Goal: Information Seeking & Learning: Check status

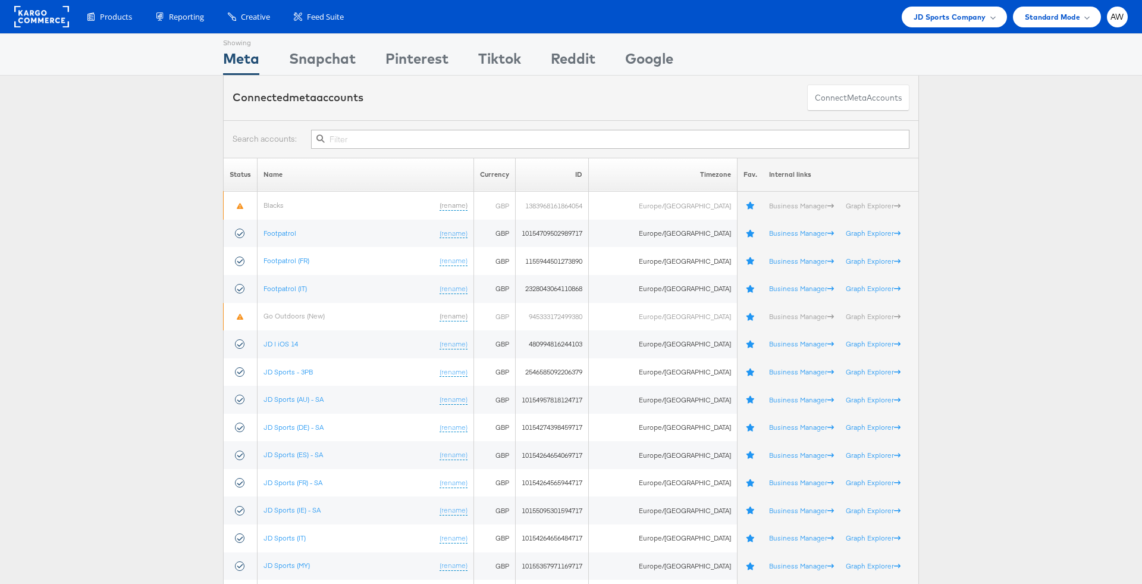
click at [521, 139] on input "text" at bounding box center [610, 139] width 598 height 19
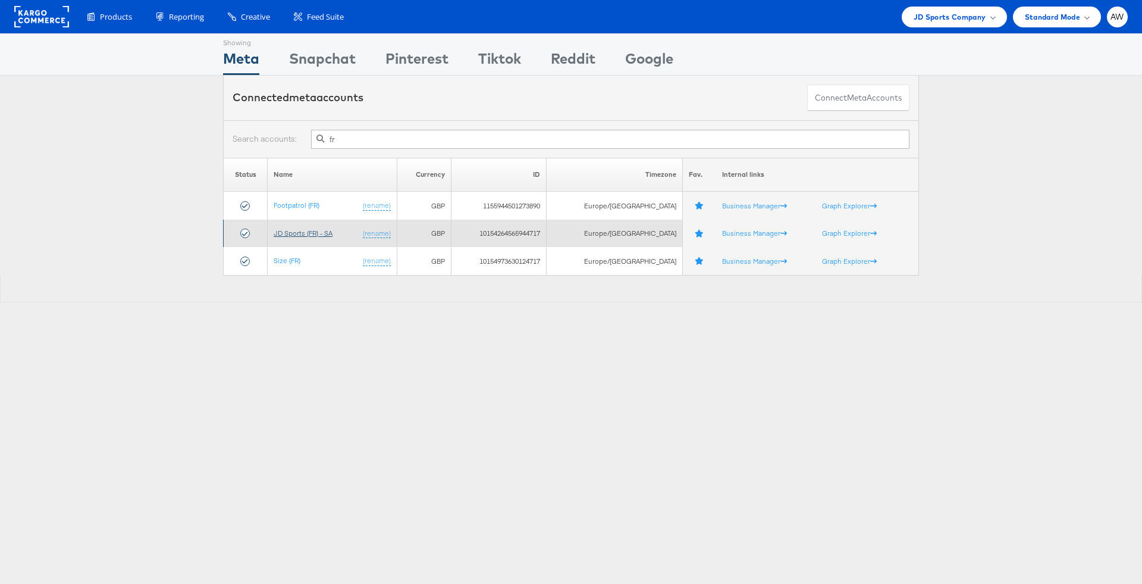
type input "fr"
click at [300, 234] on link "JD Sports (FR) - SA" at bounding box center [303, 232] width 59 height 9
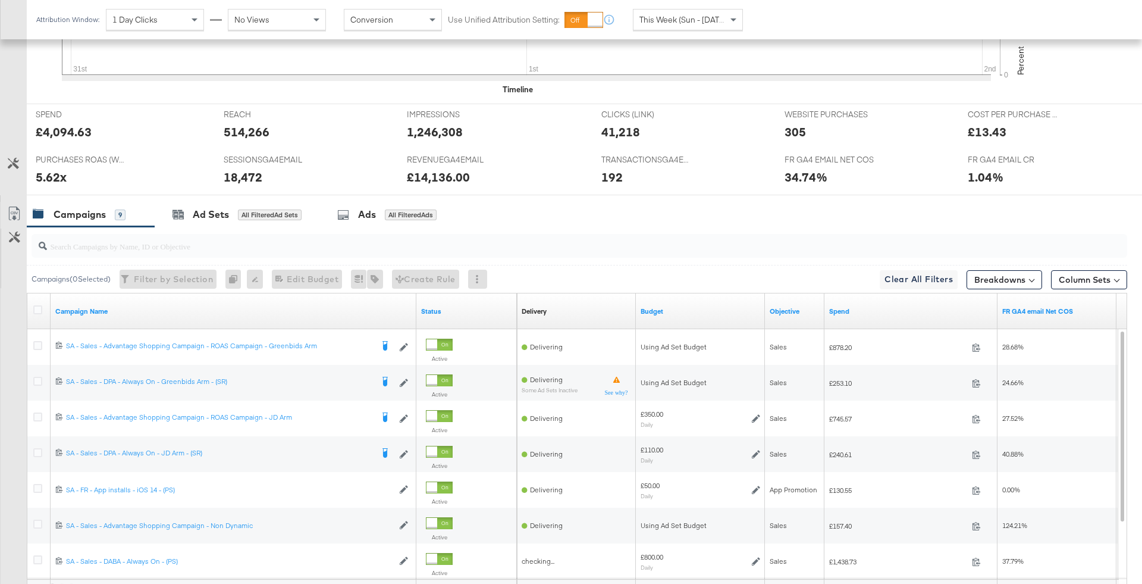
scroll to position [573, 0]
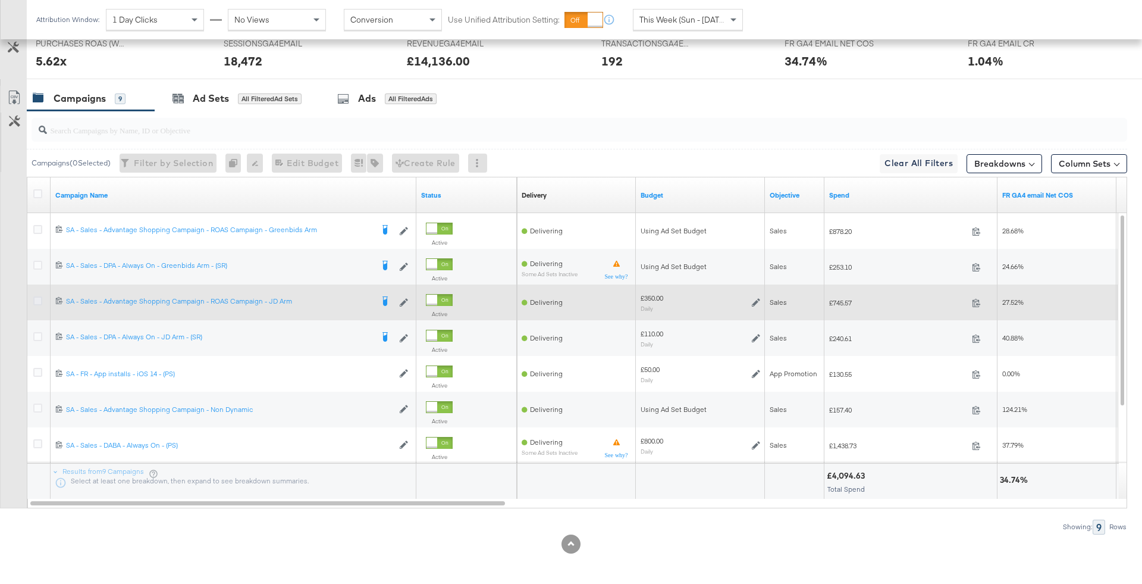
click at [35, 296] on icon at bounding box center [37, 300] width 9 height 9
click at [0, 0] on input "checkbox" at bounding box center [0, 0] width 0 height 0
click at [35, 296] on icon at bounding box center [37, 300] width 9 height 9
click at [0, 0] on input "checkbox" at bounding box center [0, 0] width 0 height 0
click at [756, 300] on icon at bounding box center [756, 302] width 8 height 8
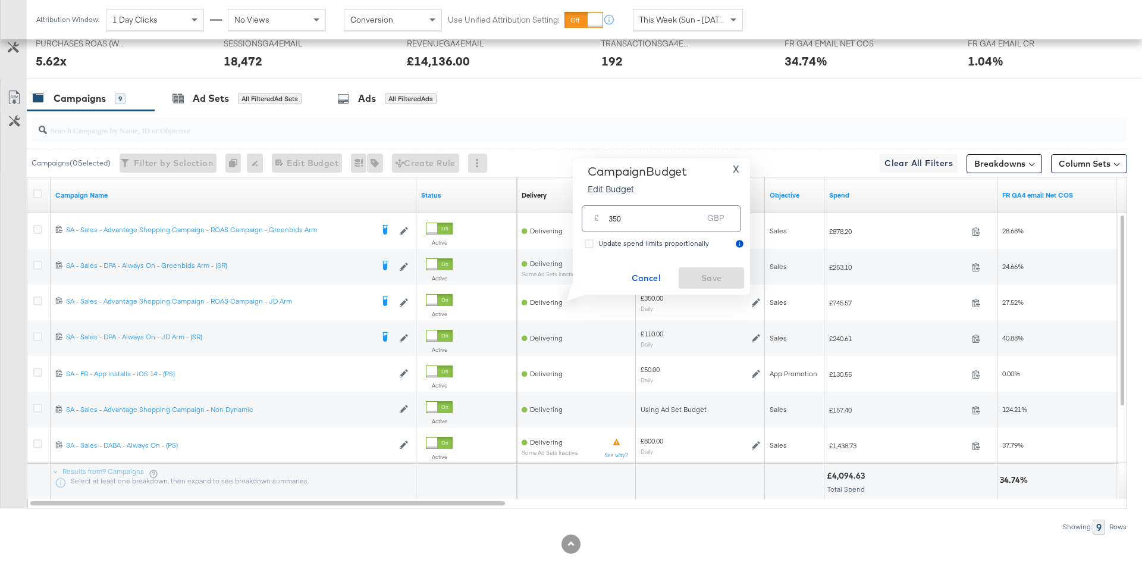
click at [673, 218] on input "350" at bounding box center [656, 214] width 94 height 26
type input "375"
click at [731, 277] on span "Save" at bounding box center [711, 278] width 56 height 15
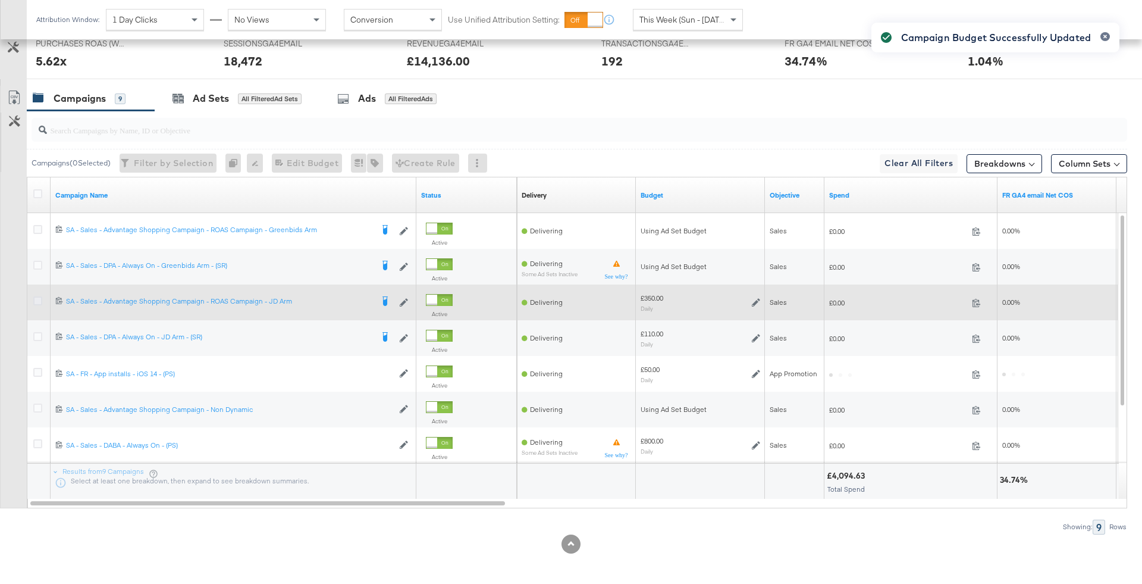
click at [35, 296] on icon at bounding box center [37, 300] width 9 height 9
click at [0, 0] on input "checkbox" at bounding box center [0, 0] width 0 height 0
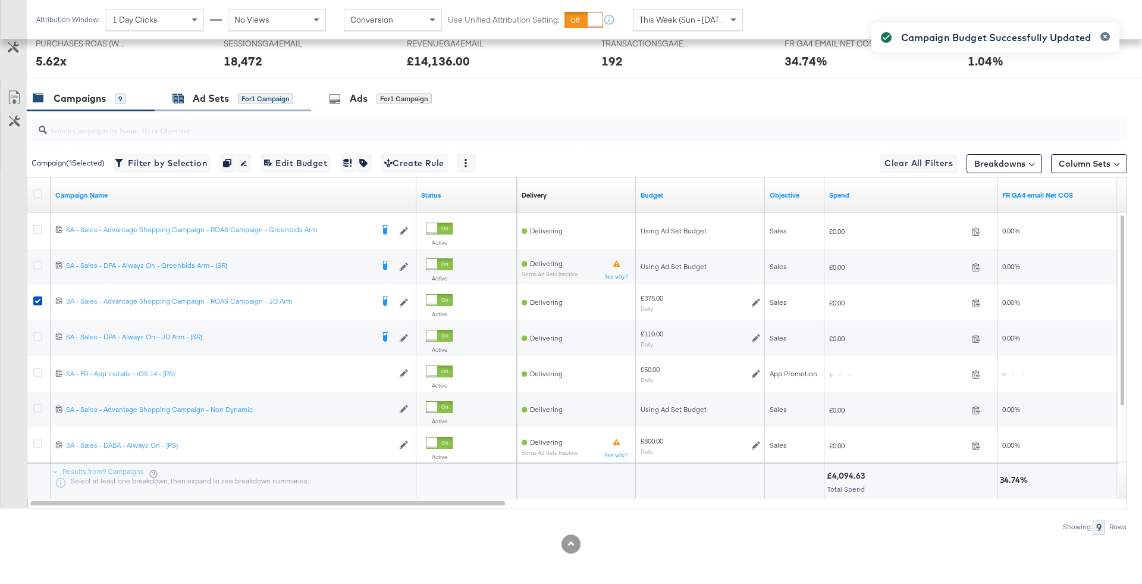
click at [284, 96] on div "for 1 Campaign" at bounding box center [265, 98] width 55 height 11
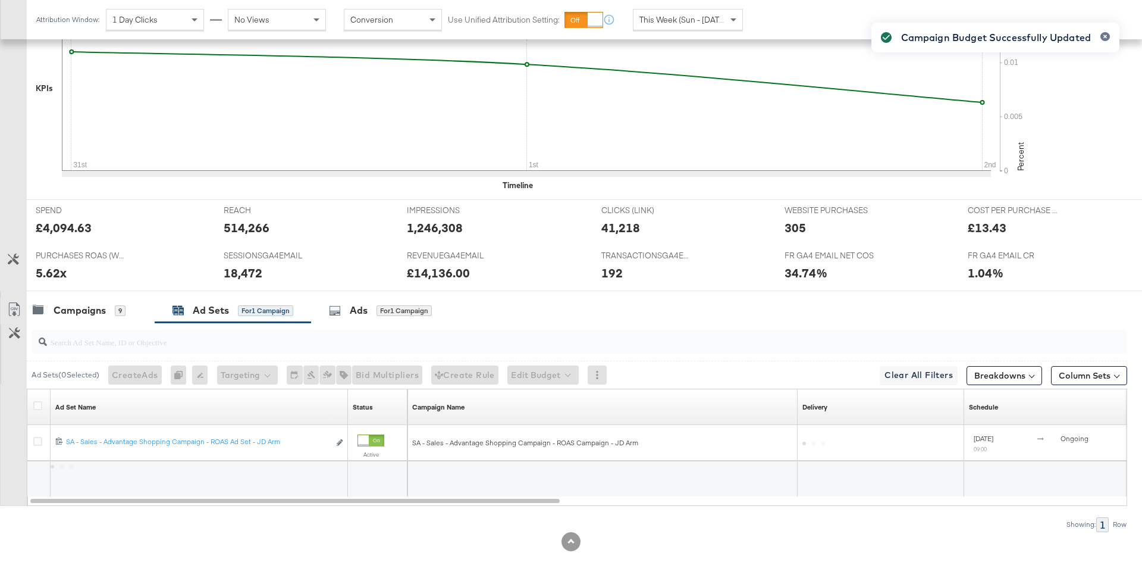
scroll to position [359, 0]
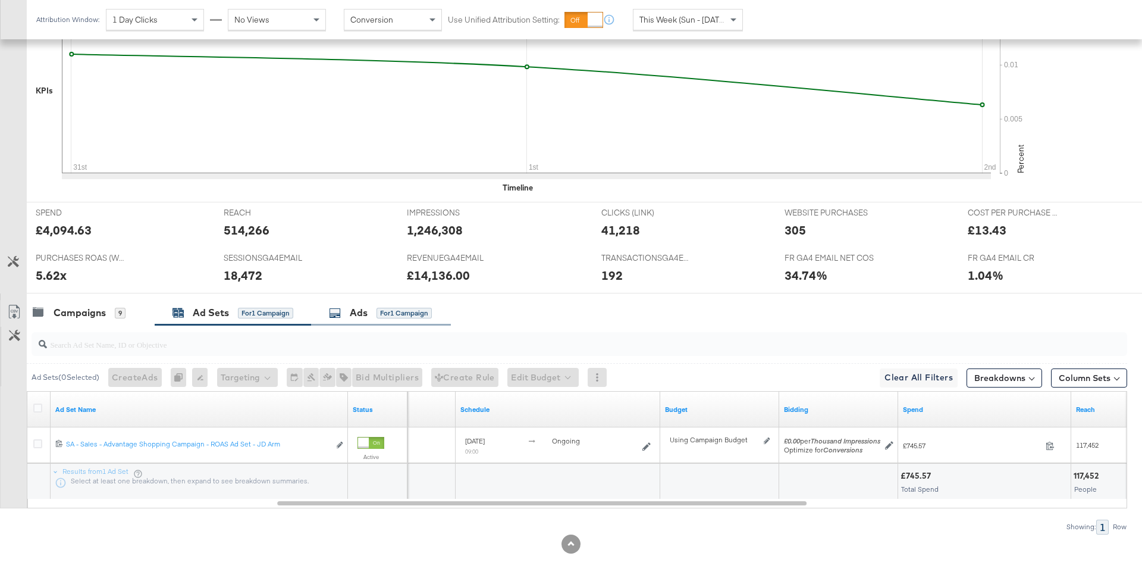
click at [368, 311] on div "Ads" at bounding box center [359, 313] width 18 height 14
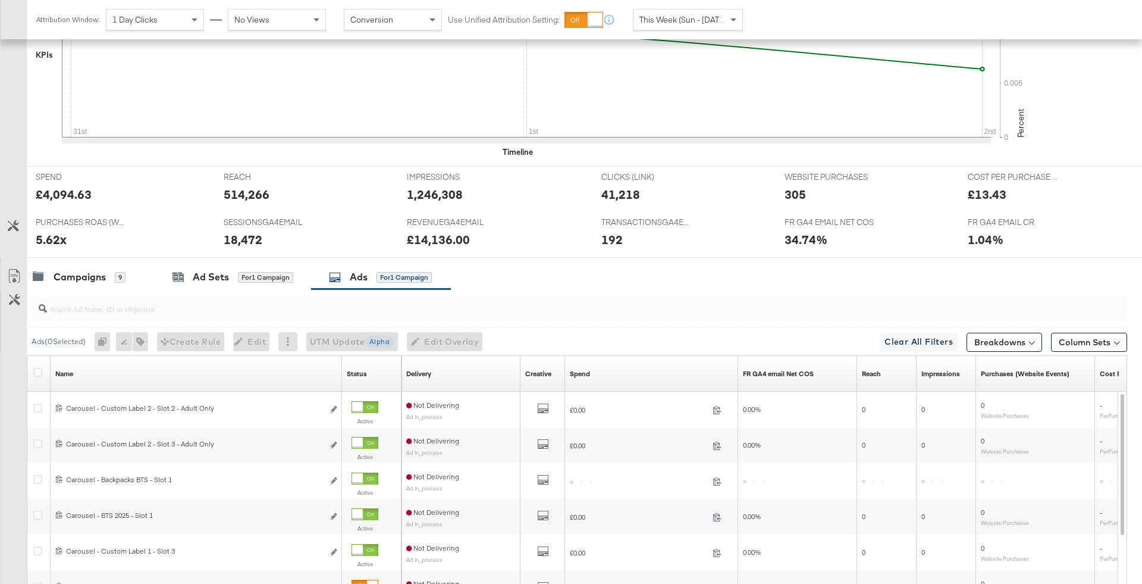
scroll to position [573, 0]
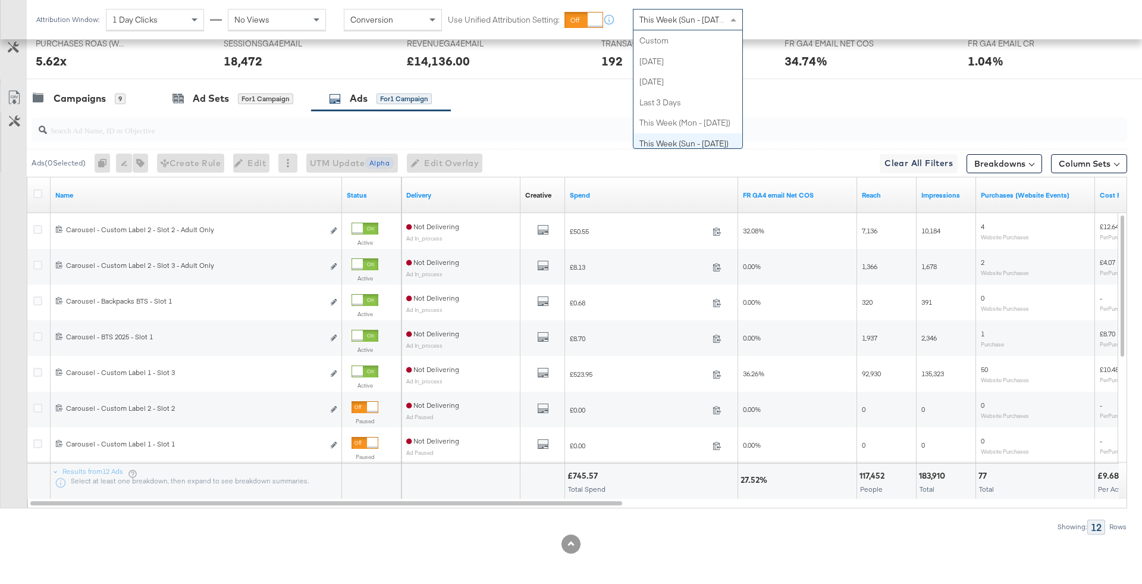
click at [710, 16] on span "This Week (Sun - [DATE])" at bounding box center [683, 19] width 89 height 11
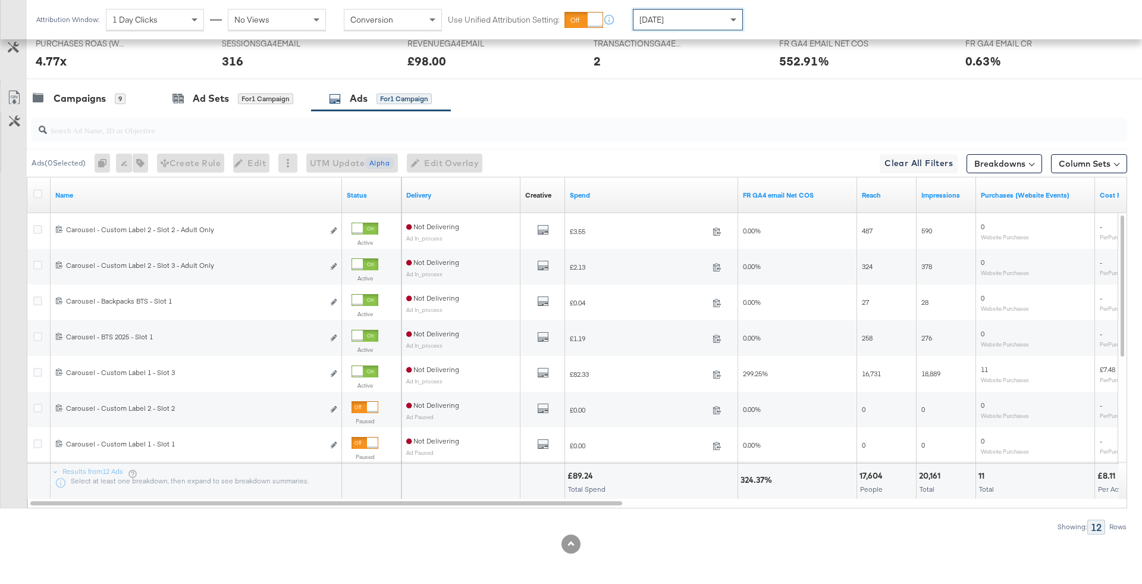
click at [696, 18] on div "[DATE]" at bounding box center [688, 20] width 109 height 20
click at [140, 102] on div "Campaigns 9" at bounding box center [91, 99] width 128 height 26
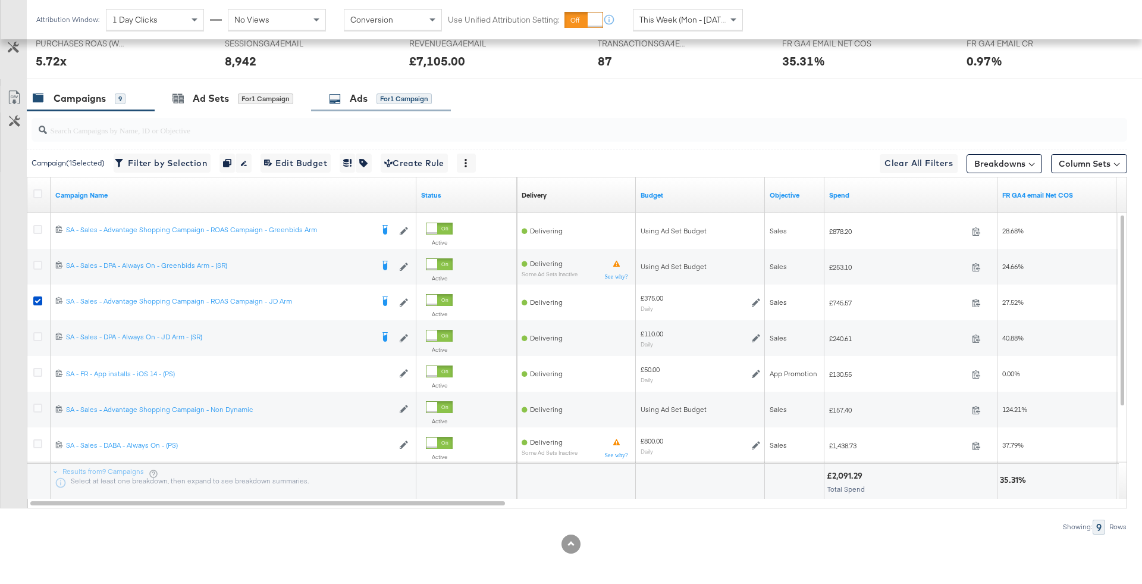
click at [337, 102] on div "Ads for 1 Campaign" at bounding box center [380, 99] width 103 height 14
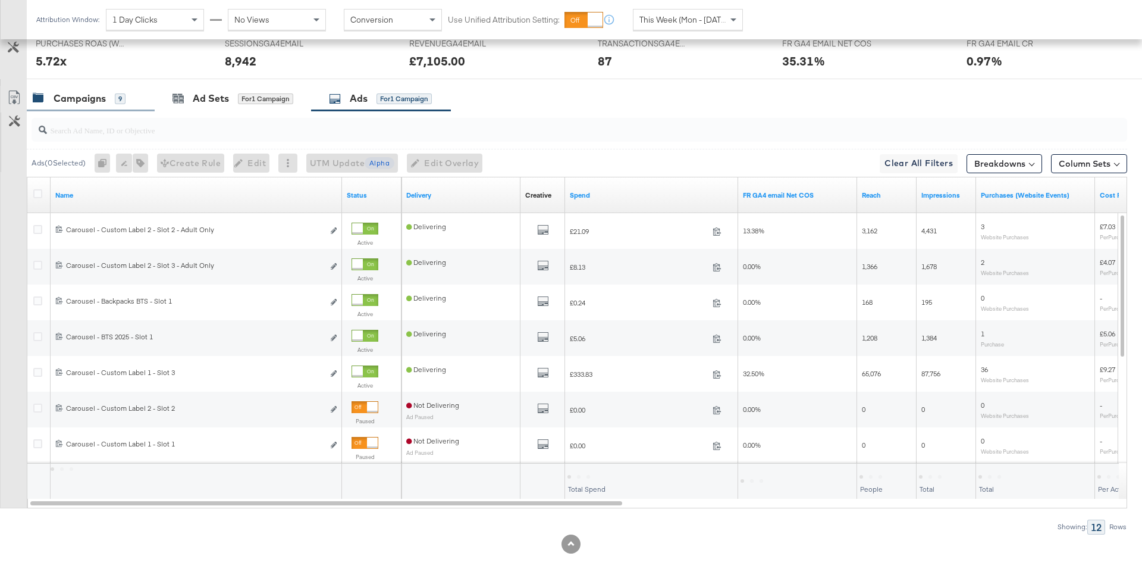
click at [134, 97] on div "Campaigns 9" at bounding box center [85, 99] width 104 height 14
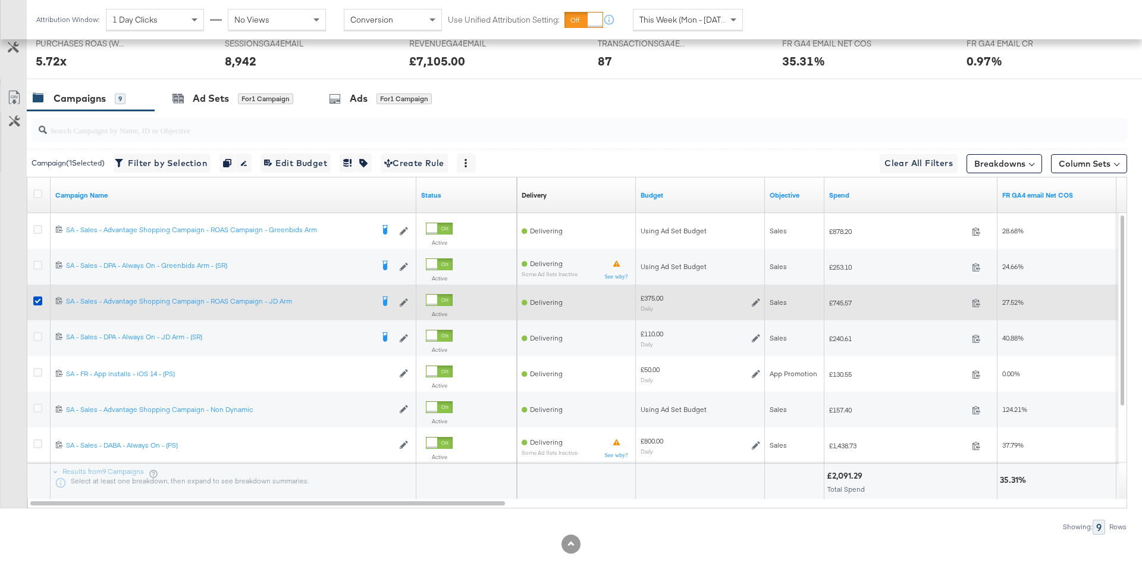
click at [35, 303] on div at bounding box center [39, 302] width 12 height 12
click at [35, 300] on icon at bounding box center [37, 300] width 9 height 9
click at [0, 0] on input "checkbox" at bounding box center [0, 0] width 0 height 0
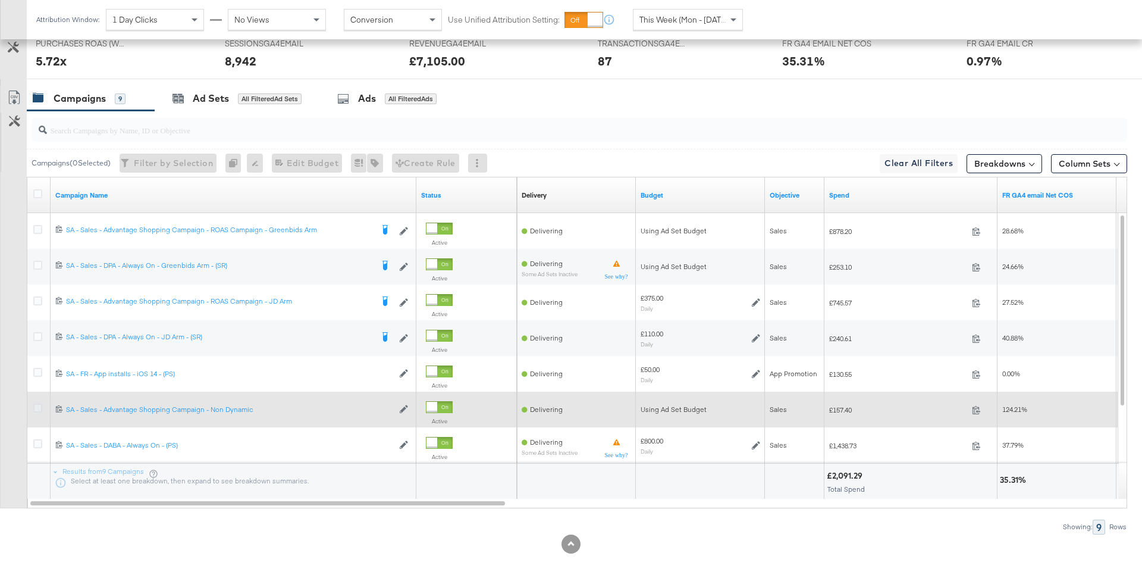
click at [35, 407] on icon at bounding box center [37, 407] width 9 height 9
click at [0, 0] on input "checkbox" at bounding box center [0, 0] width 0 height 0
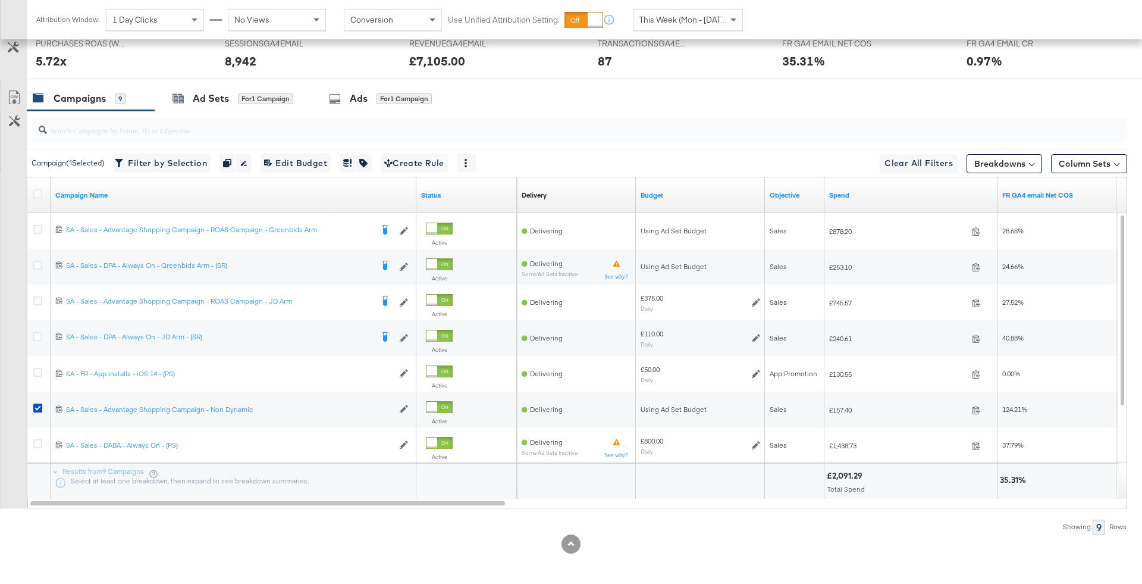
click at [259, 111] on div at bounding box center [577, 130] width 1100 height 38
click at [250, 99] on div "for 1 Campaign" at bounding box center [265, 98] width 55 height 11
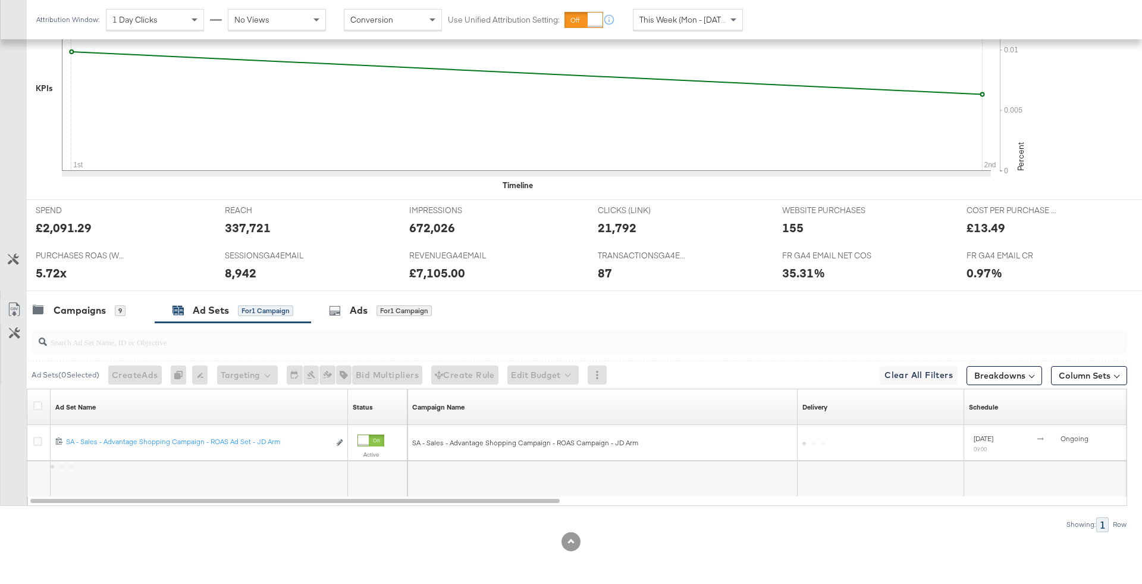
scroll to position [359, 0]
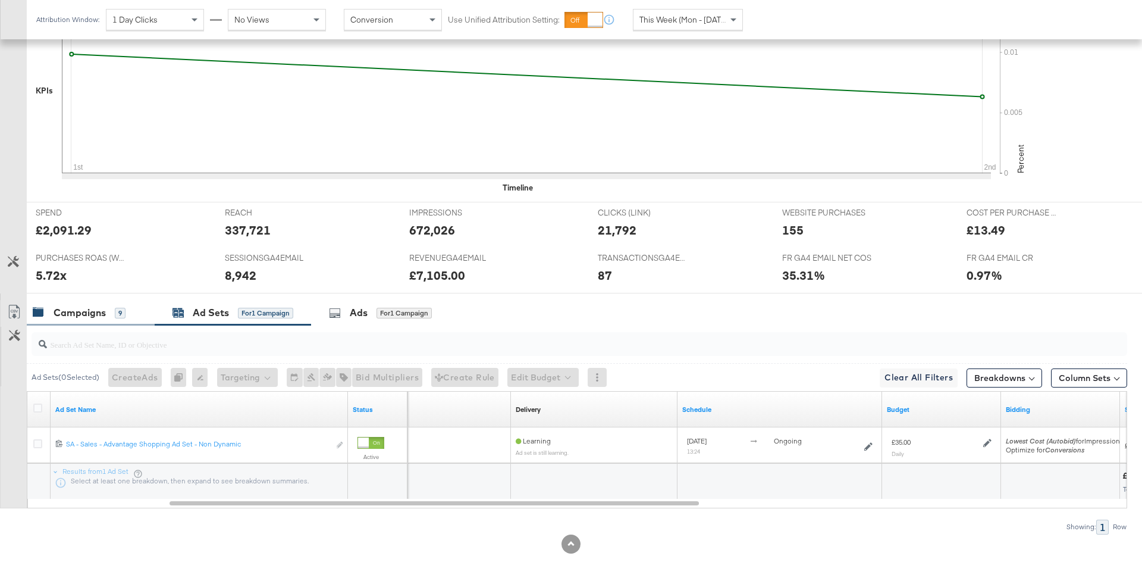
click at [109, 309] on div "Campaigns 9" at bounding box center [79, 313] width 93 height 14
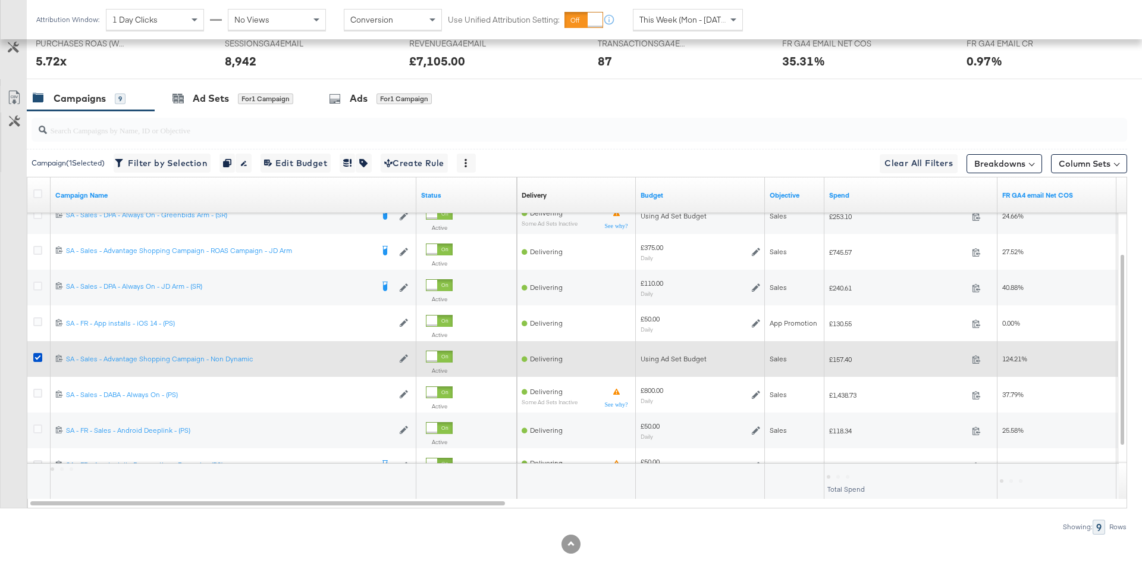
click at [33, 349] on div at bounding box center [40, 358] width 22 height 21
click at [39, 357] on icon at bounding box center [37, 357] width 9 height 9
click at [0, 0] on input "checkbox" at bounding box center [0, 0] width 0 height 0
click at [35, 354] on icon at bounding box center [37, 357] width 9 height 9
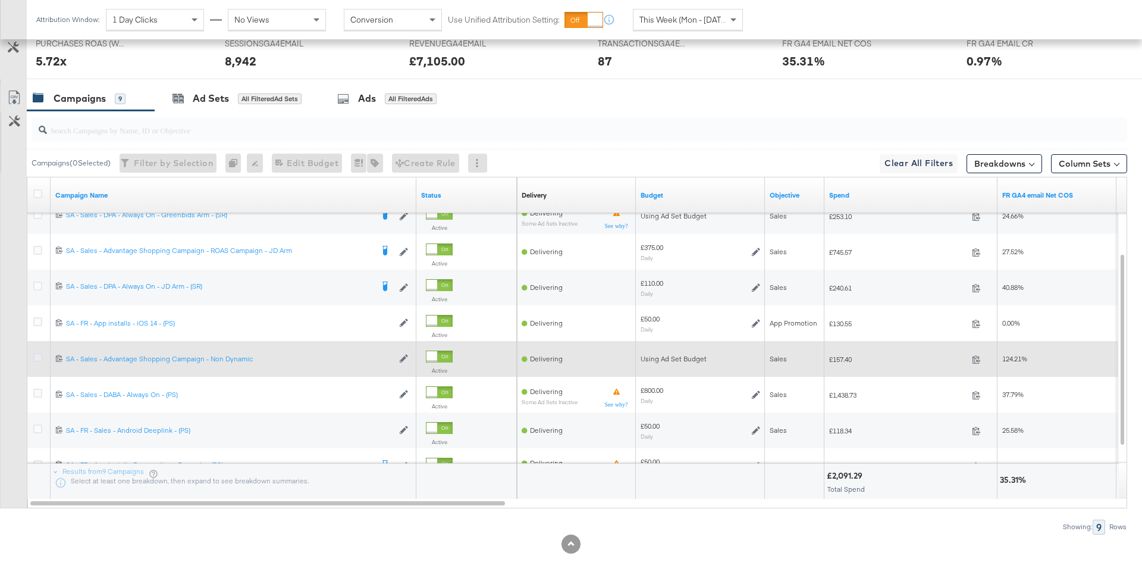
click at [0, 0] on input "checkbox" at bounding box center [0, 0] width 0 height 0
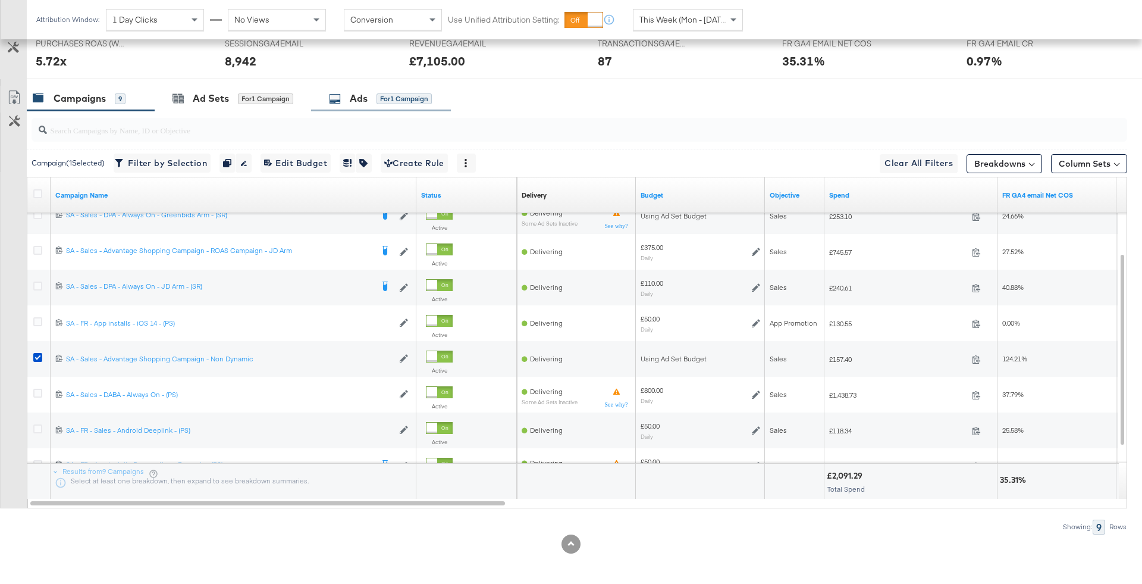
click at [409, 101] on div "for 1 Campaign" at bounding box center [404, 98] width 55 height 11
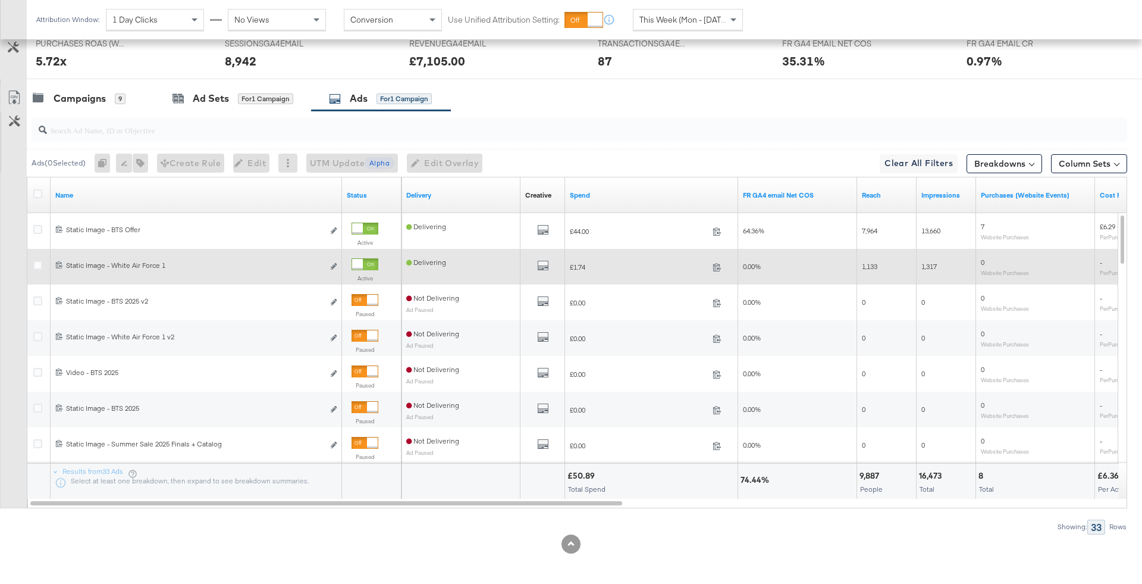
click at [363, 259] on div at bounding box center [357, 264] width 11 height 11
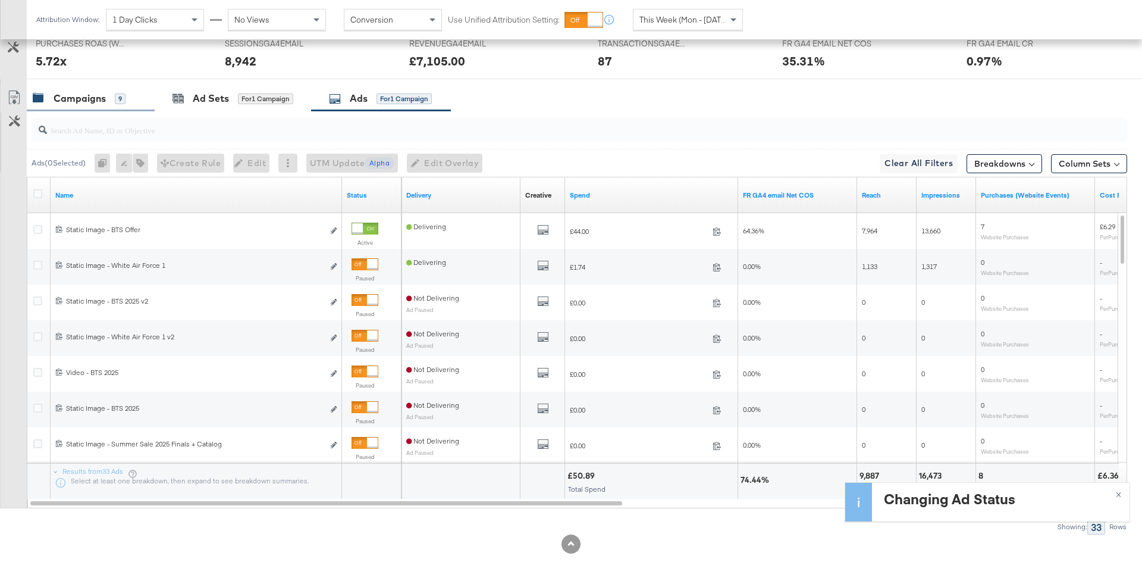
click at [118, 106] on div "Campaigns 9" at bounding box center [91, 99] width 128 height 26
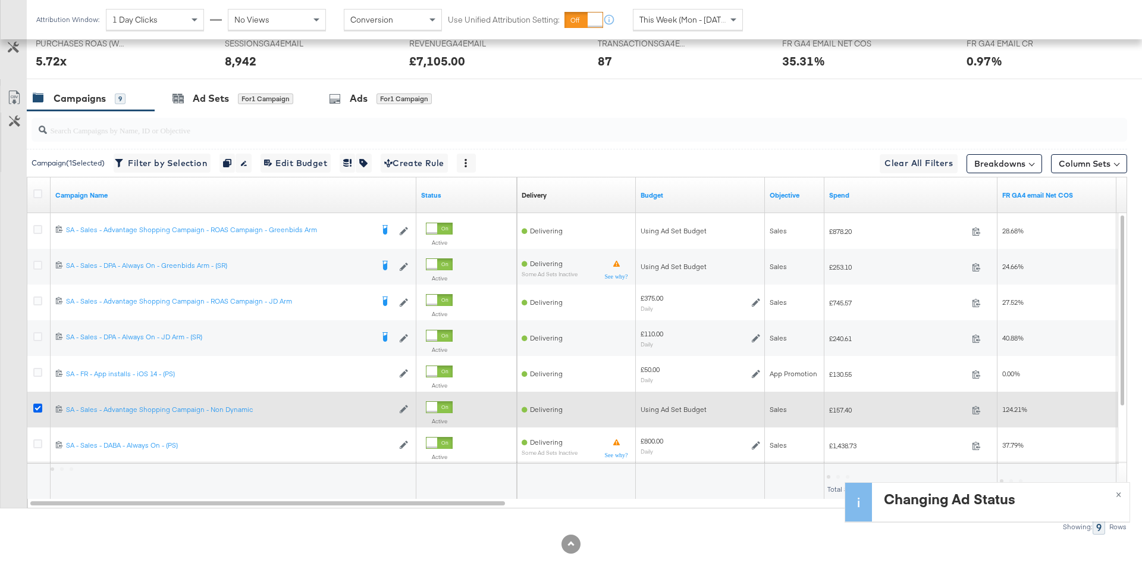
click at [38, 406] on icon at bounding box center [37, 407] width 9 height 9
click at [0, 0] on input "checkbox" at bounding box center [0, 0] width 0 height 0
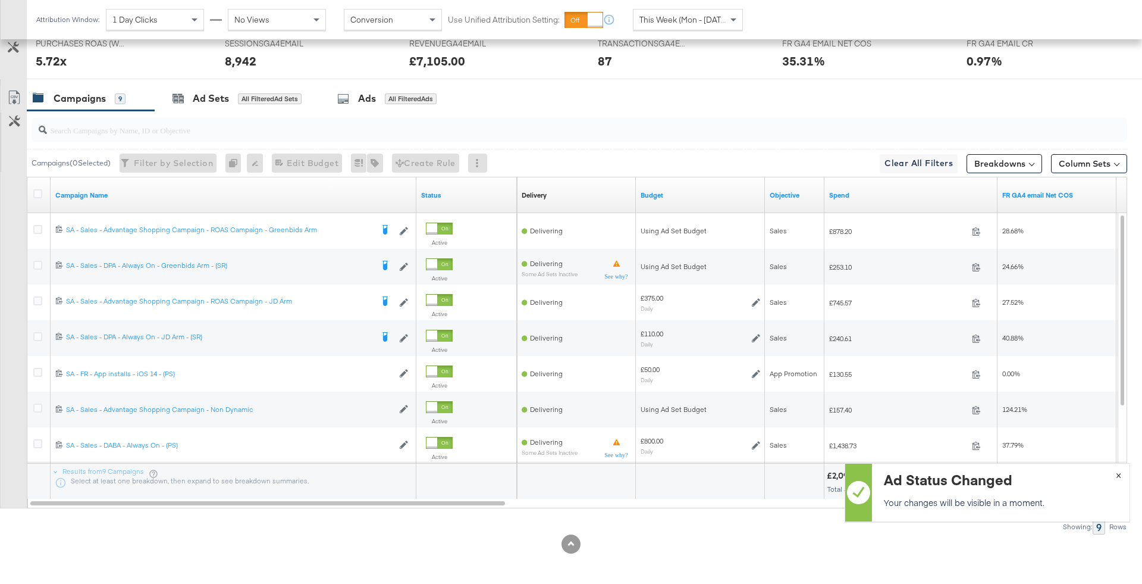
click at [1118, 478] on span "×" at bounding box center [1118, 474] width 5 height 14
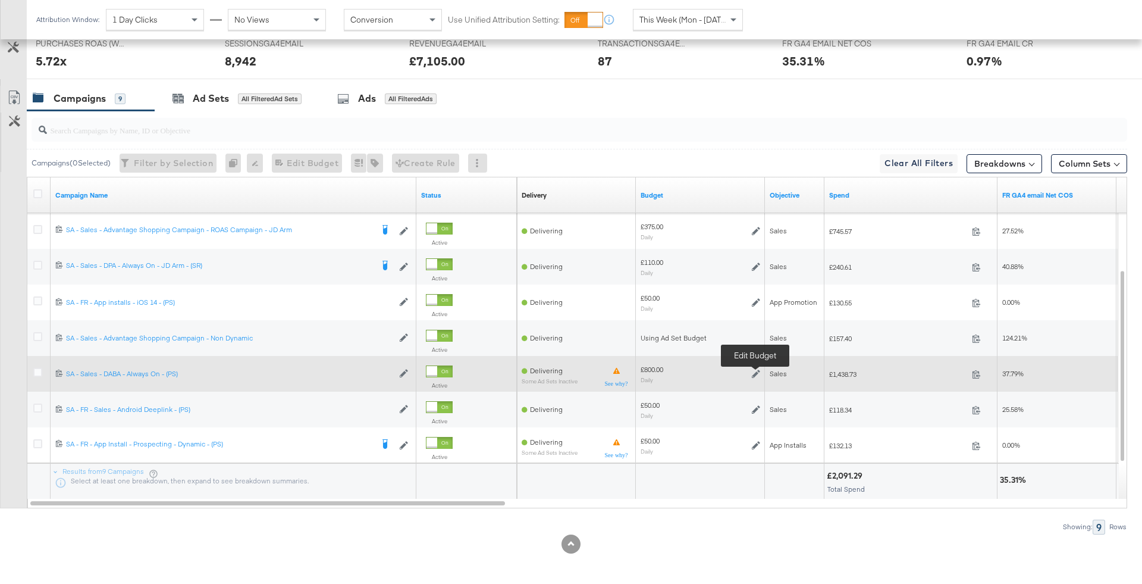
click at [754, 372] on icon at bounding box center [756, 373] width 8 height 8
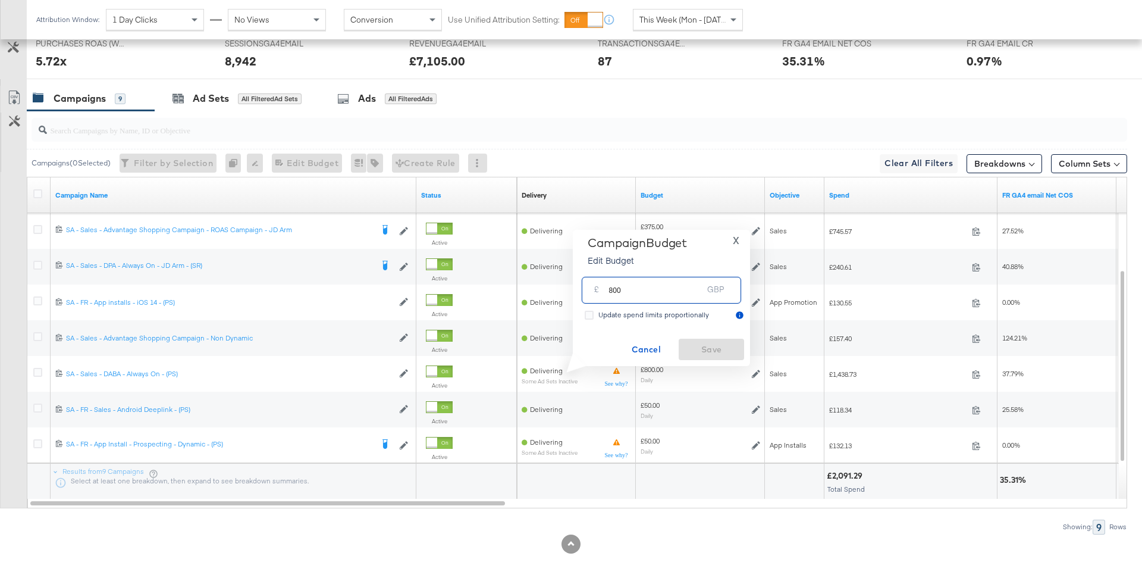
click at [682, 275] on input "800" at bounding box center [656, 285] width 94 height 26
click at [682, 293] on input "800" at bounding box center [656, 285] width 94 height 26
type input "850"
click at [717, 352] on span "Save" at bounding box center [711, 349] width 56 height 15
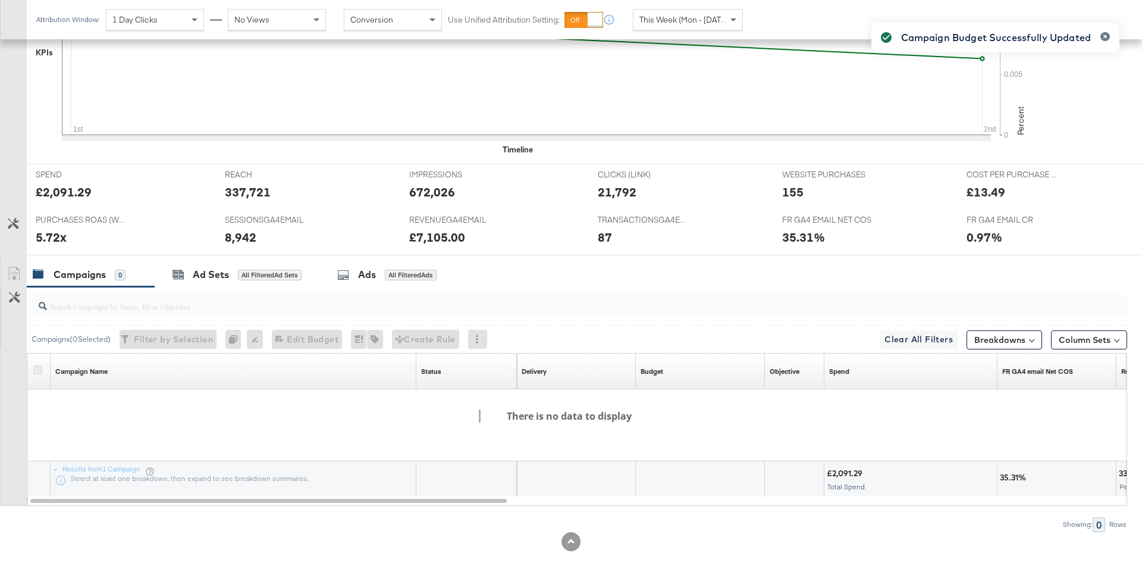
scroll to position [394, 0]
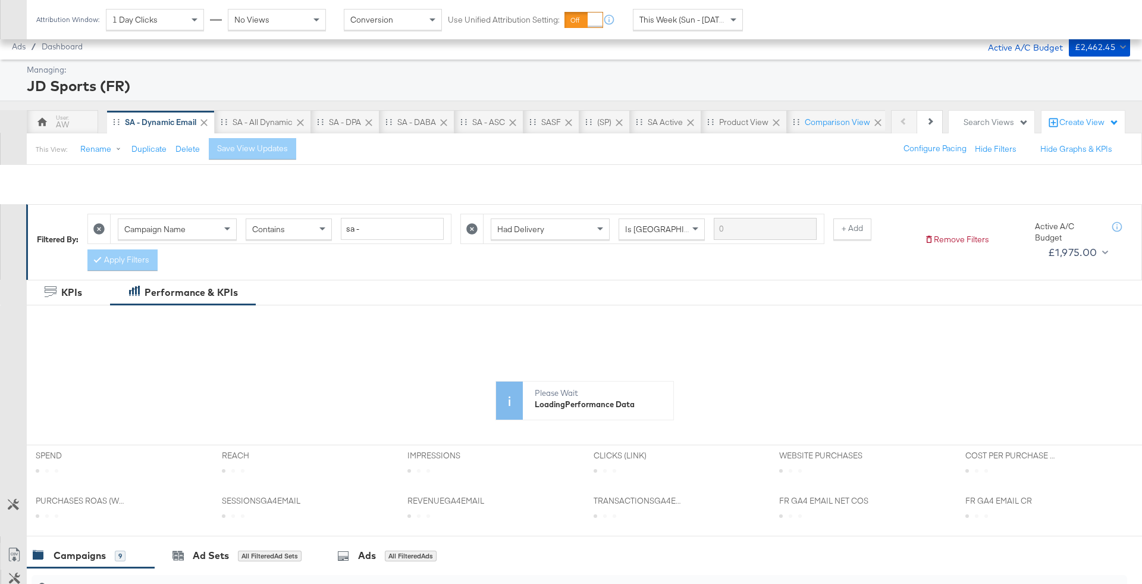
scroll to position [457, 0]
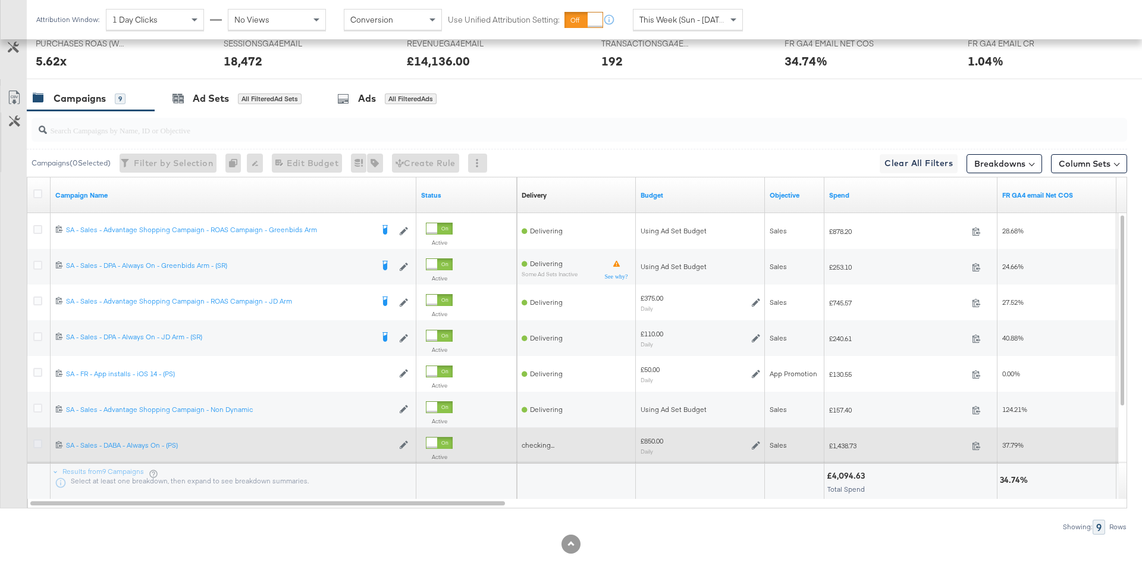
click at [34, 439] on icon at bounding box center [37, 443] width 9 height 9
click at [0, 0] on input "checkbox" at bounding box center [0, 0] width 0 height 0
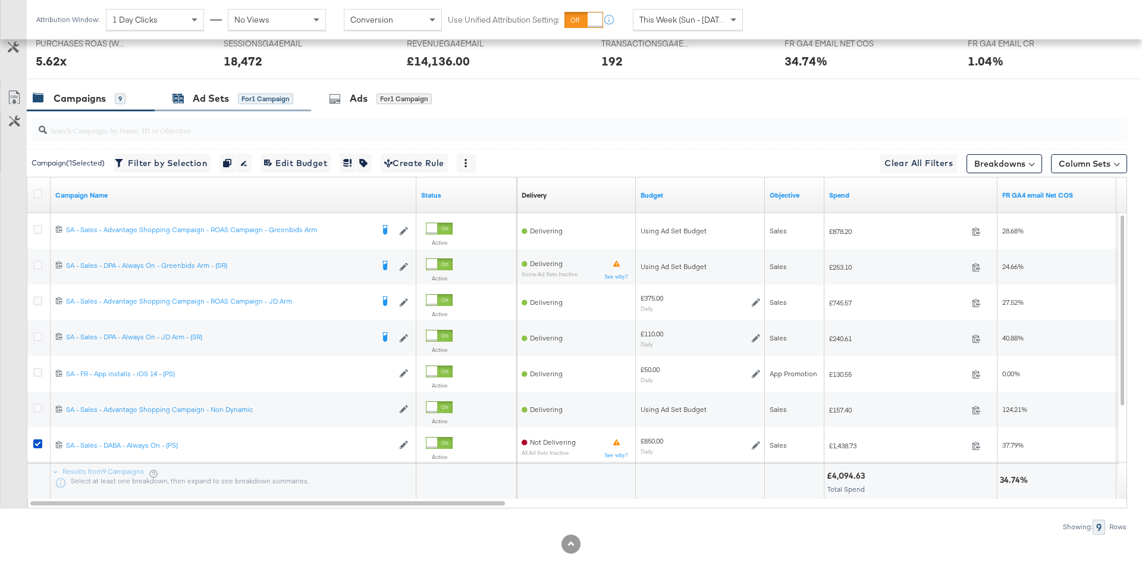
click at [286, 93] on div "for 1 Campaign" at bounding box center [265, 98] width 55 height 11
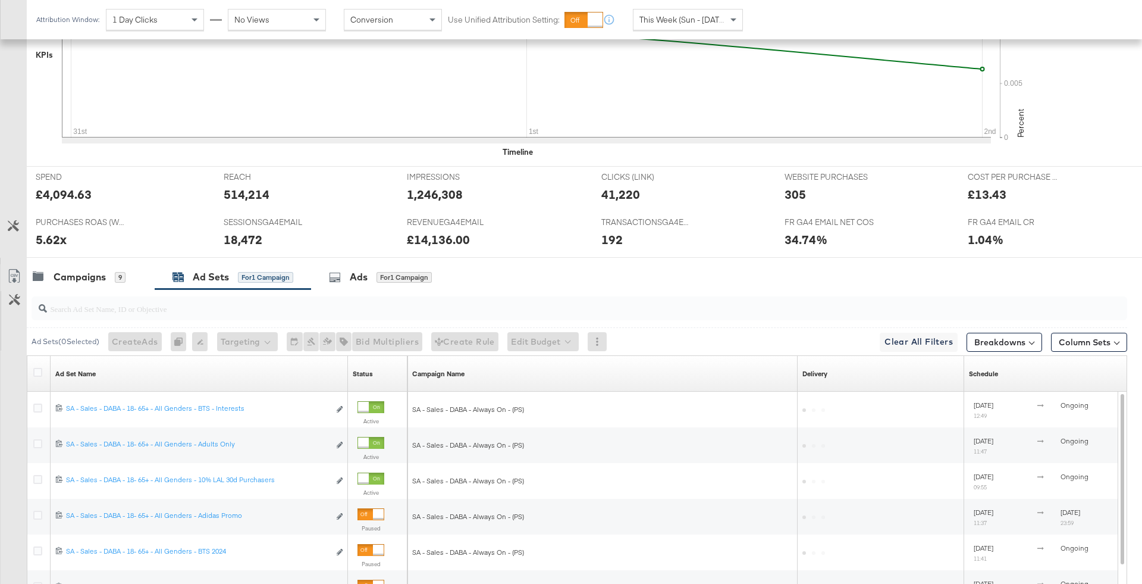
scroll to position [573, 0]
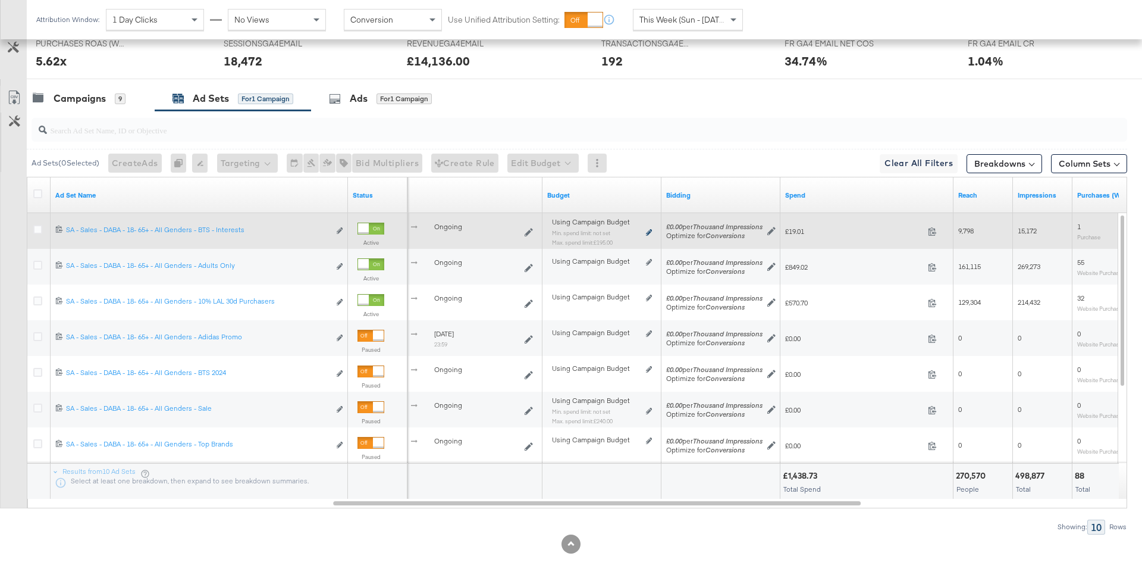
click at [647, 229] on icon at bounding box center [649, 232] width 6 height 7
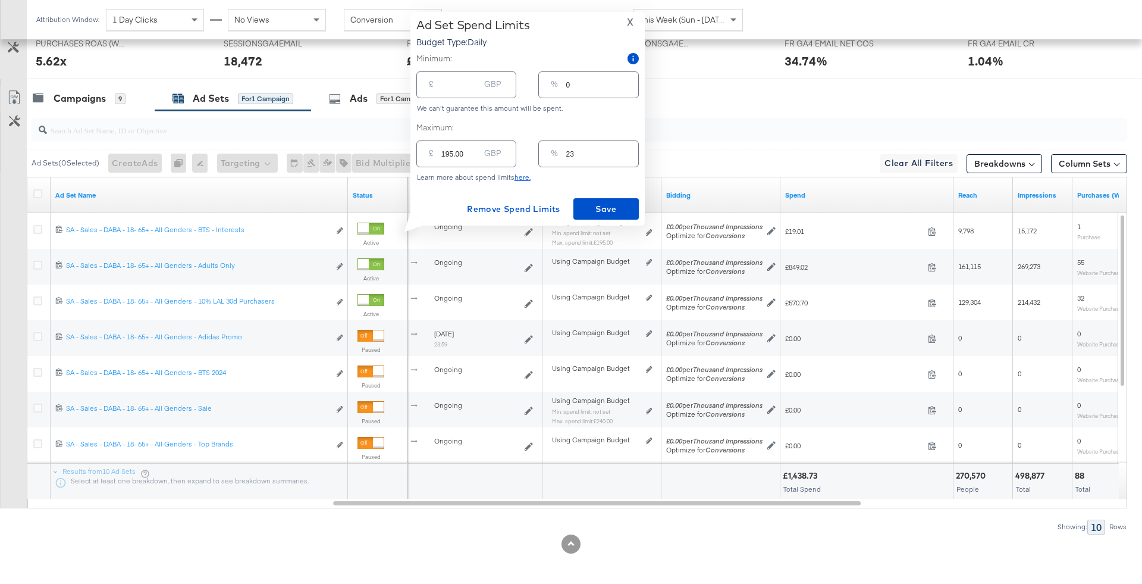
click at [593, 156] on input "23" at bounding box center [602, 149] width 72 height 26
type input "2"
type input "17.00"
type input "23"
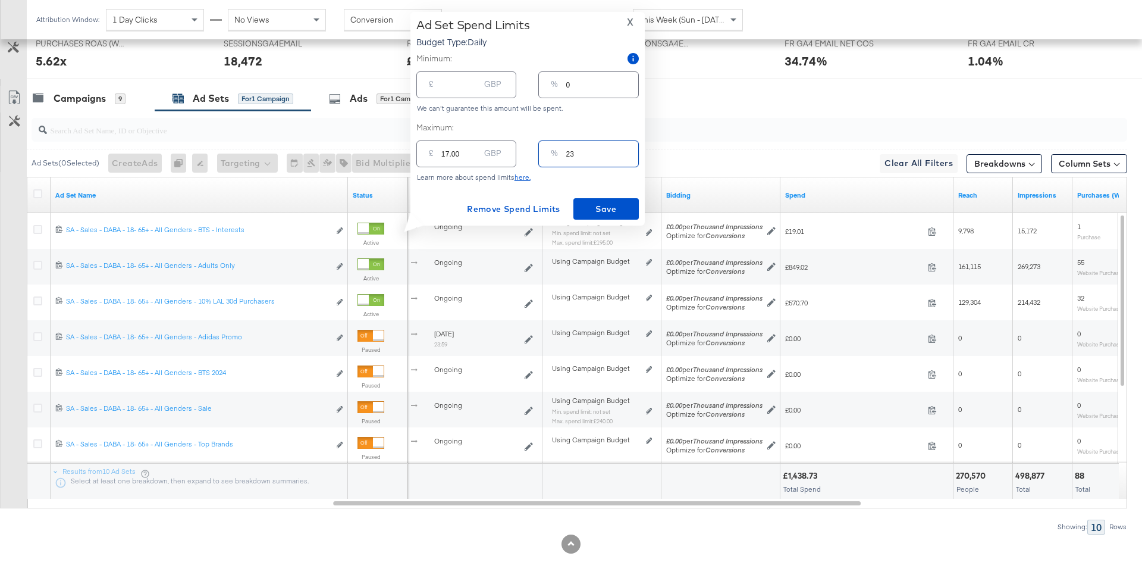
type input "195.50"
type input "235"
type input "1997.50"
click at [569, 152] on input "235" at bounding box center [602, 149] width 72 height 26
type input "35"
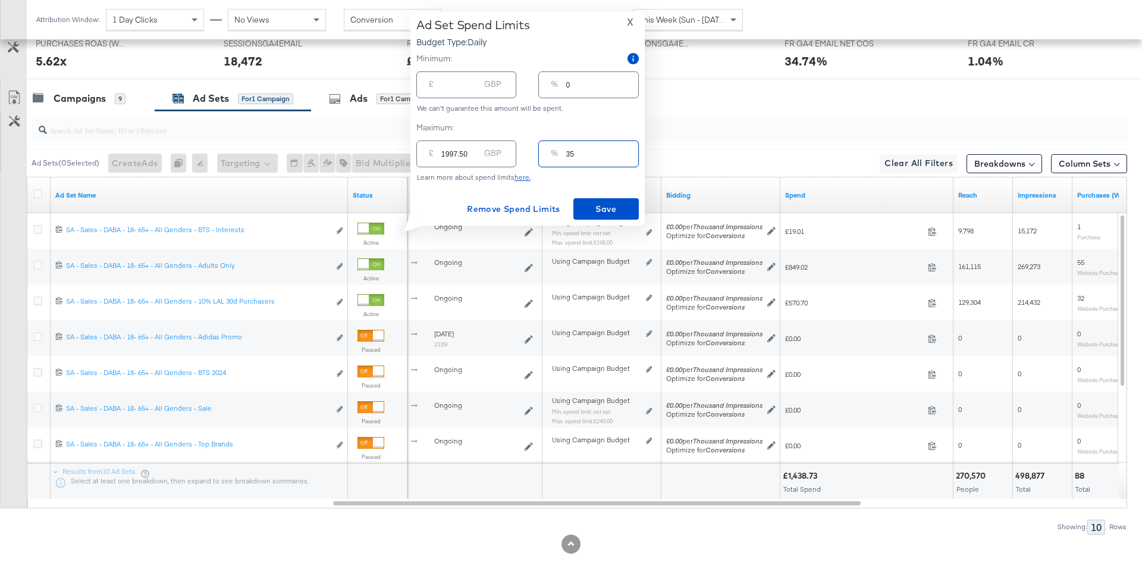
type input "297.50"
type input "35"
click at [607, 217] on button "Save" at bounding box center [605, 208] width 65 height 21
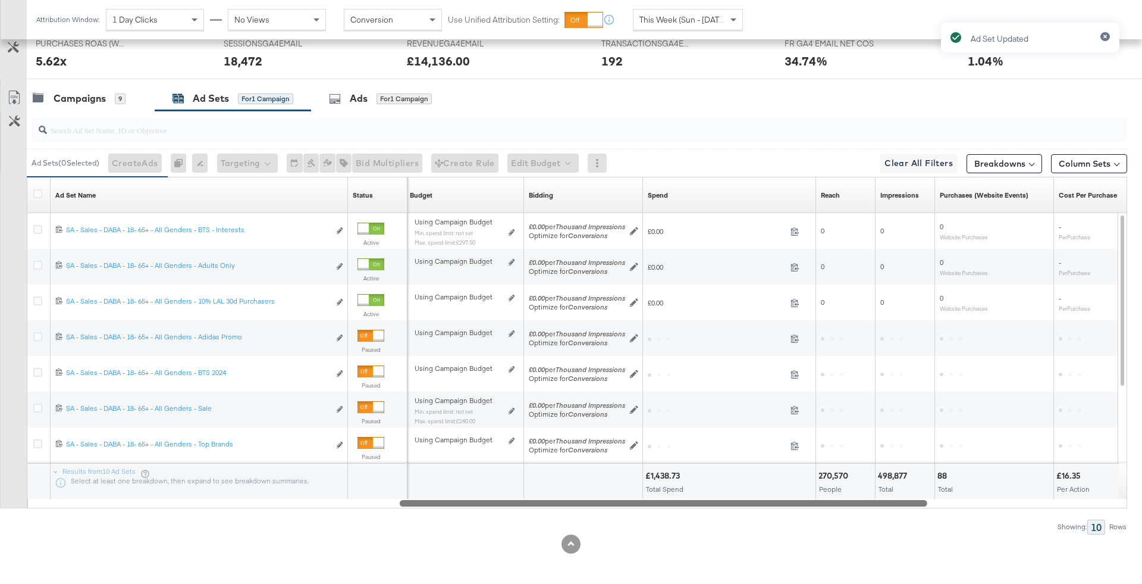
drag, startPoint x: 849, startPoint y: 503, endPoint x: 567, endPoint y: 506, distance: 282.6
click at [567, 506] on div "Ad Sets ( 0 Selected) Create Ads At least one ad set must be selected 0 Rename …" at bounding box center [563, 322] width 1127 height 423
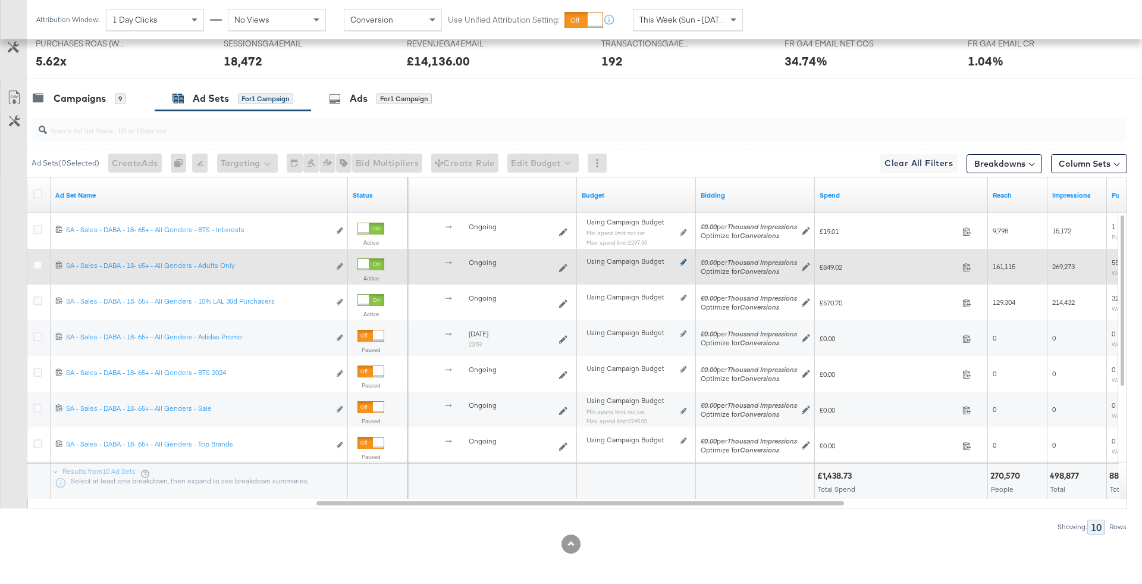
click at [686, 260] on icon at bounding box center [683, 262] width 6 height 7
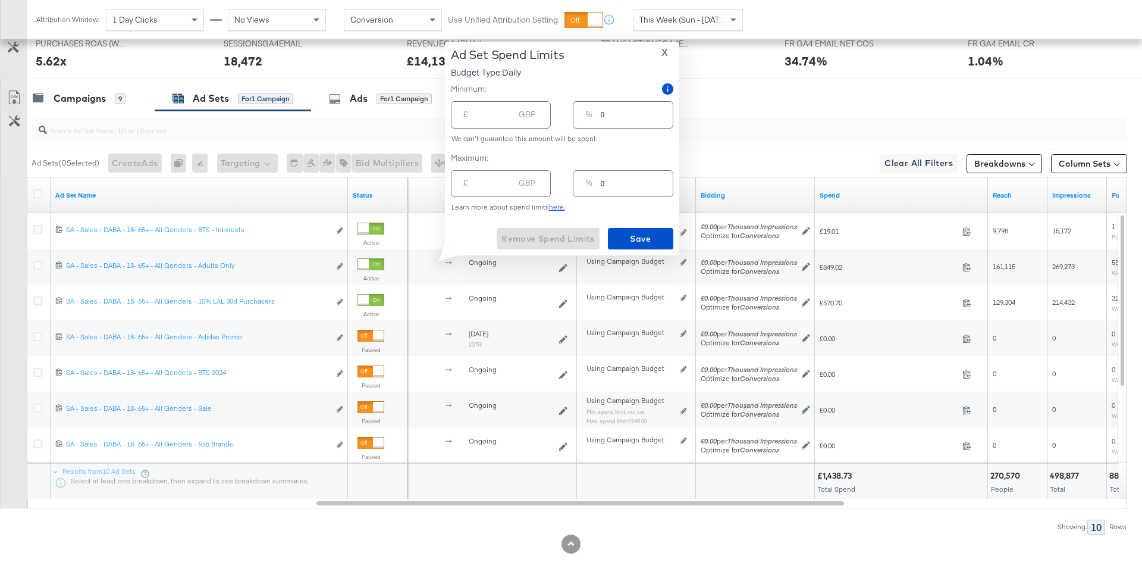
click at [600, 183] on div "% 0" at bounding box center [623, 183] width 100 height 27
type input "30"
type input "255.00"
click at [620, 184] on input "30" at bounding box center [637, 179] width 72 height 26
type input "3"
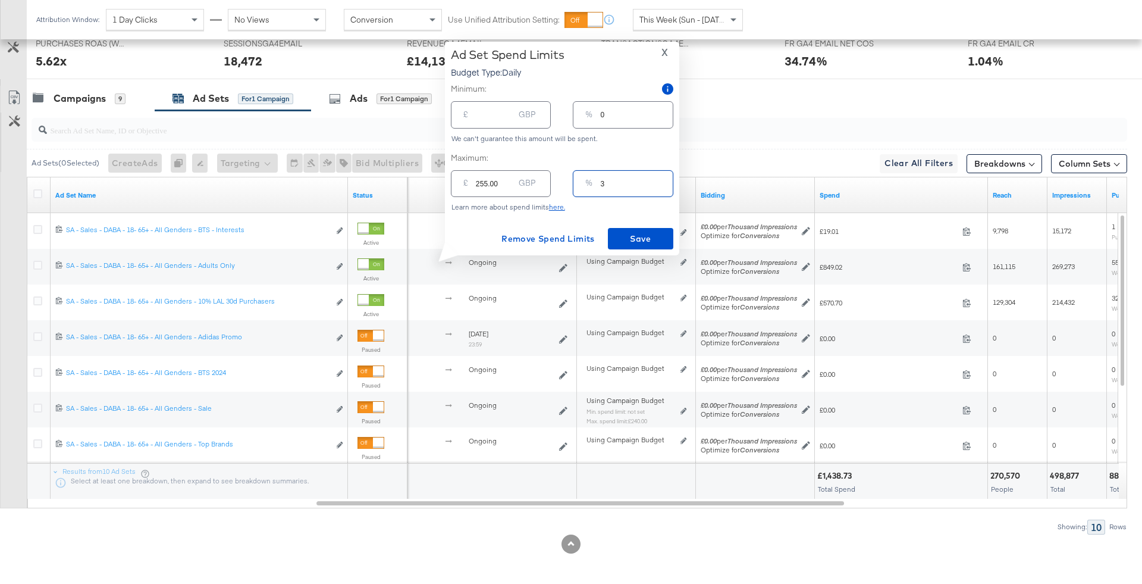
type input "25.50"
type input "32"
type input "272.00"
type input "325"
type input "2762.50"
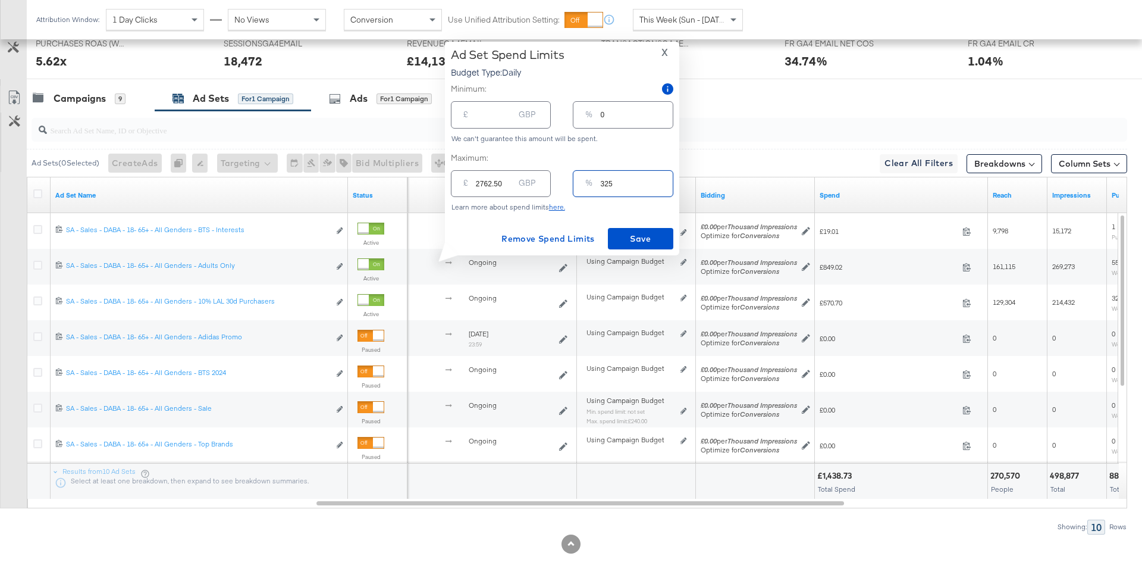
type input "25"
type input "212.50"
type input "25"
click at [663, 242] on span "Save" at bounding box center [641, 238] width 56 height 15
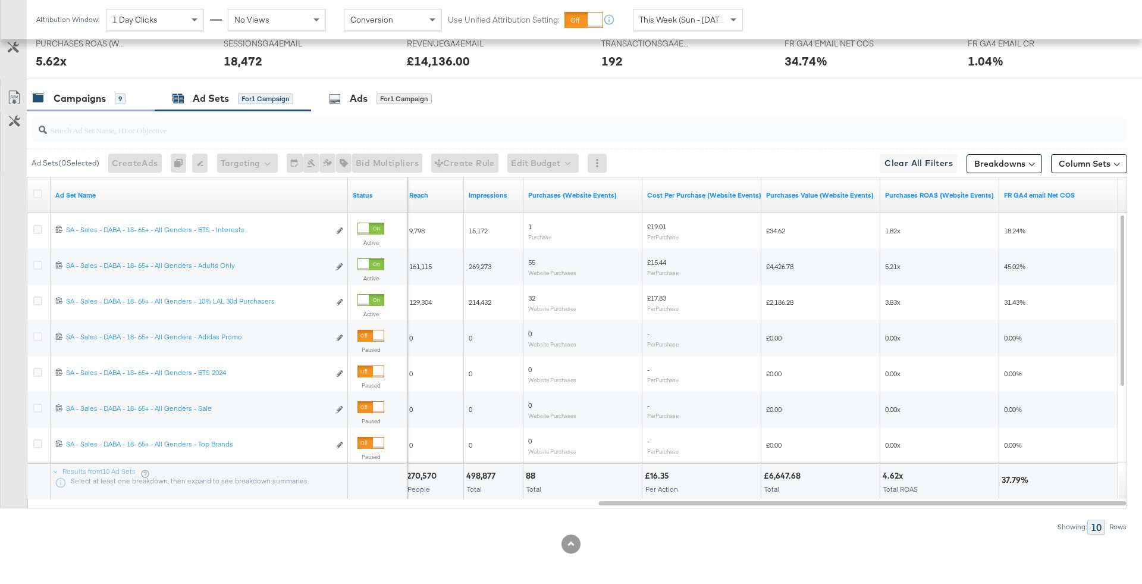
click at [118, 104] on div "Campaigns 9" at bounding box center [91, 99] width 128 height 26
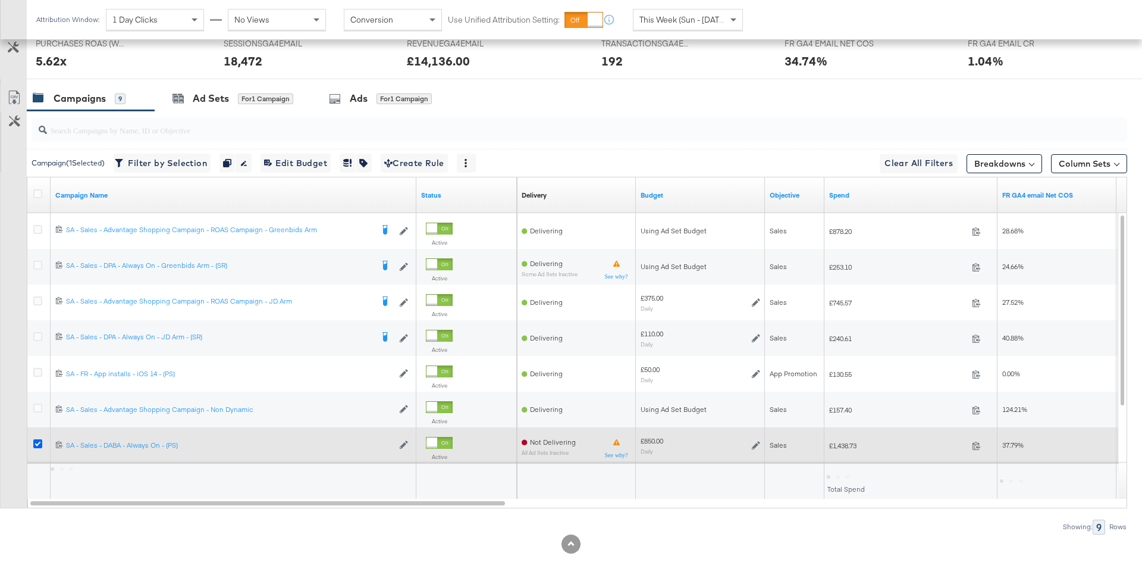
click at [35, 444] on icon at bounding box center [37, 443] width 9 height 9
click at [0, 0] on input "checkbox" at bounding box center [0, 0] width 0 height 0
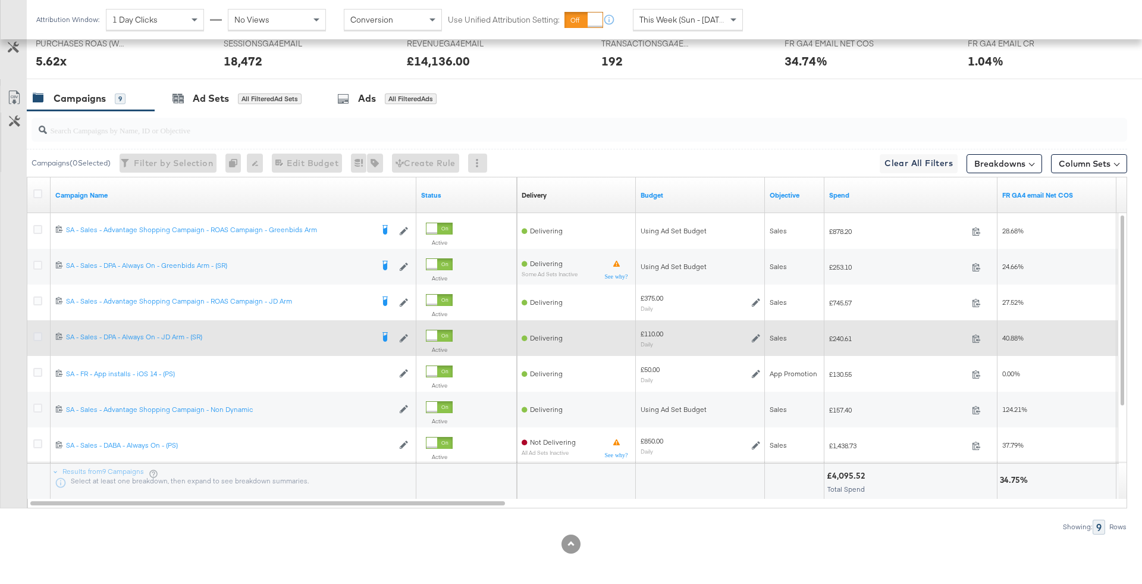
click at [35, 333] on icon at bounding box center [37, 336] width 9 height 9
click at [0, 0] on input "checkbox" at bounding box center [0, 0] width 0 height 0
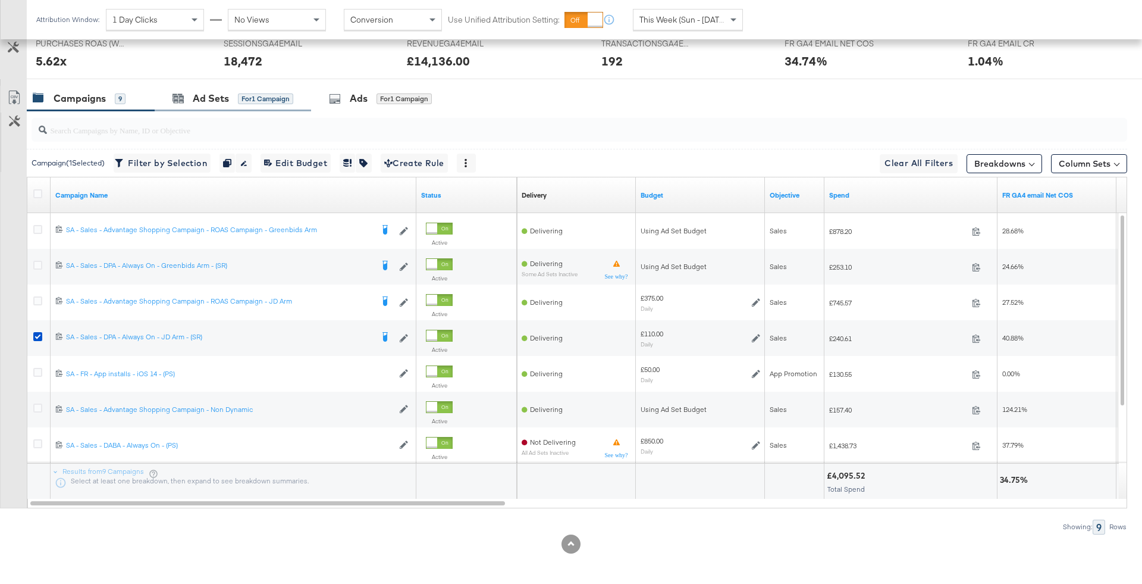
click at [240, 89] on div "Ad Sets for 1 Campaign" at bounding box center [233, 99] width 156 height 26
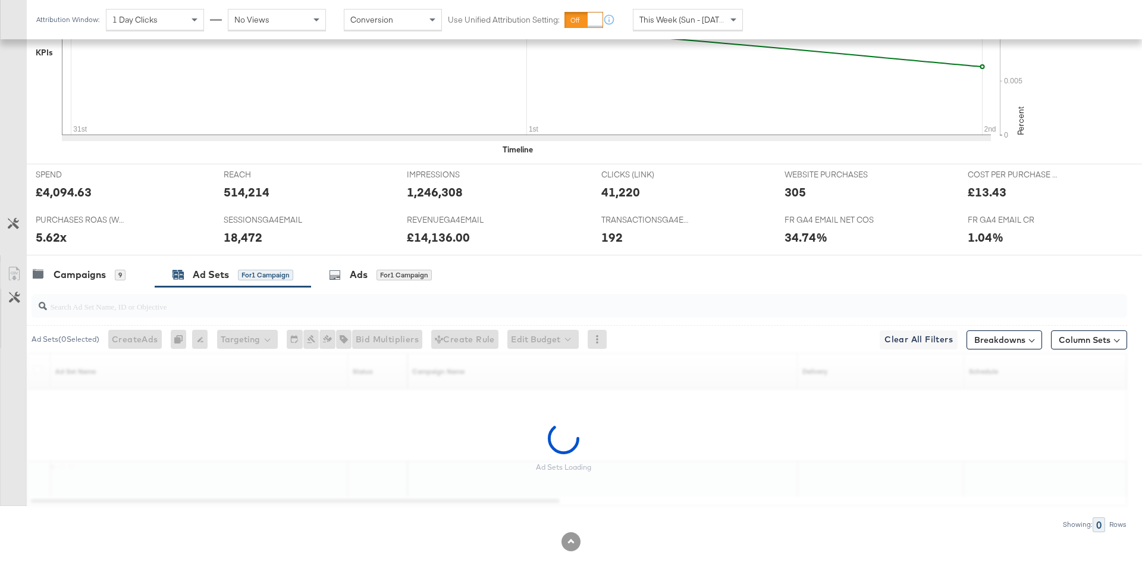
scroll to position [394, 0]
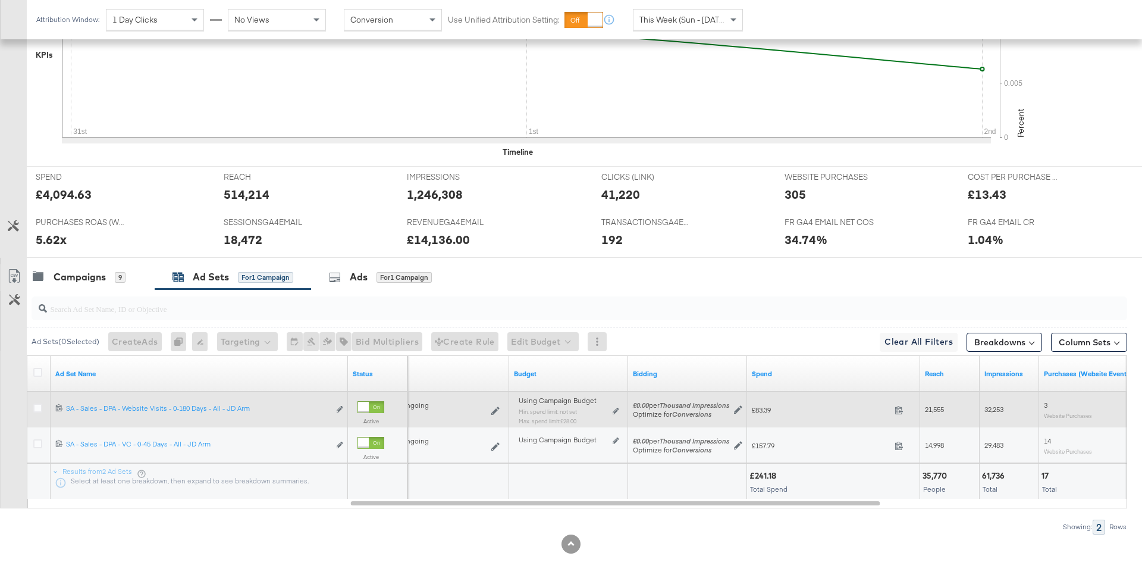
click at [609, 410] on div "Using Campaign Budget Min. spend limit: not set Max. spend limit : £28.00 Edit …" at bounding box center [569, 415] width 100 height 28
click at [613, 410] on icon at bounding box center [616, 410] width 6 height 7
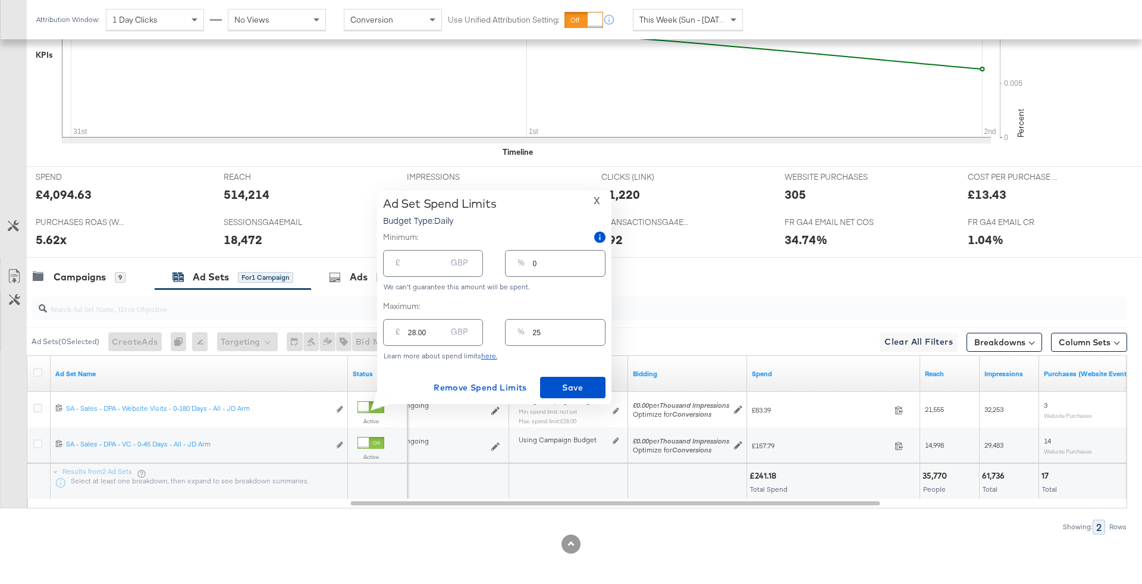
click at [560, 335] on input "25" at bounding box center [569, 328] width 72 height 26
type input "2"
type input "2.20"
type input "21"
type input "23.10"
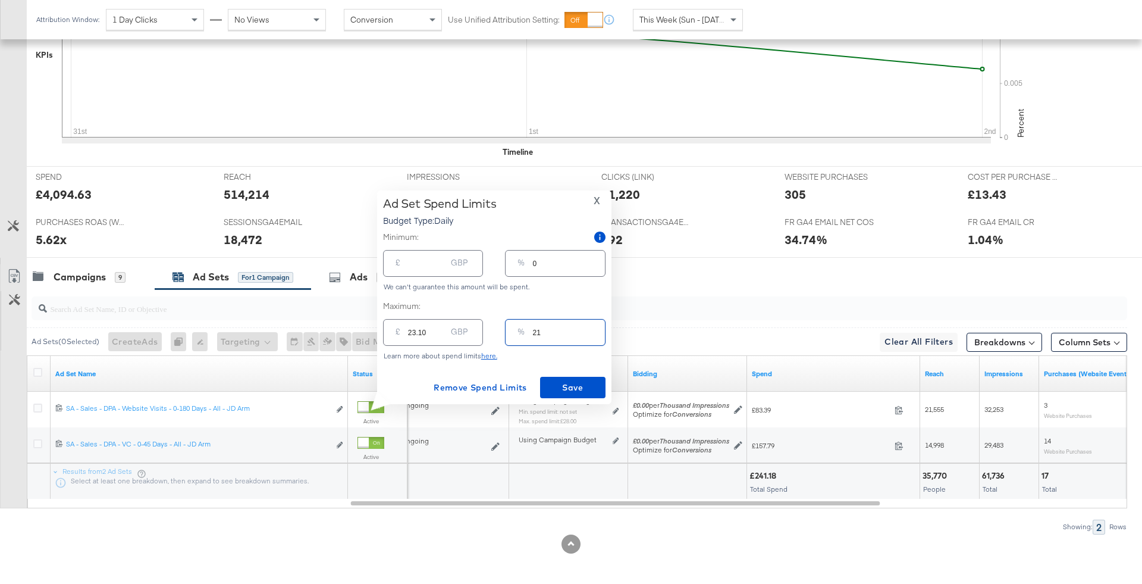
type input "215"
type input "236.50"
type input "15"
type input "16.50"
type input "15"
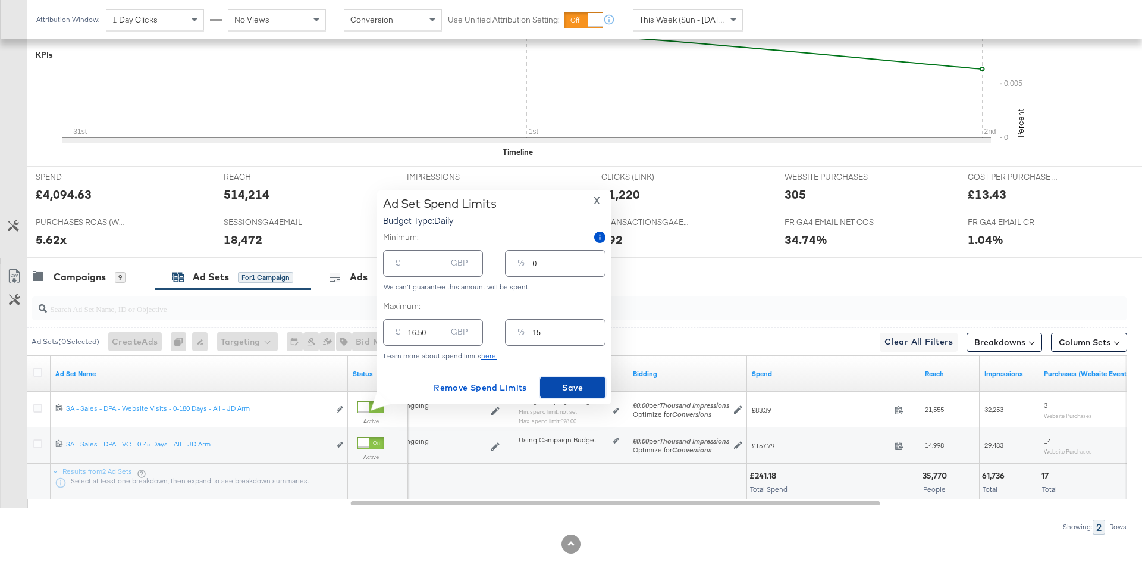
click at [576, 377] on button "Save" at bounding box center [572, 387] width 65 height 21
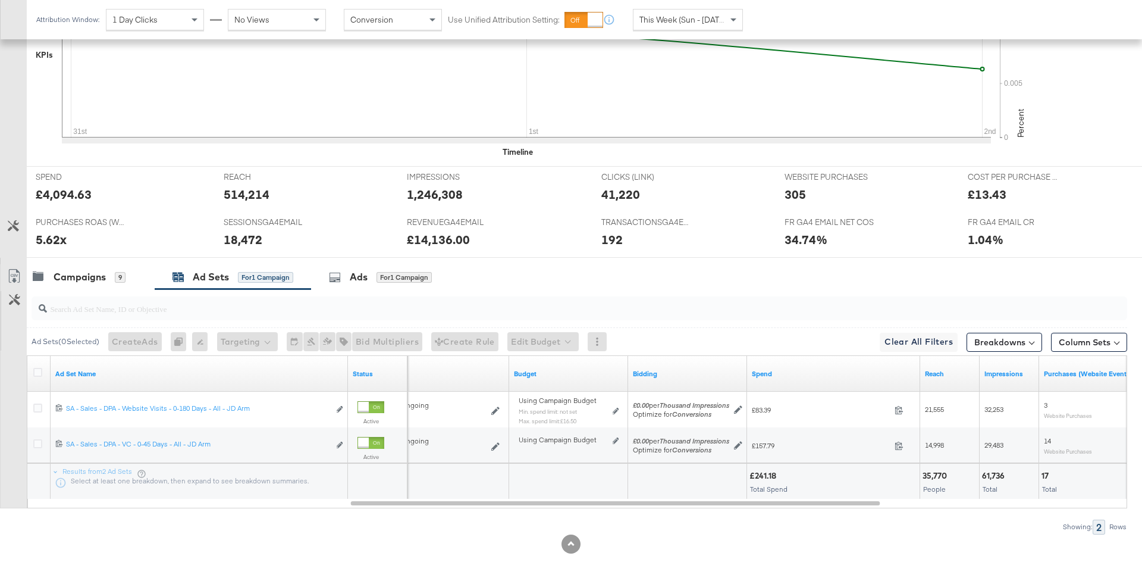
click at [98, 289] on div at bounding box center [577, 308] width 1100 height 38
click at [93, 281] on div "Campaigns 9" at bounding box center [91, 277] width 128 height 26
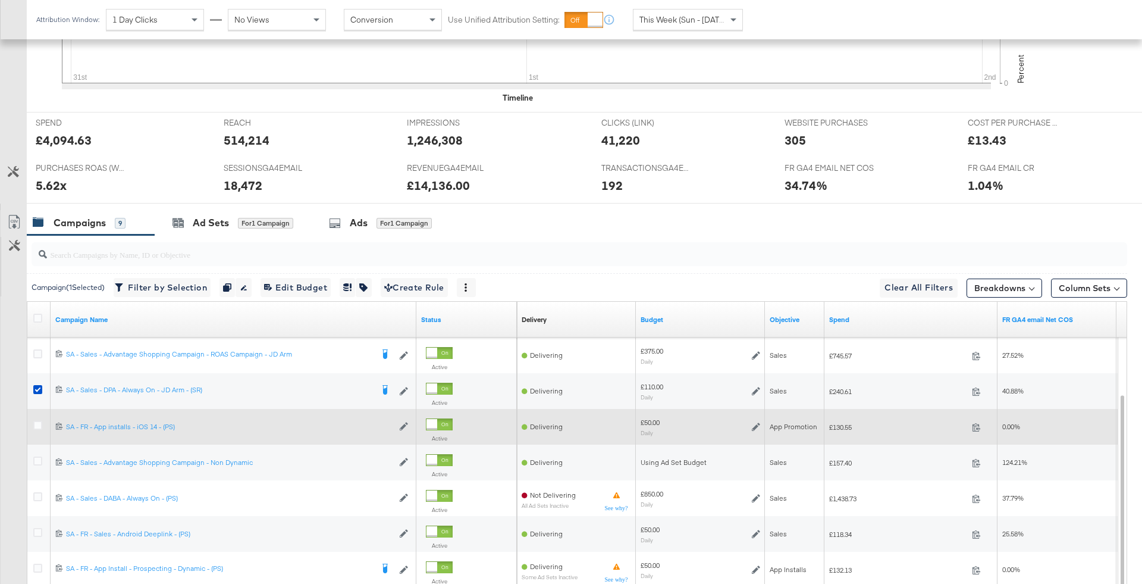
scroll to position [461, 0]
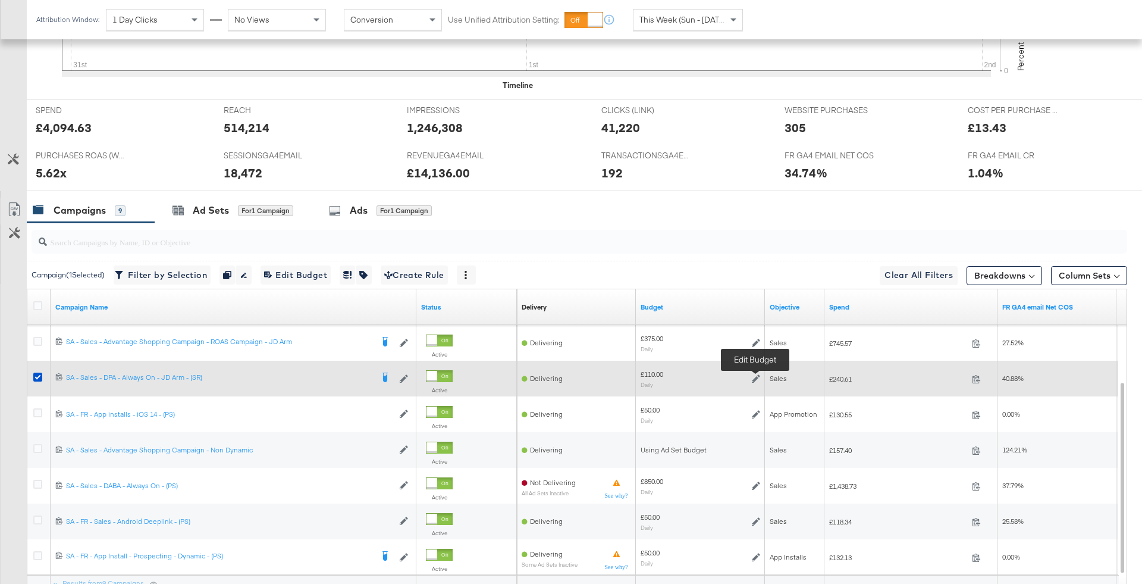
click at [755, 374] on icon at bounding box center [756, 378] width 8 height 8
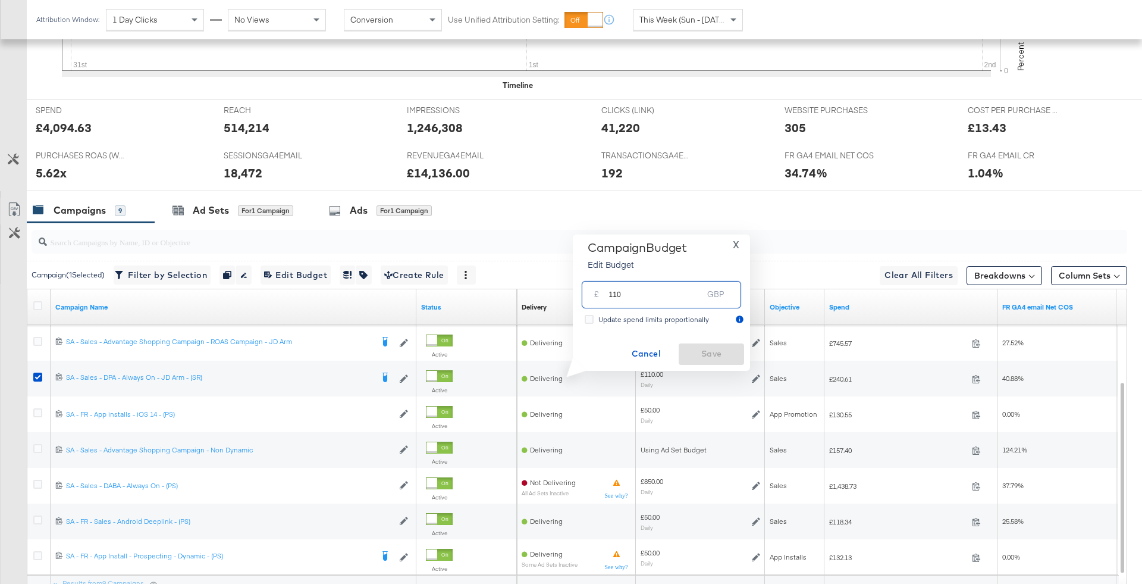
click at [643, 293] on input "110" at bounding box center [656, 290] width 94 height 26
type input "115"
click at [726, 353] on span "Save" at bounding box center [711, 353] width 56 height 15
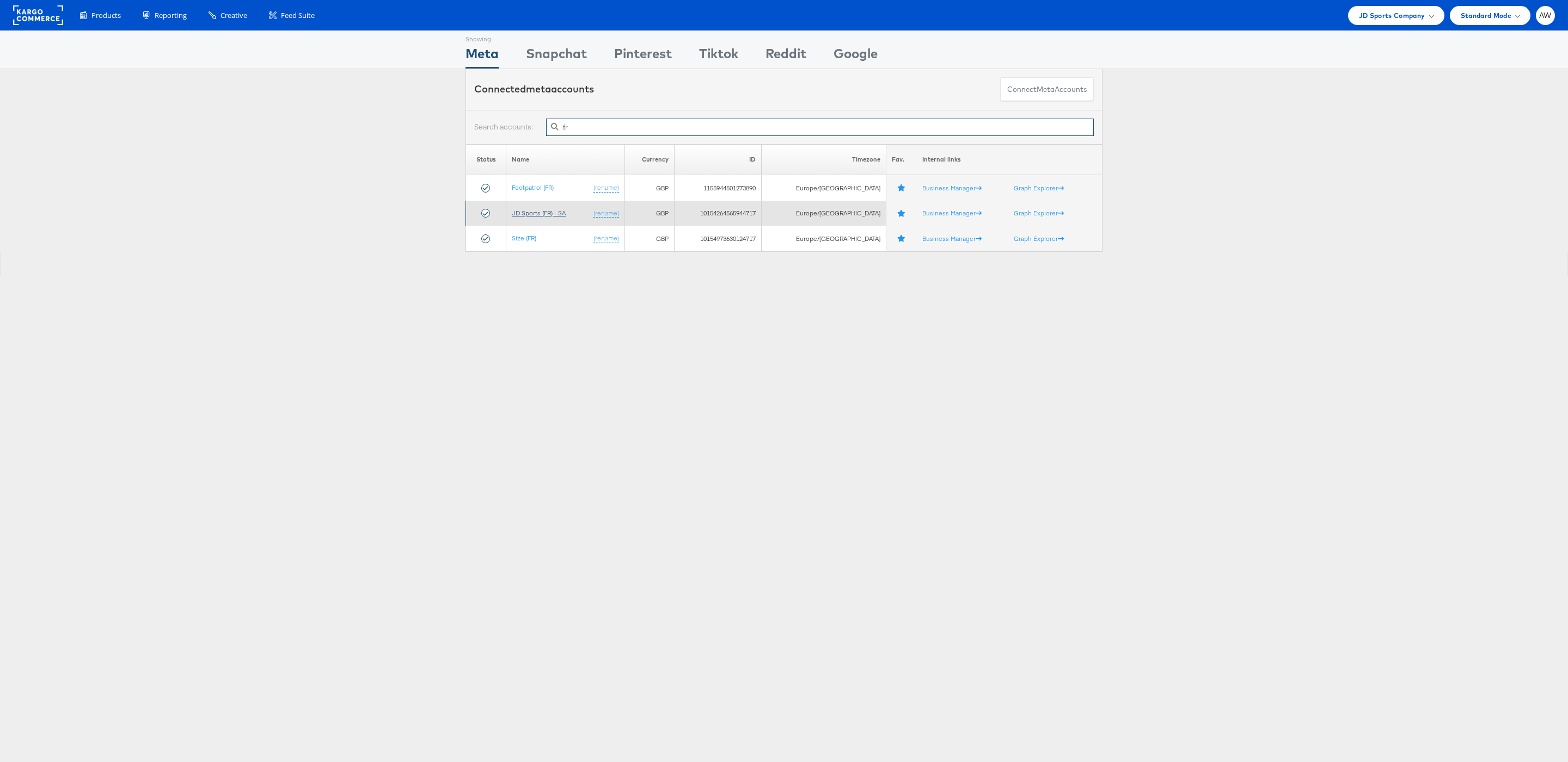
type input "fr"
click at [566, 217] on link "JD Sports (FR) - SA" at bounding box center [538, 212] width 54 height 8
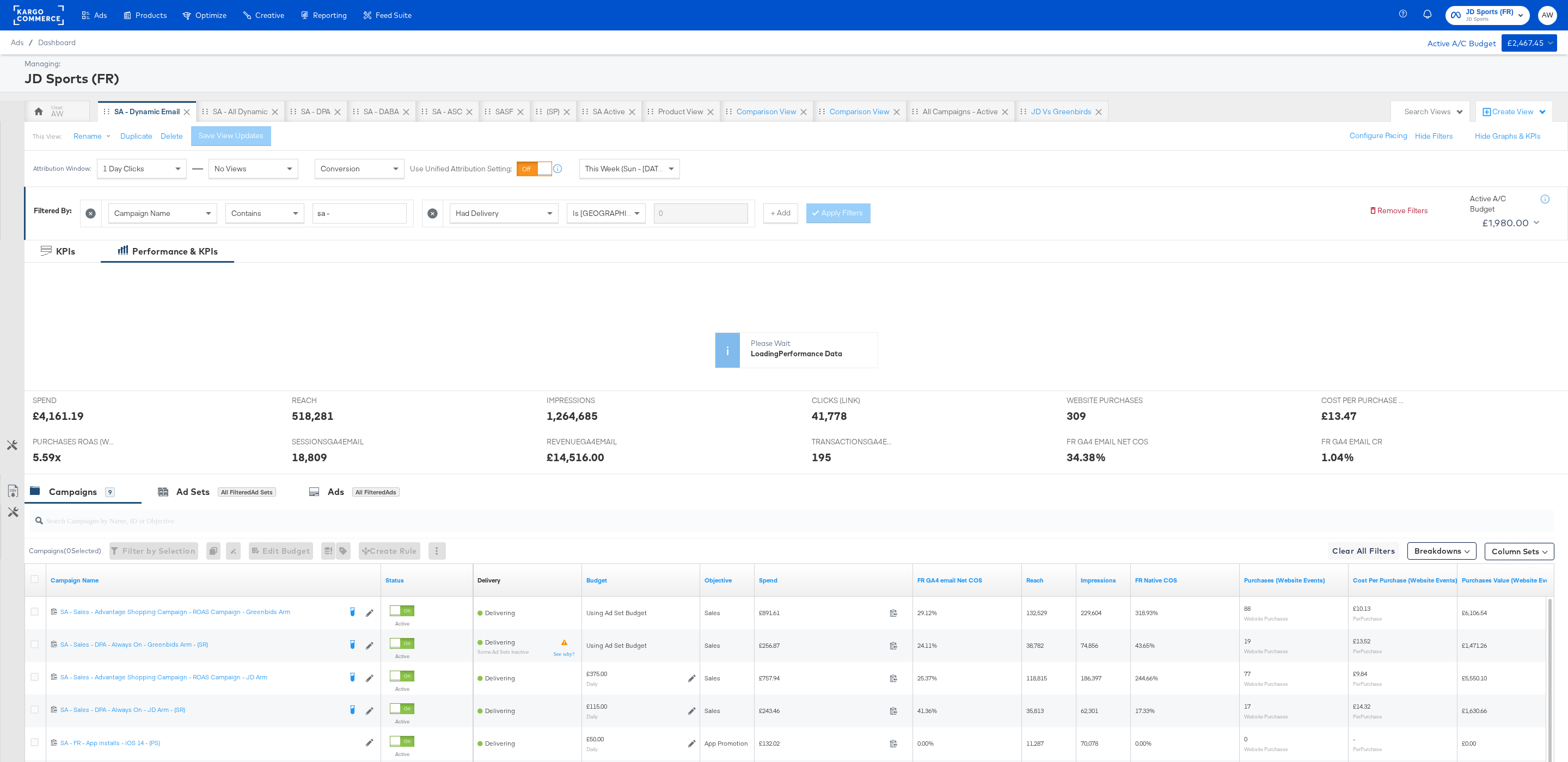
click at [613, 171] on span "This Week (Sun - [DATE])" at bounding box center [625, 168] width 81 height 10
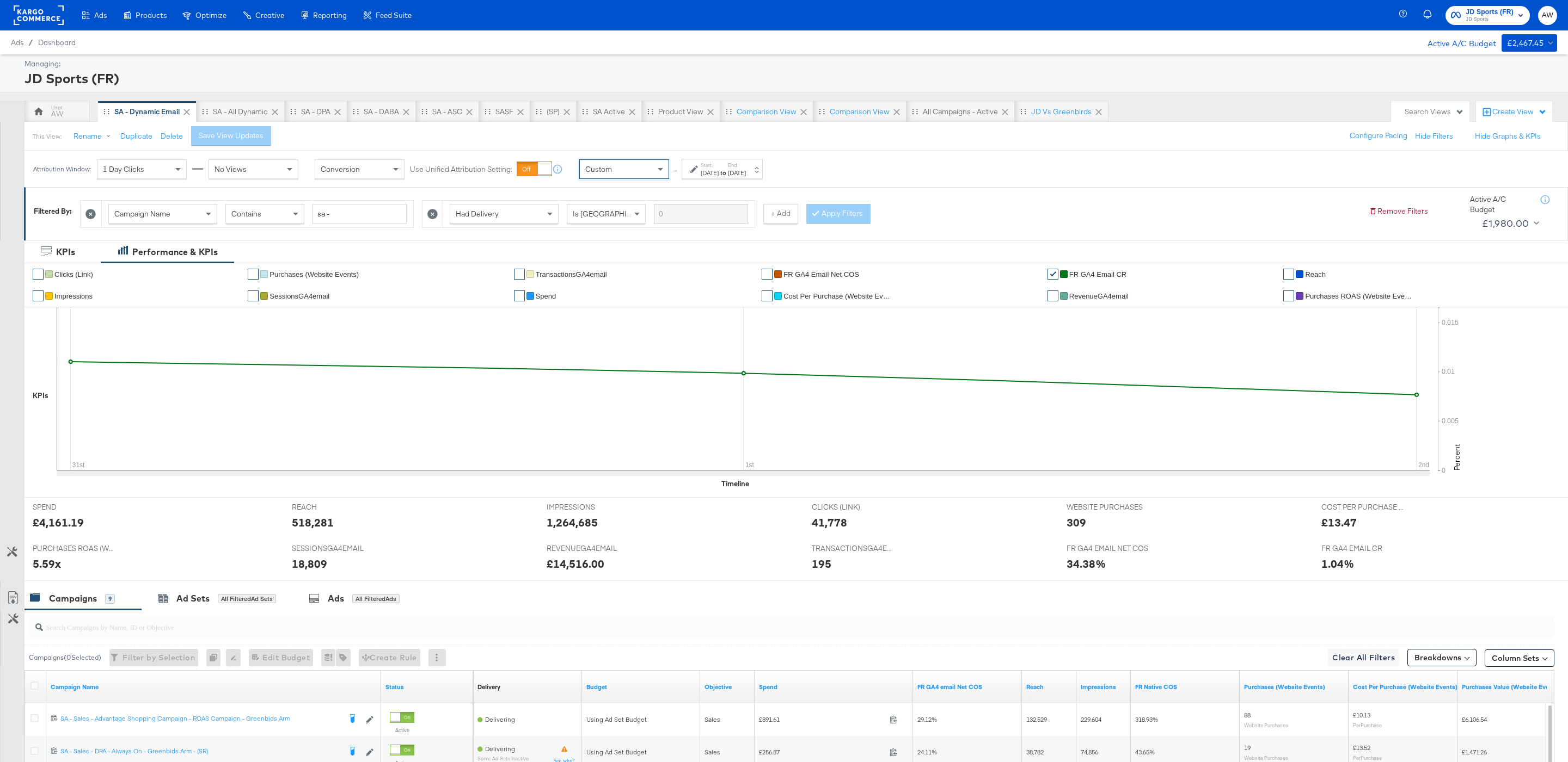
click at [719, 164] on label "Start:" at bounding box center [710, 166] width 18 height 7
click at [719, 177] on div "Sep 2nd 2025" at bounding box center [710, 173] width 18 height 9
click at [710, 171] on div "Sep 2nd 2025" at bounding box center [710, 173] width 18 height 9
click at [583, 263] on input "September 2nd 2025" at bounding box center [604, 254] width 146 height 19
click at [549, 281] on span "‹" at bounding box center [544, 277] width 16 height 16
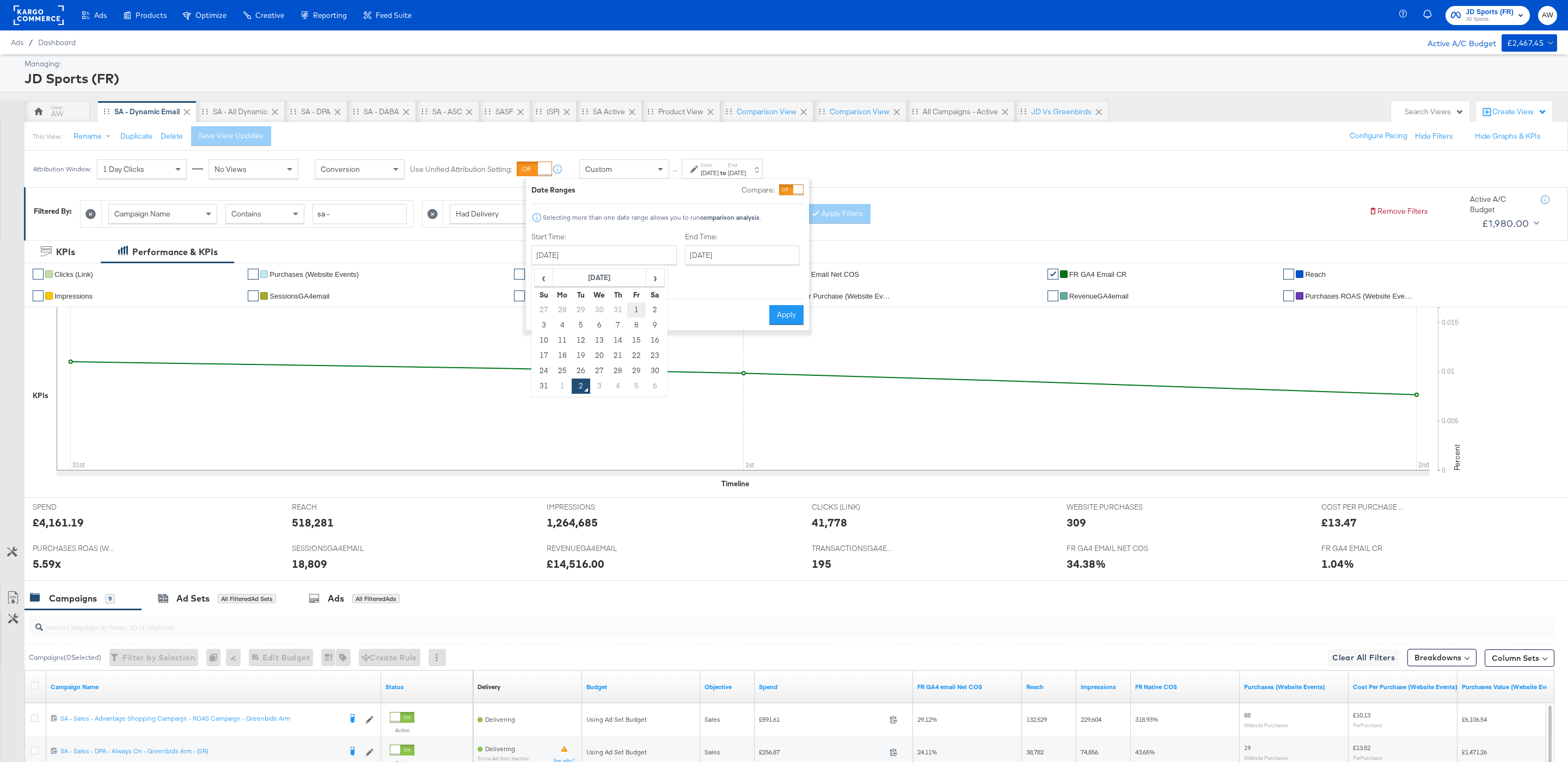
click at [635, 311] on td "1" at bounding box center [636, 310] width 18 height 16
type input "August 1st 2025"
click at [690, 265] on div "September 2nd 2025 ‹ September 2025 › Su Mo Tu We Th Fr Sa 31 1 2 3 4 5 6 7 8 9…" at bounding box center [740, 254] width 114 height 19
click at [687, 282] on span "‹" at bounding box center [695, 277] width 16 height 16
click at [686, 390] on td "31" at bounding box center [695, 386] width 18 height 16
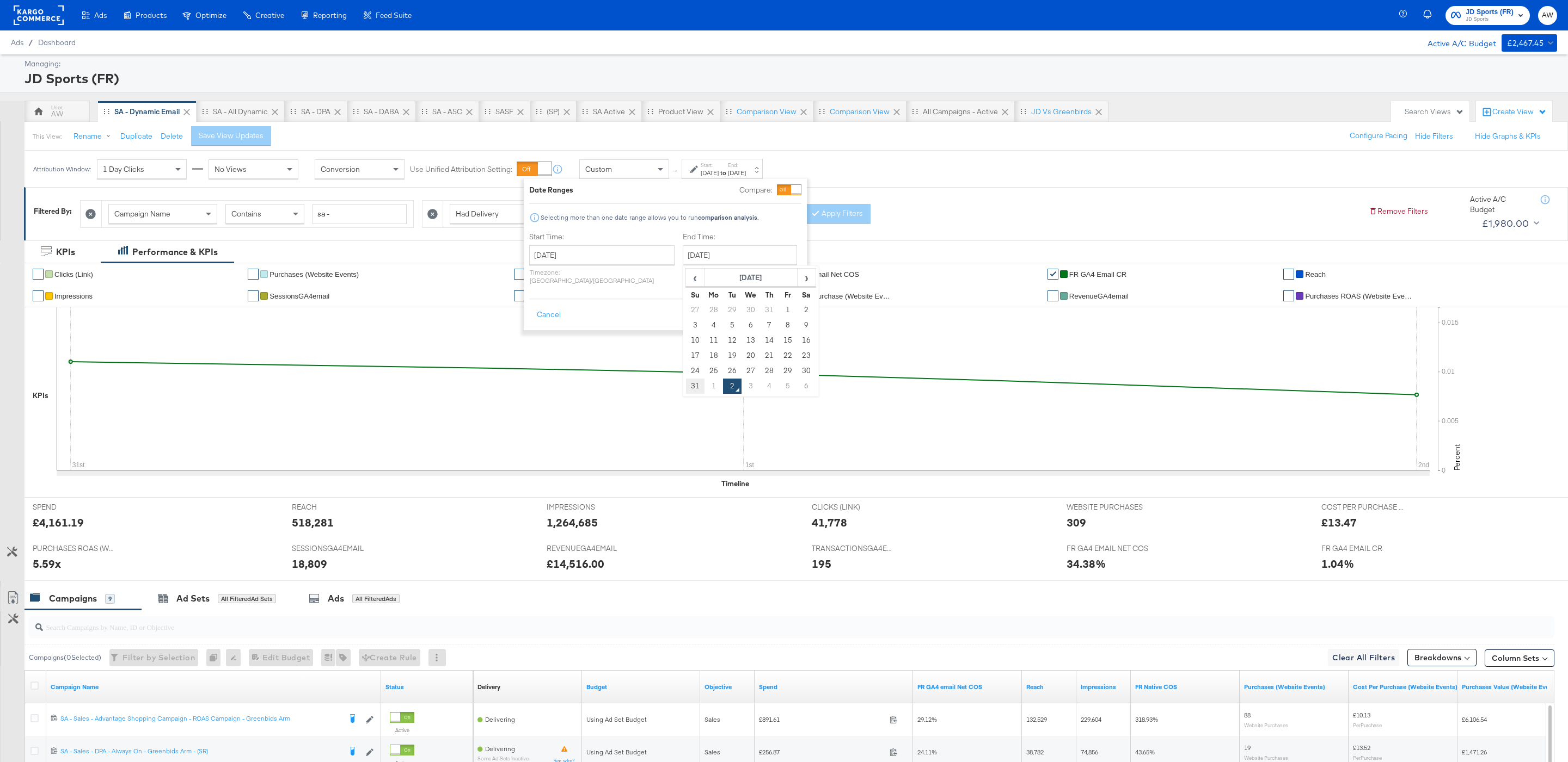
type input "August 31st 2025"
click at [780, 318] on div "Date Ranges Compare: Selecting more than one date range allows you to run compa…" at bounding box center [665, 254] width 283 height 151
click at [789, 312] on button "Apply" at bounding box center [784, 315] width 34 height 19
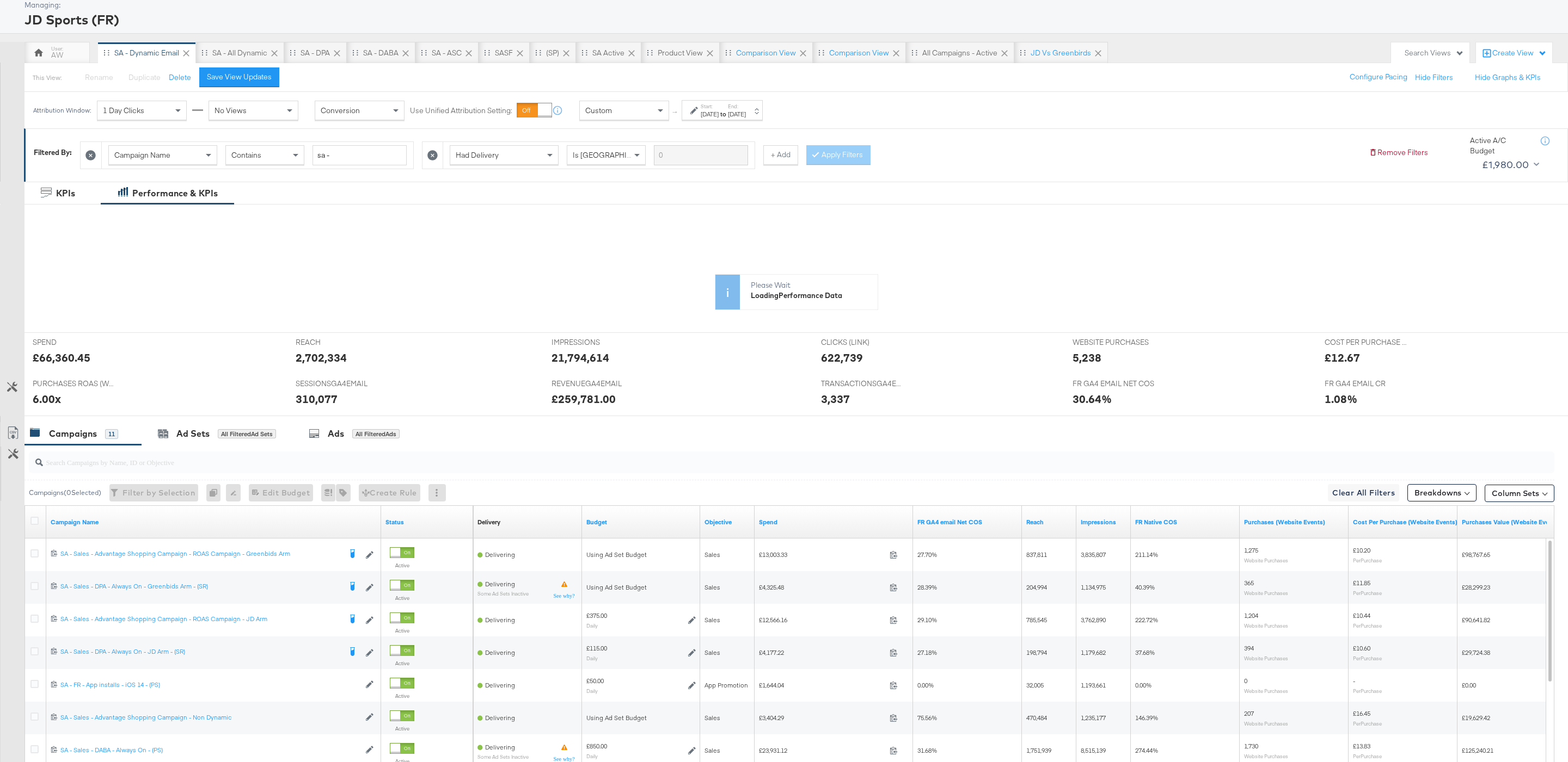
scroll to position [179, 0]
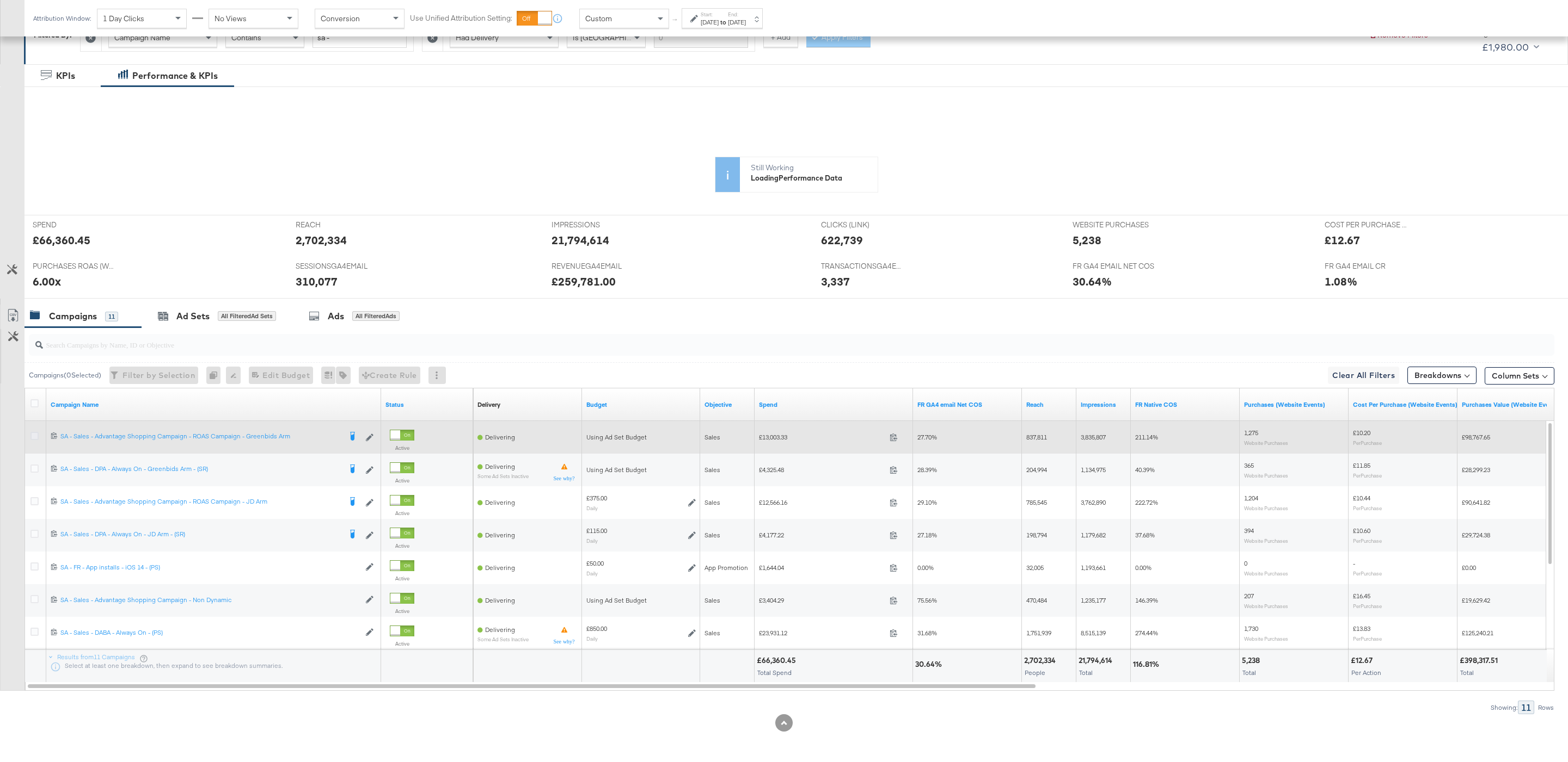
click at [33, 435] on icon at bounding box center [34, 435] width 8 height 8
click at [0, 0] on input "checkbox" at bounding box center [0, 0] width 0 height 0
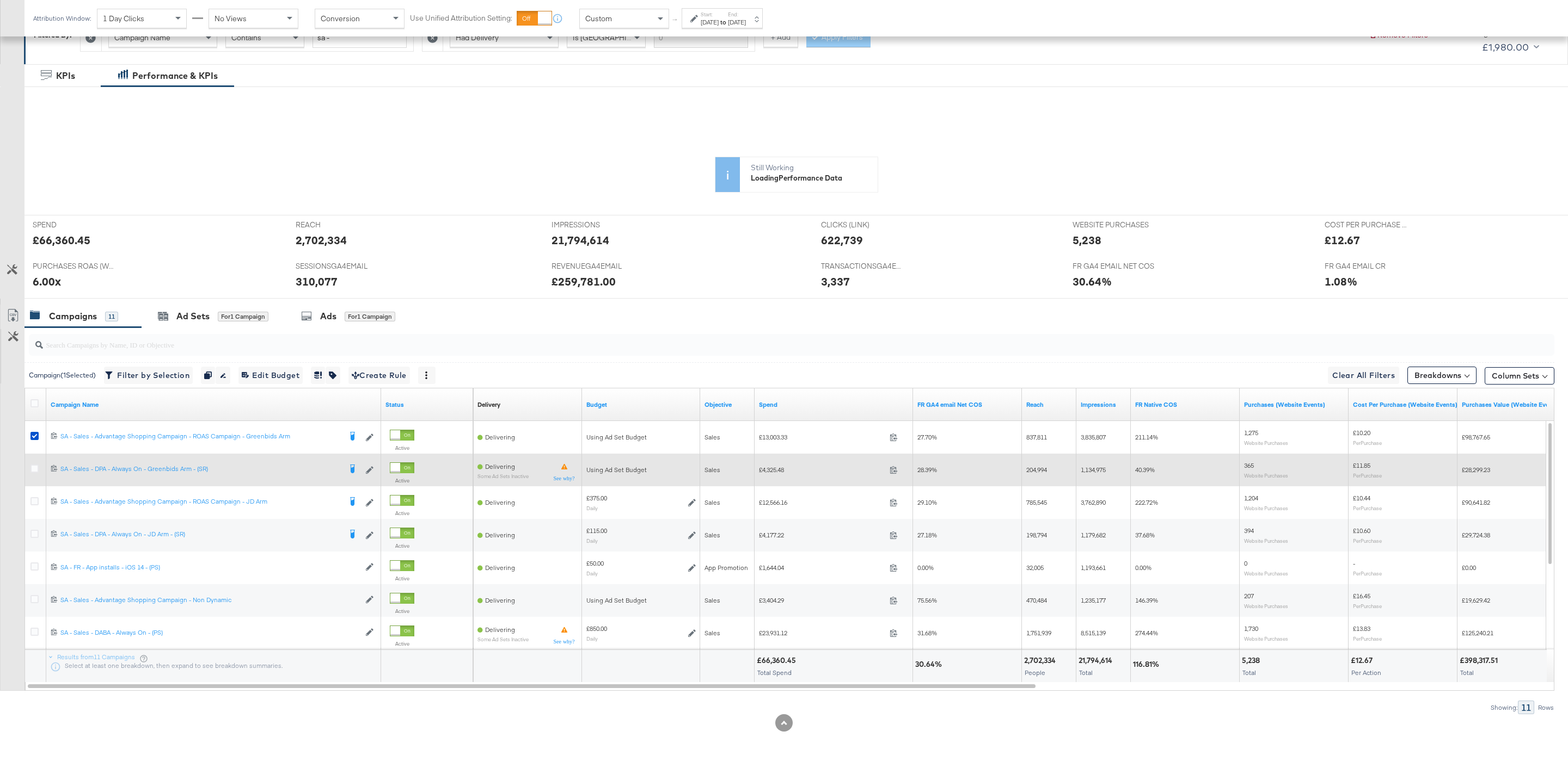
click at [34, 463] on div at bounding box center [37, 469] width 20 height 19
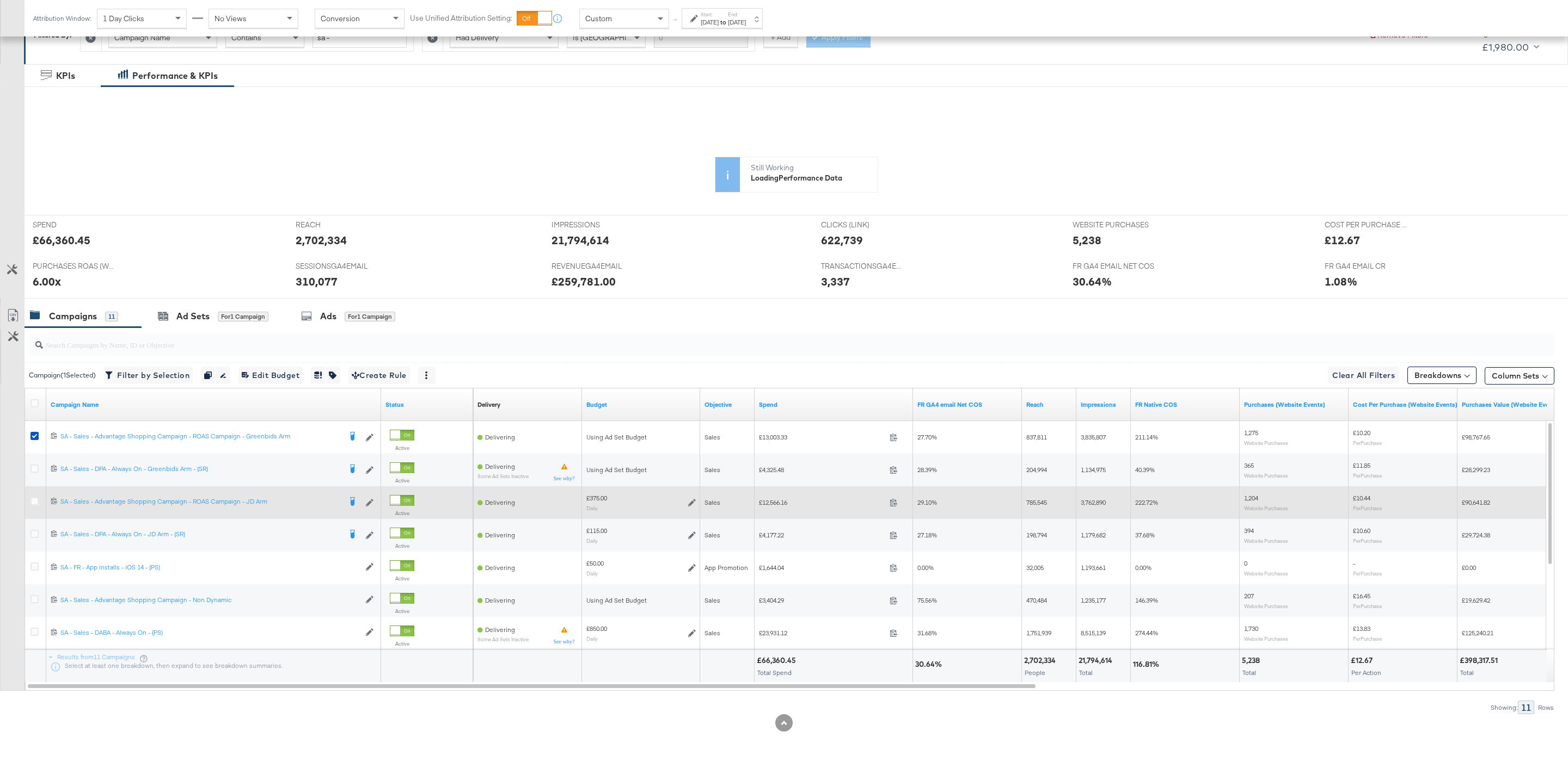
click at [39, 506] on div at bounding box center [36, 503] width 11 height 11
click at [38, 498] on div at bounding box center [36, 503] width 11 height 11
click at [36, 500] on icon at bounding box center [34, 501] width 8 height 8
click at [0, 0] on input "checkbox" at bounding box center [0, 0] width 0 height 0
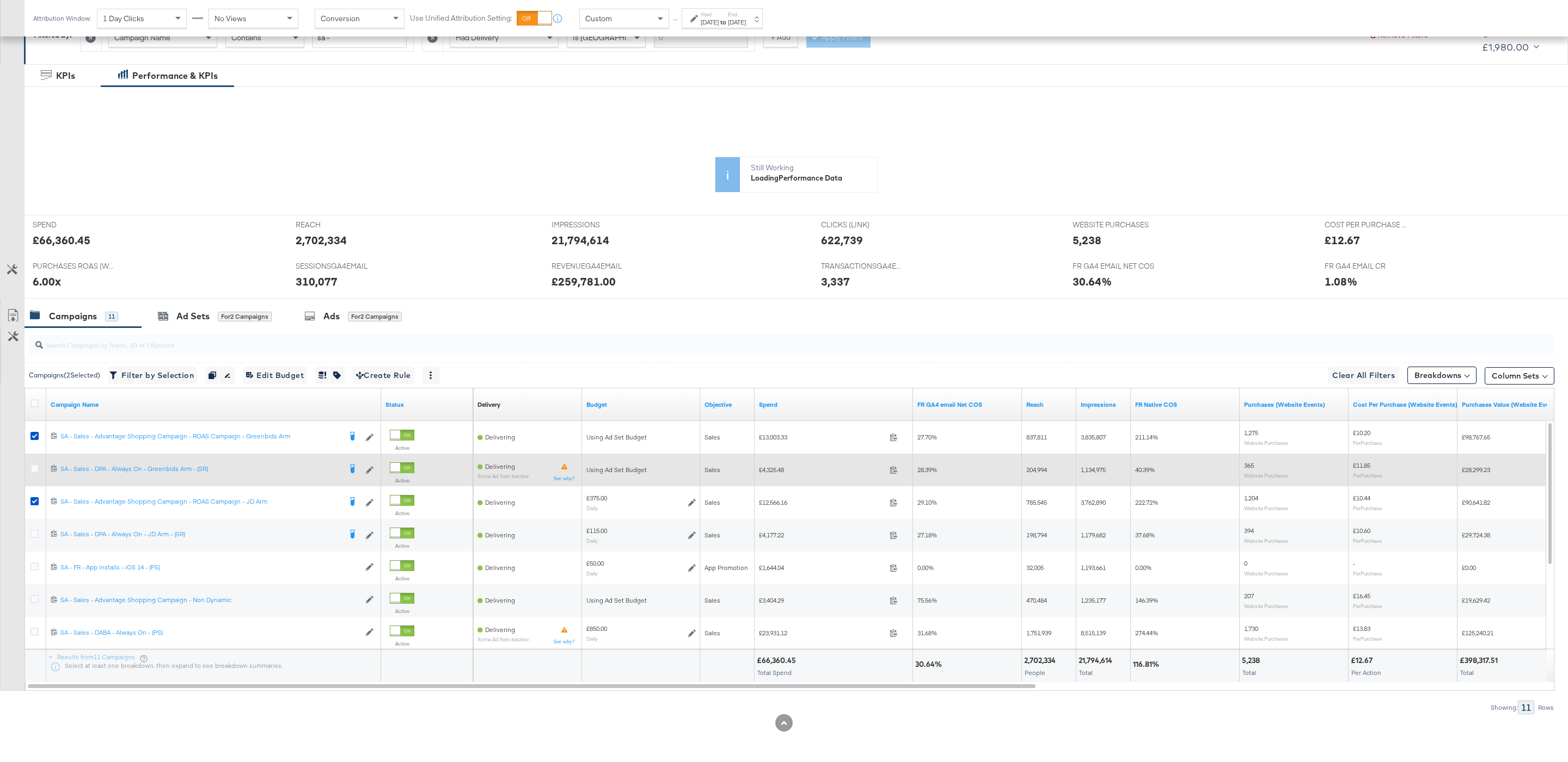
click at [29, 458] on div "Campaigns ( 2 Selected) Filter by Selection Filter 2 campaigns Duplicate 2 camp…" at bounding box center [777, 521] width 1554 height 387
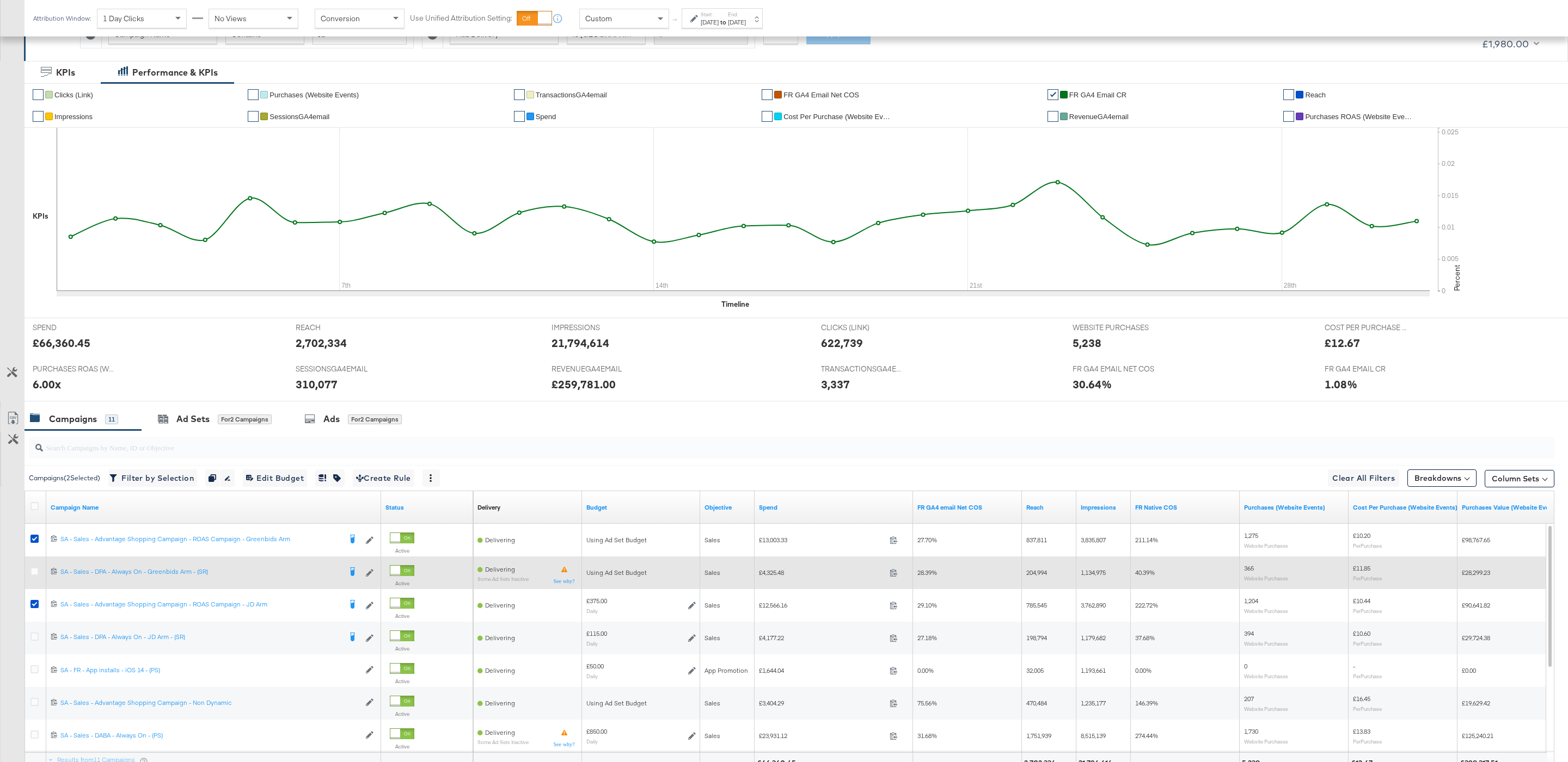
click at [39, 575] on div at bounding box center [36, 573] width 11 height 11
click at [36, 574] on icon at bounding box center [34, 571] width 8 height 8
click at [0, 0] on input "checkbox" at bounding box center [0, 0] width 0 height 0
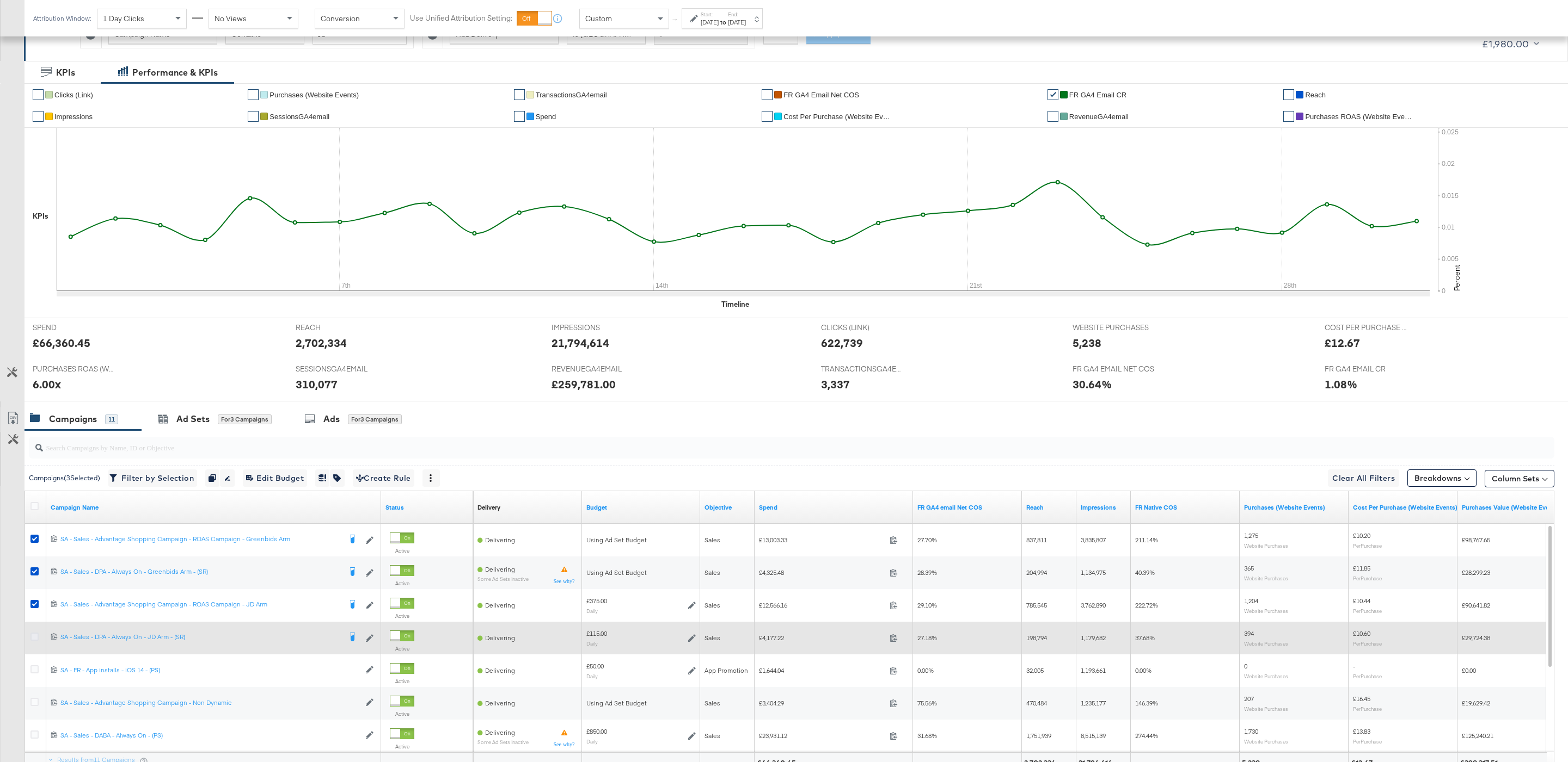
click at [32, 640] on icon at bounding box center [34, 637] width 8 height 8
click at [0, 0] on input "checkbox" at bounding box center [0, 0] width 0 height 0
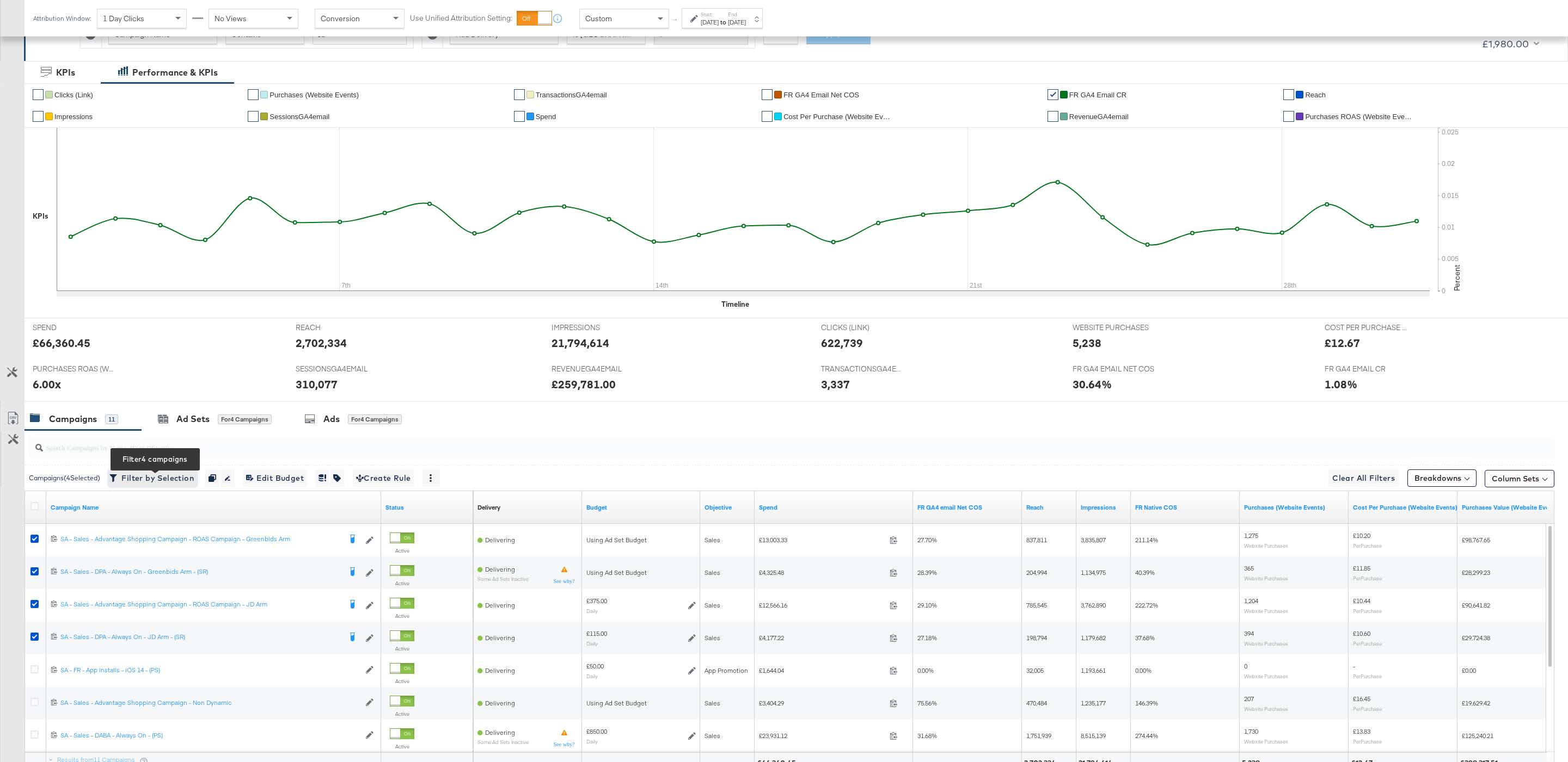
click at [124, 486] on span "Filter by Selection Filter 4 campaigns" at bounding box center [153, 478] width 82 height 14
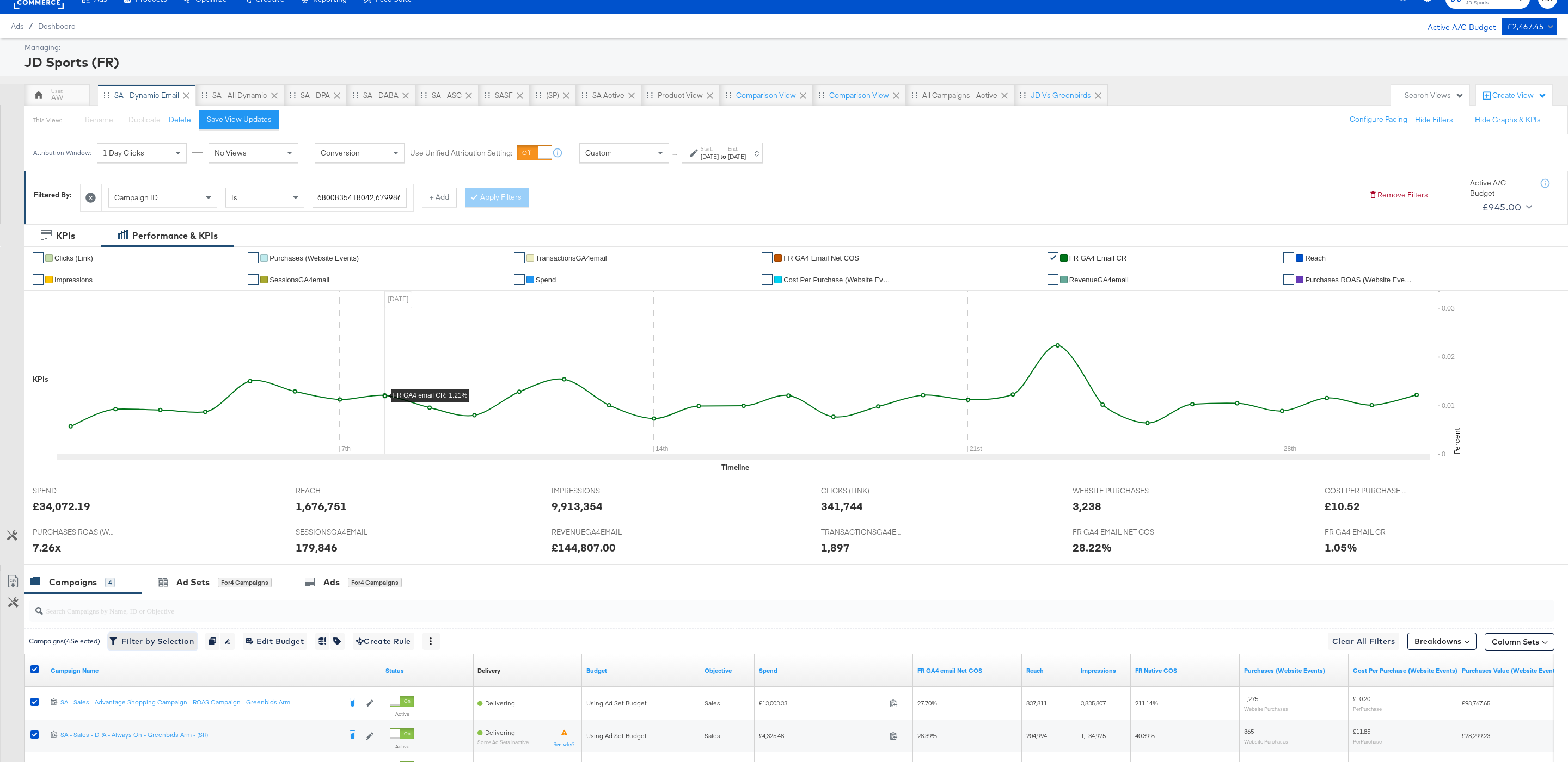
scroll to position [188, 0]
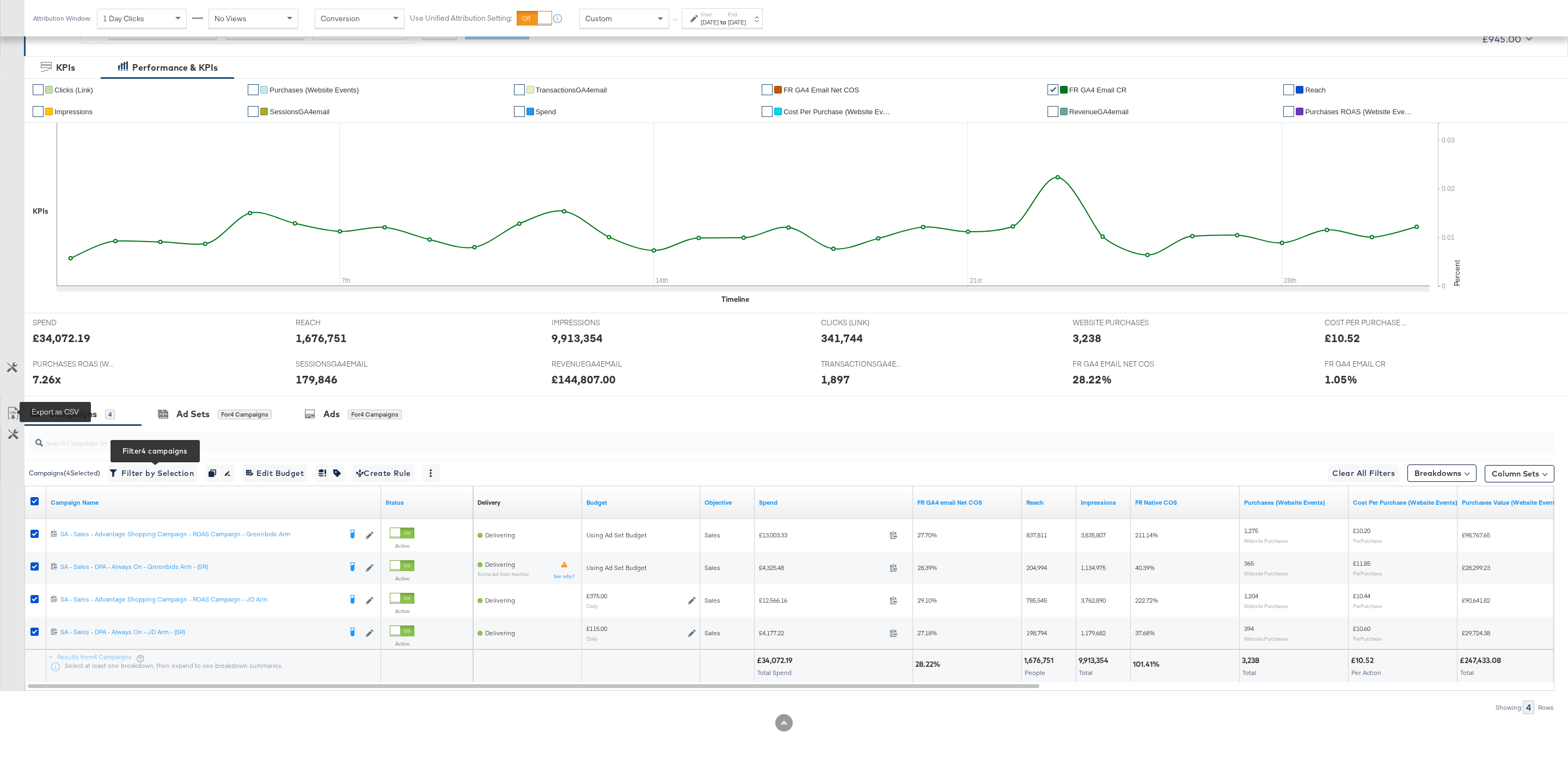
click at [13, 412] on icon at bounding box center [13, 413] width 13 height 13
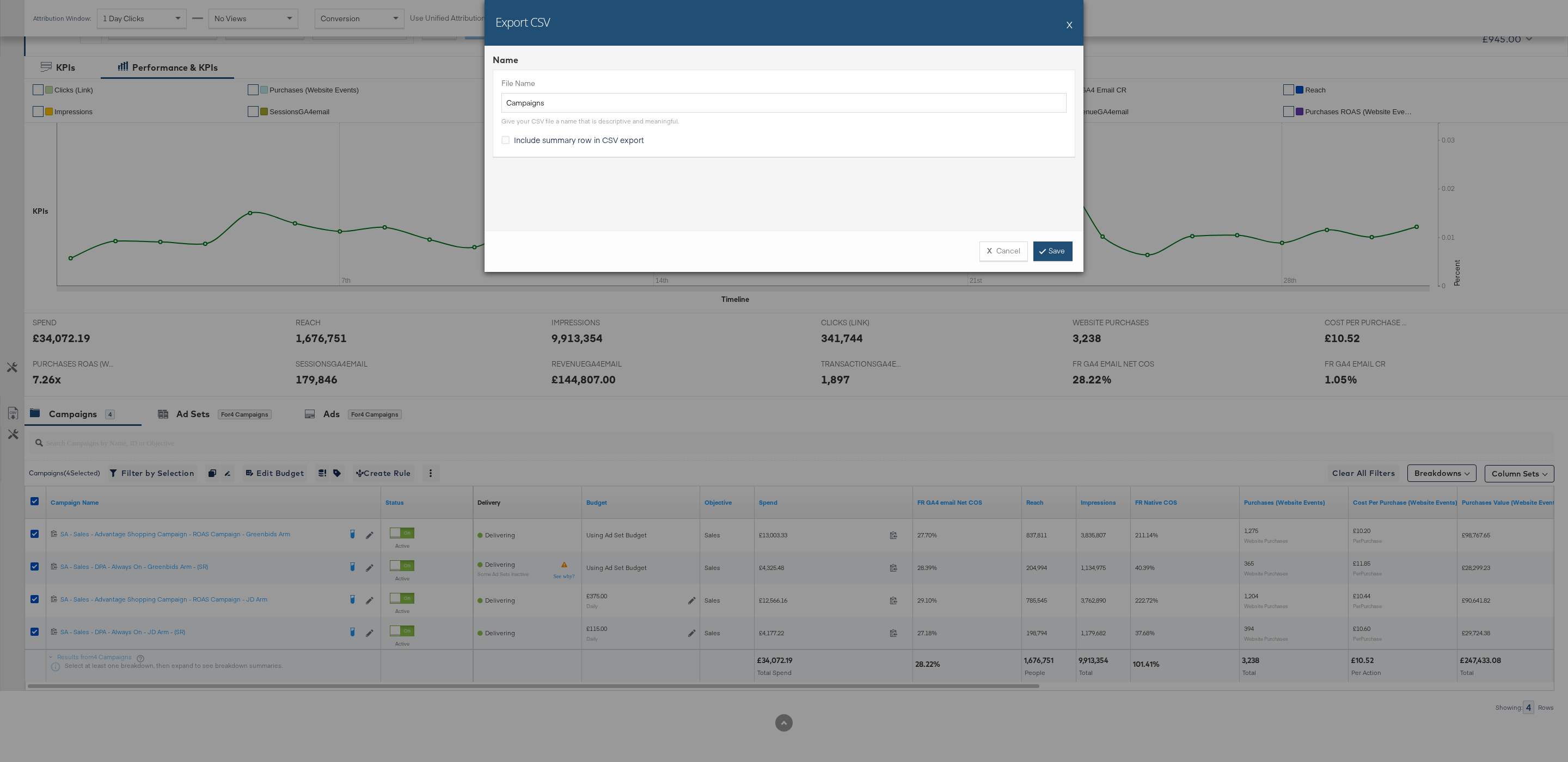
click at [1058, 257] on link "Save" at bounding box center [1053, 251] width 39 height 19
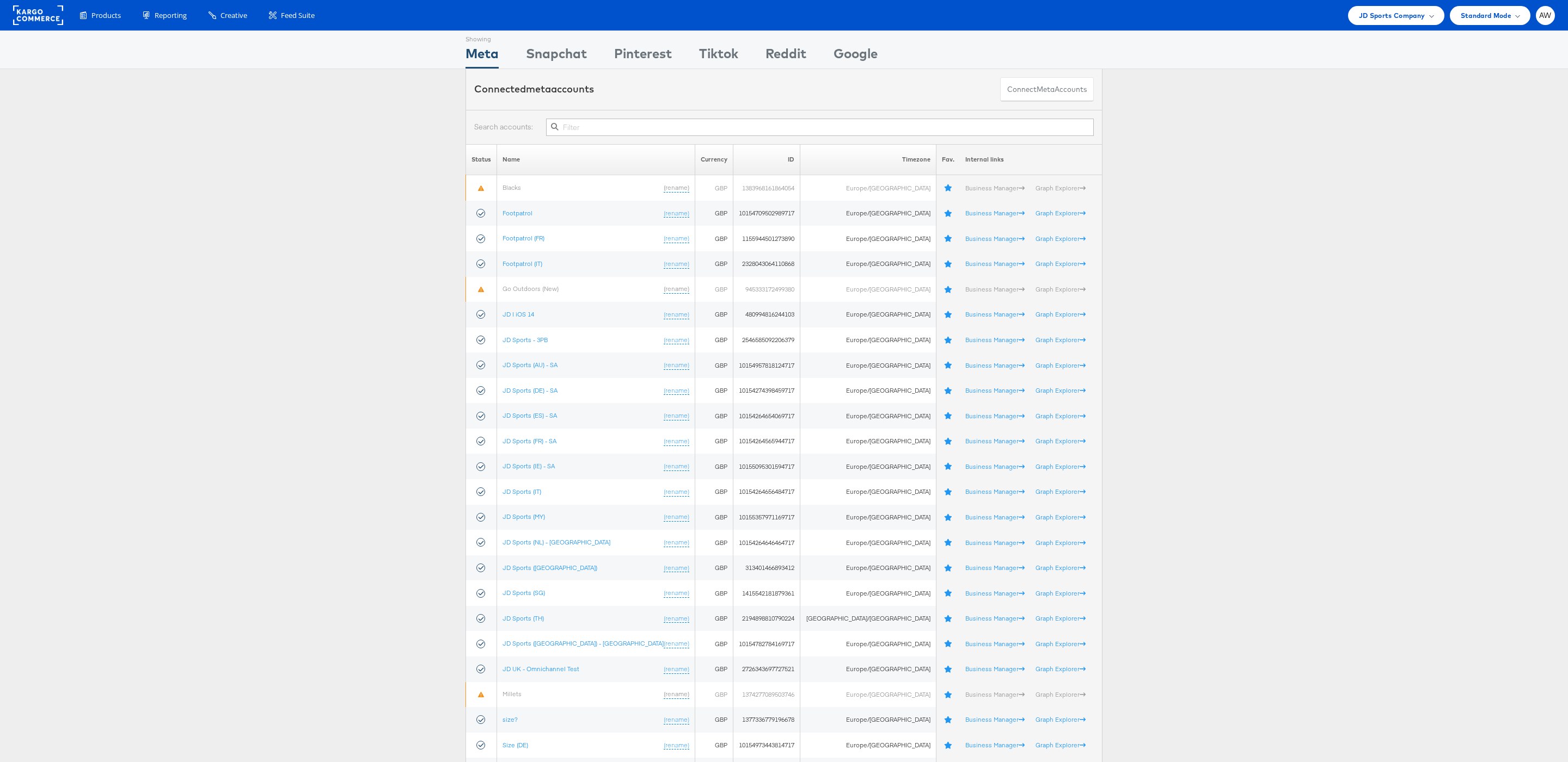
click at [731, 130] on input "text" at bounding box center [820, 127] width 547 height 17
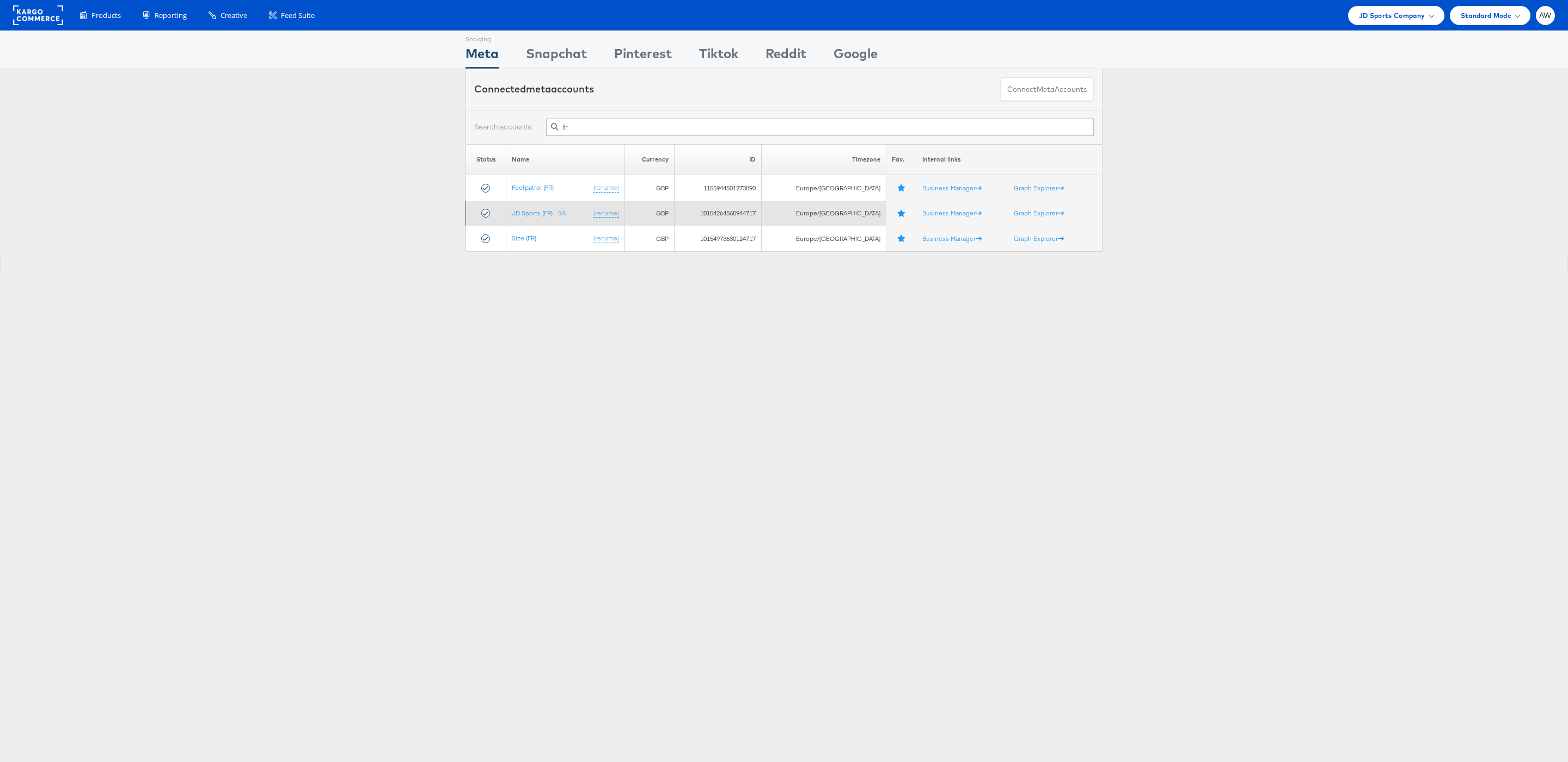
type input "fr"
click at [553, 221] on td "JD Sports (FR) - SA (rename)" at bounding box center [565, 213] width 118 height 26
click at [546, 211] on link "JD Sports (FR) - SA" at bounding box center [538, 212] width 54 height 8
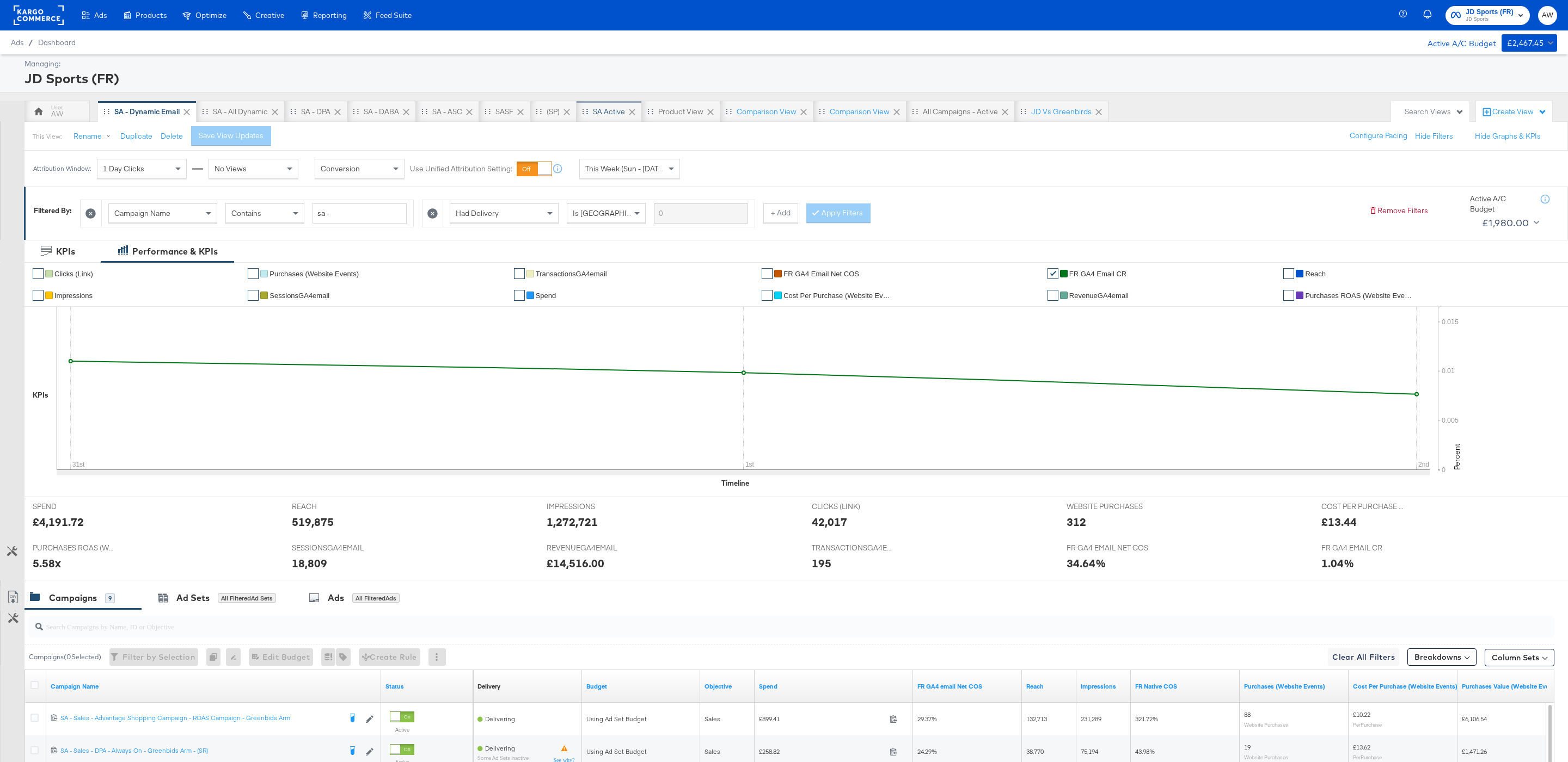
click at [610, 114] on div "SA Active" at bounding box center [609, 112] width 32 height 10
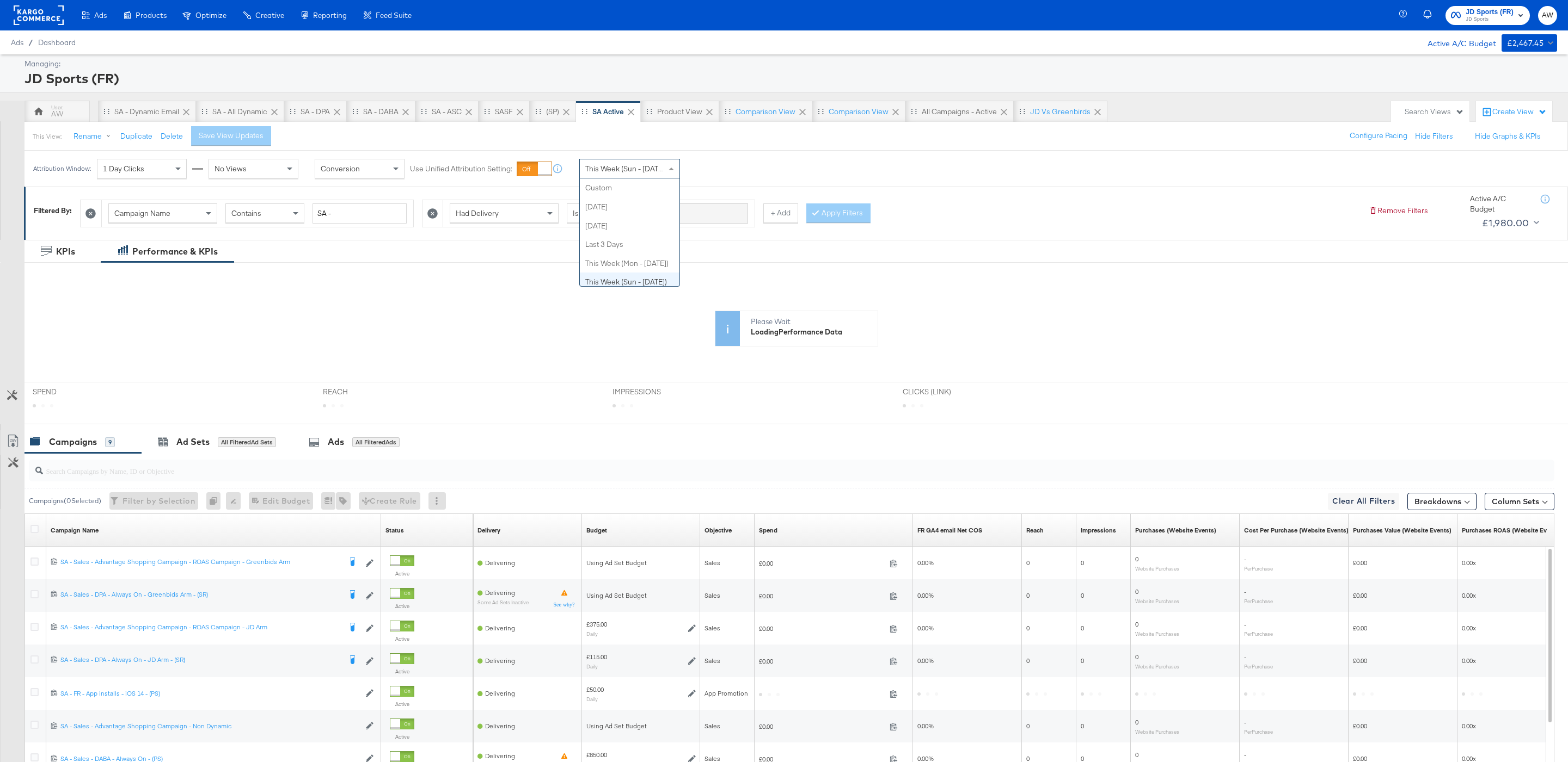
click at [627, 171] on span "This Week (Sun - [DATE])" at bounding box center [625, 168] width 81 height 10
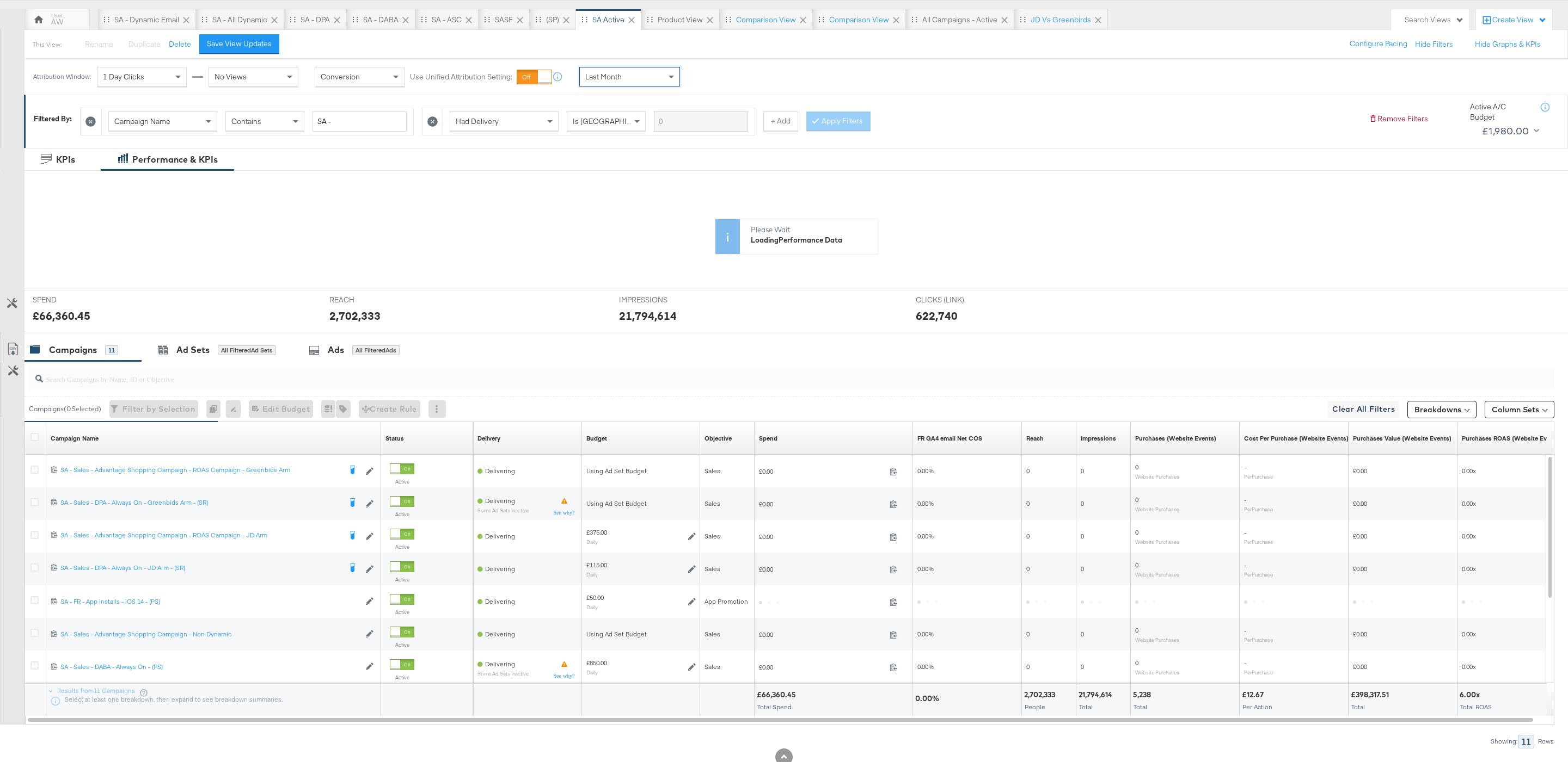
scroll to position [93, 0]
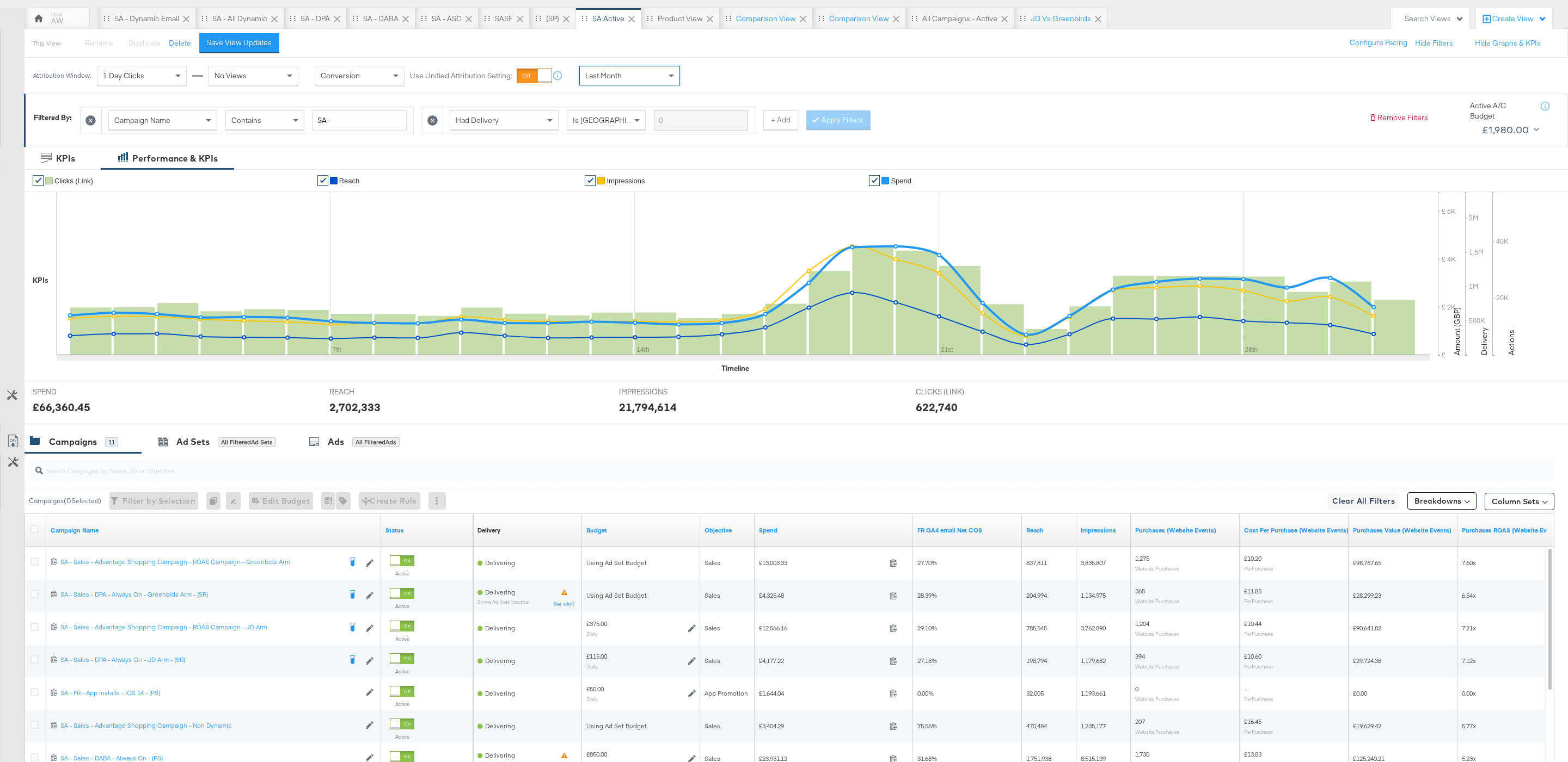
click at [59, 404] on div "£66,360.45" at bounding box center [61, 407] width 58 height 16
copy div "66,360.45"
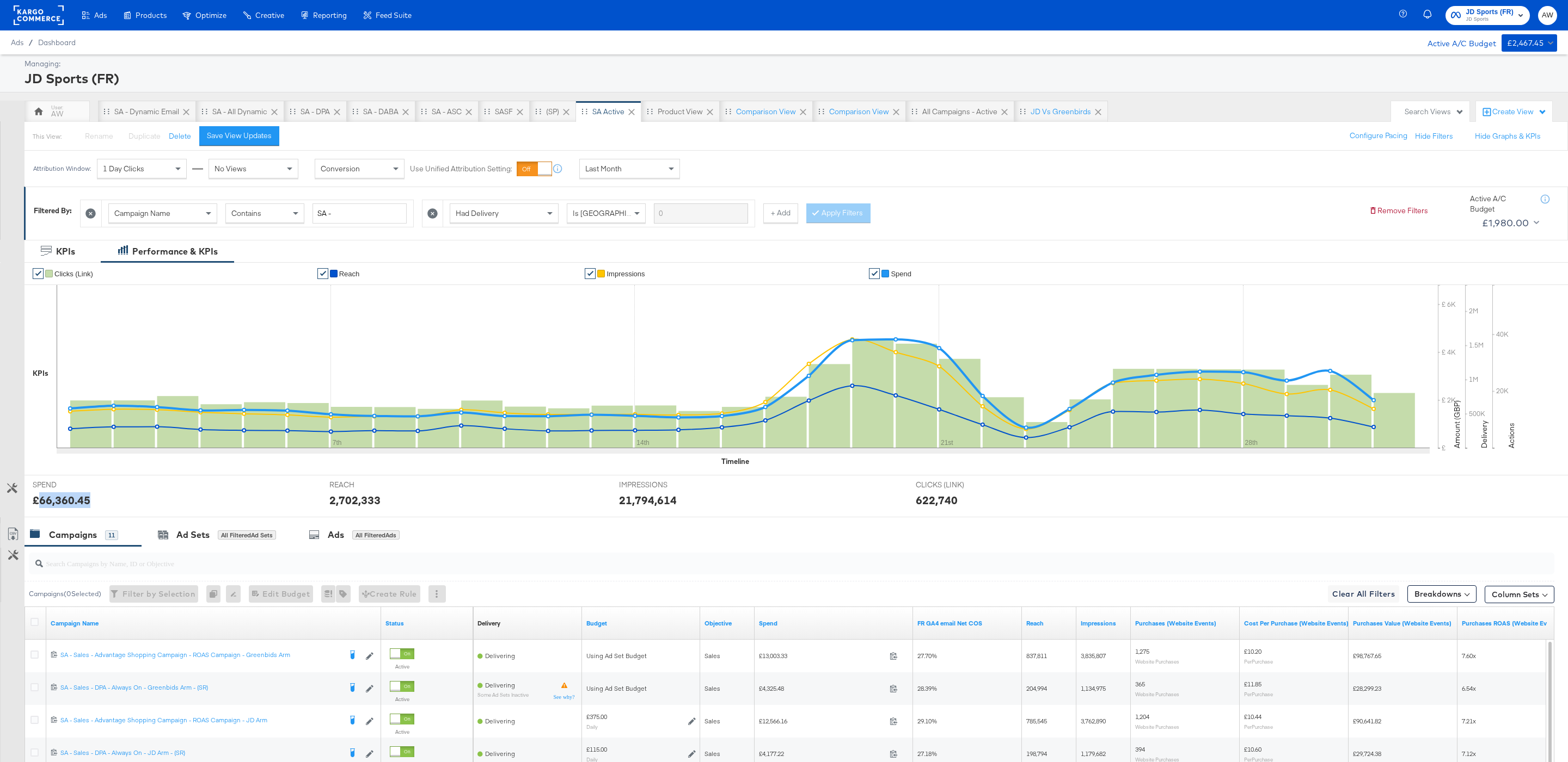
click at [1504, 13] on span "JD Sports (FR)" at bounding box center [1490, 12] width 48 height 11
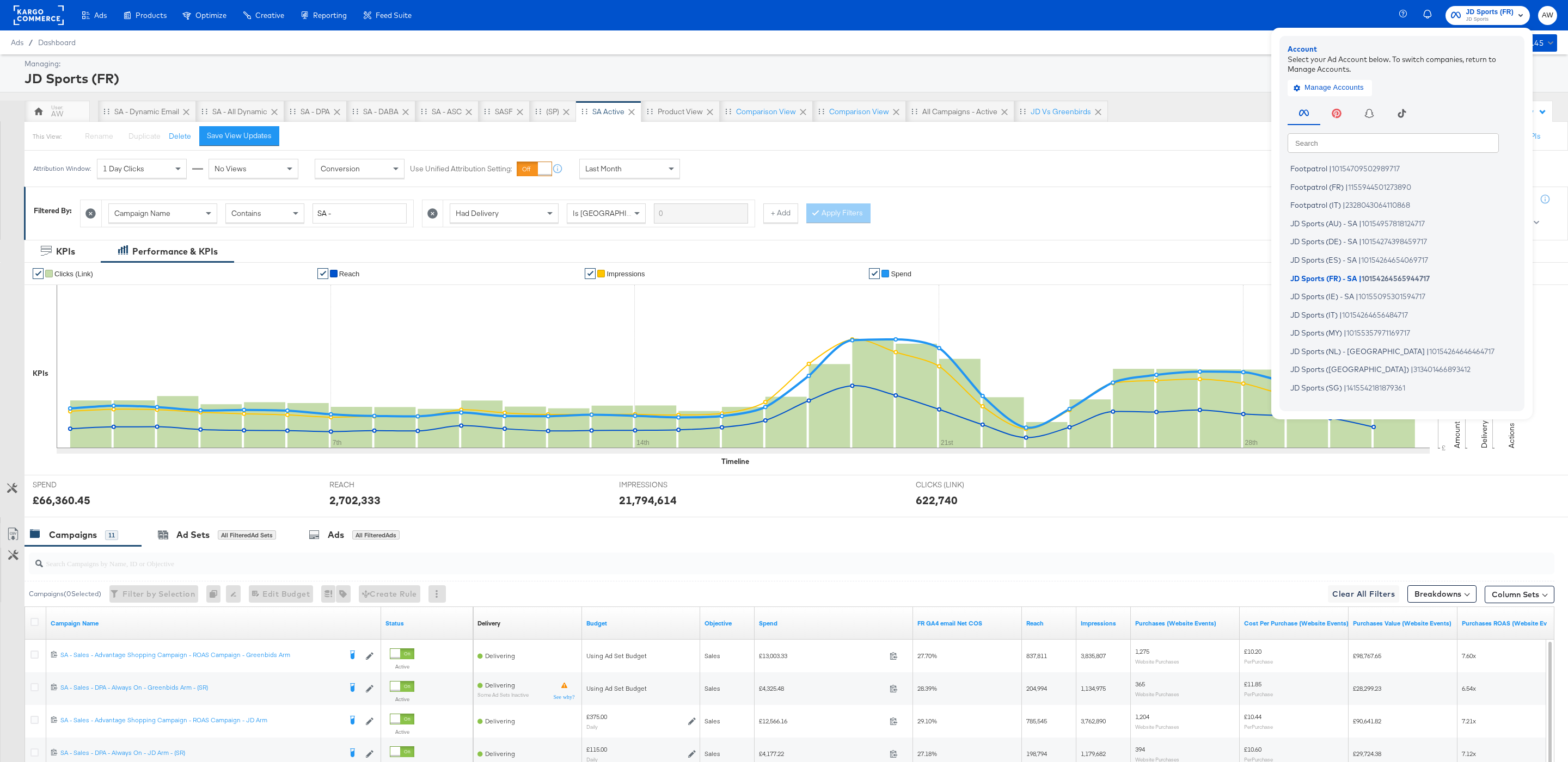
click at [1399, 149] on input "text" at bounding box center [1393, 142] width 211 height 19
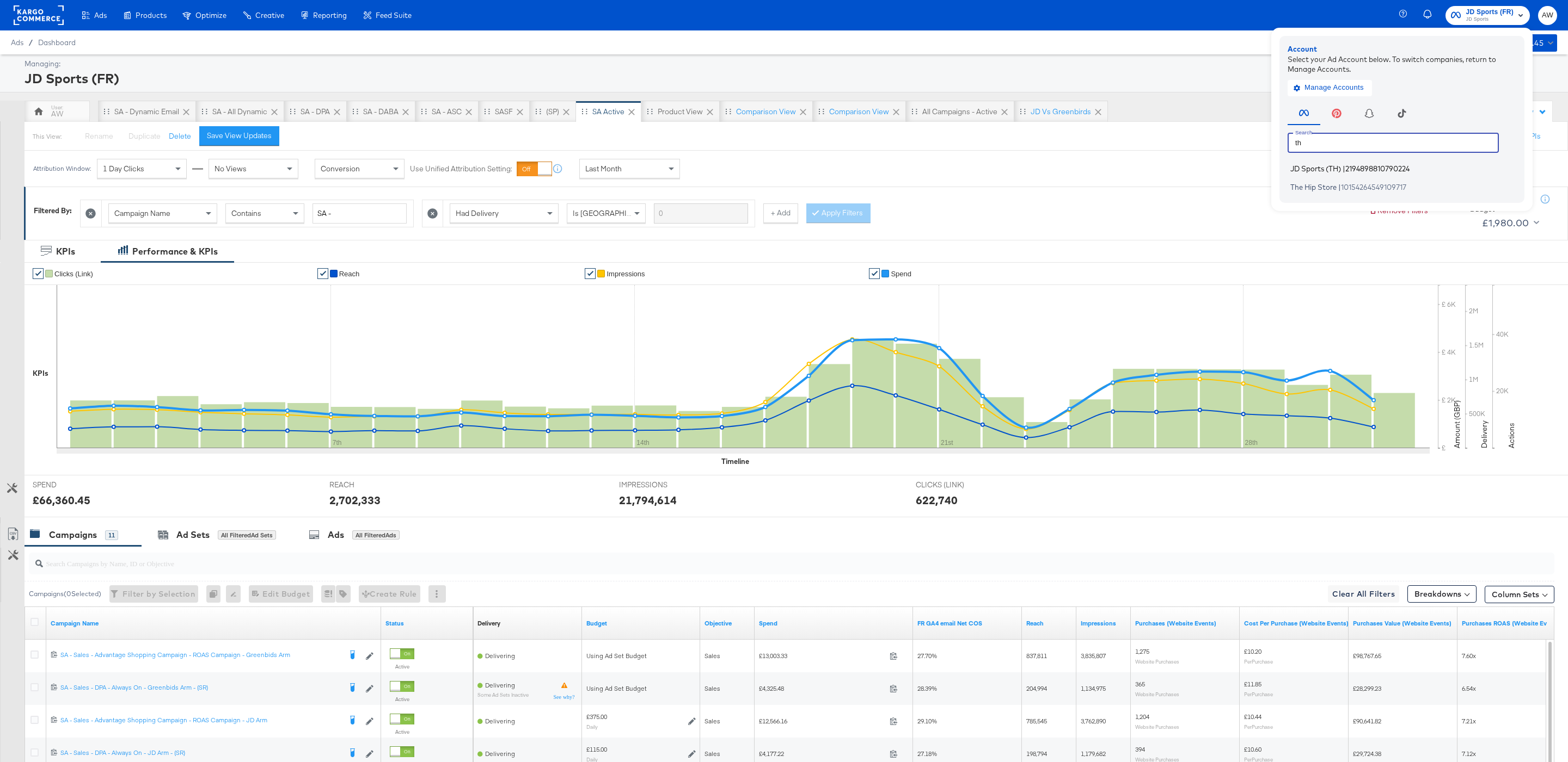
type input "th"
click at [1304, 174] on li "JD Sports (TH) | 2194898810790224" at bounding box center [1405, 168] width 234 height 16
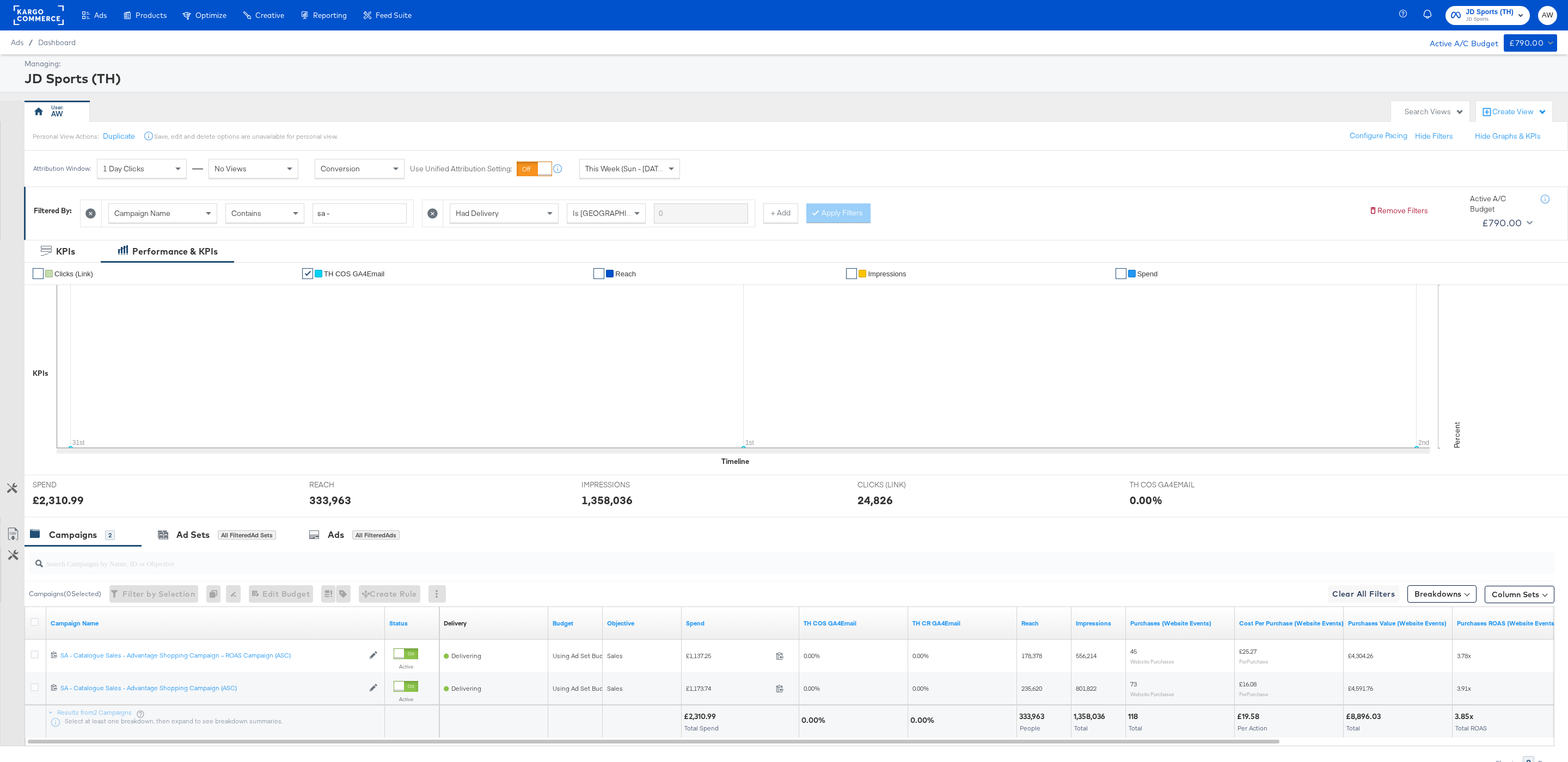
scroll to position [59, 0]
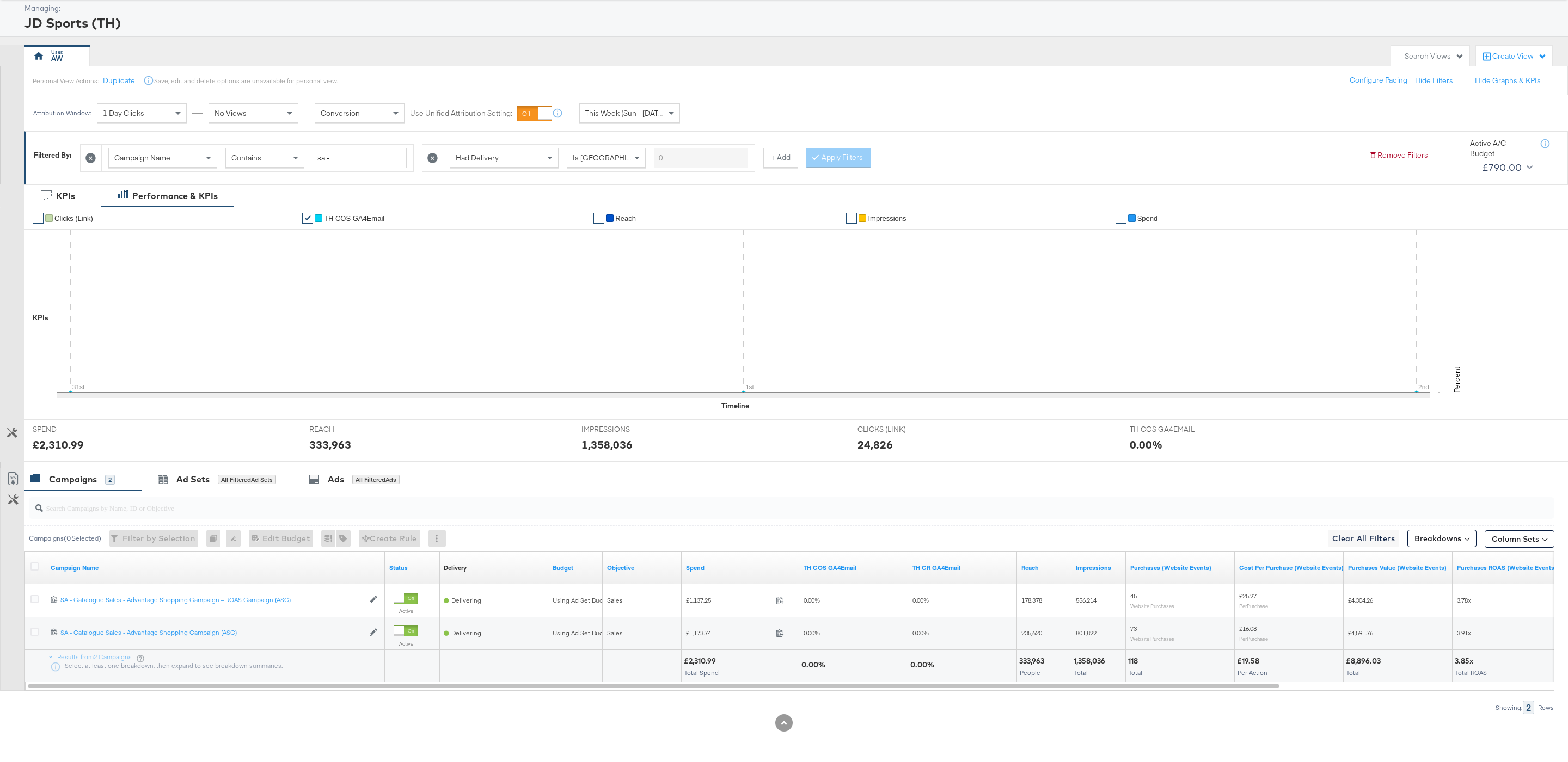
click at [635, 114] on span "This Week (Sun - [DATE])" at bounding box center [625, 113] width 81 height 10
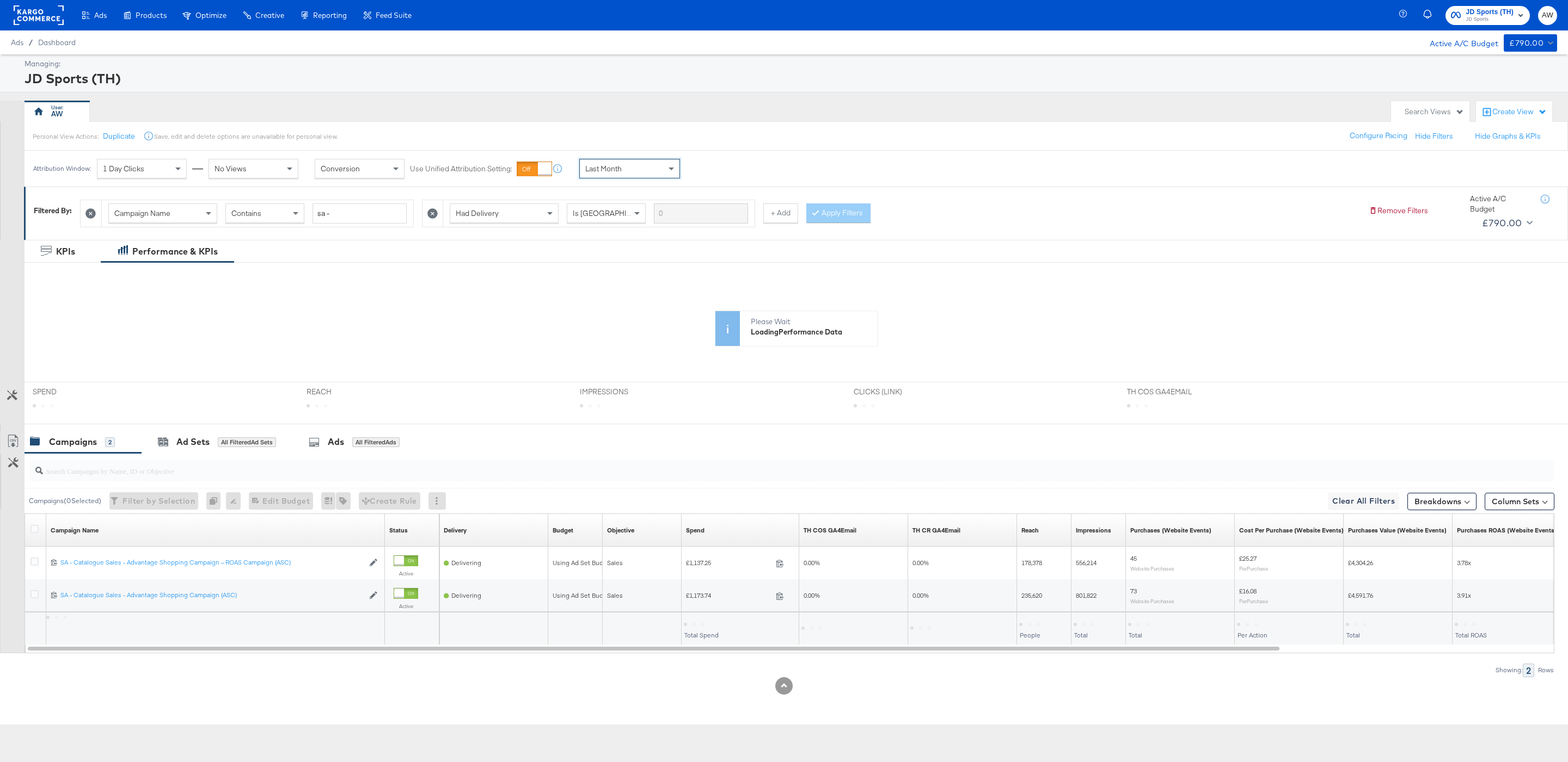
scroll to position [0, 0]
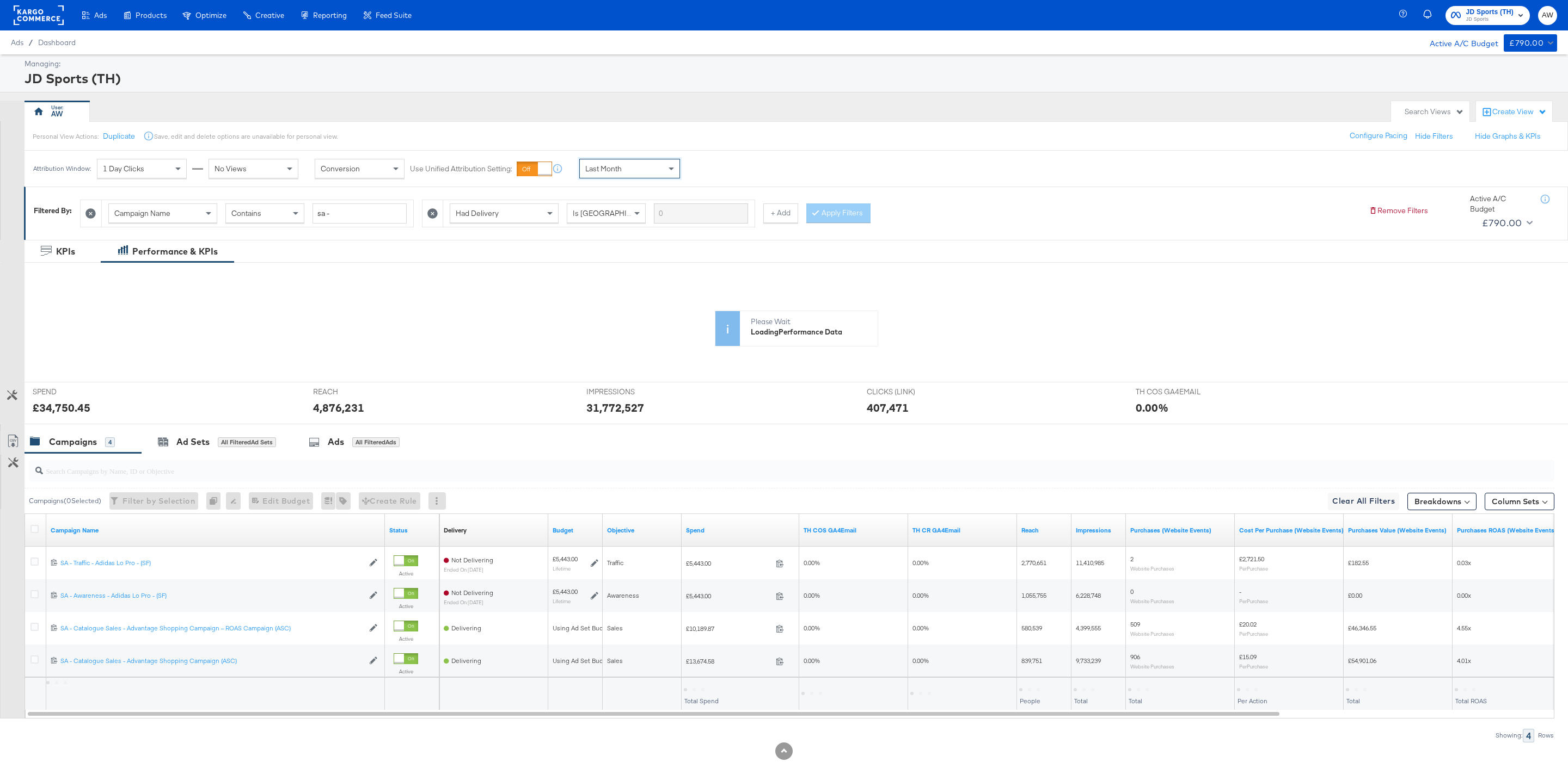
click at [70, 410] on icon at bounding box center [743, 367] width 1373 height 163
click at [62, 408] on icon at bounding box center [743, 367] width 1373 height 163
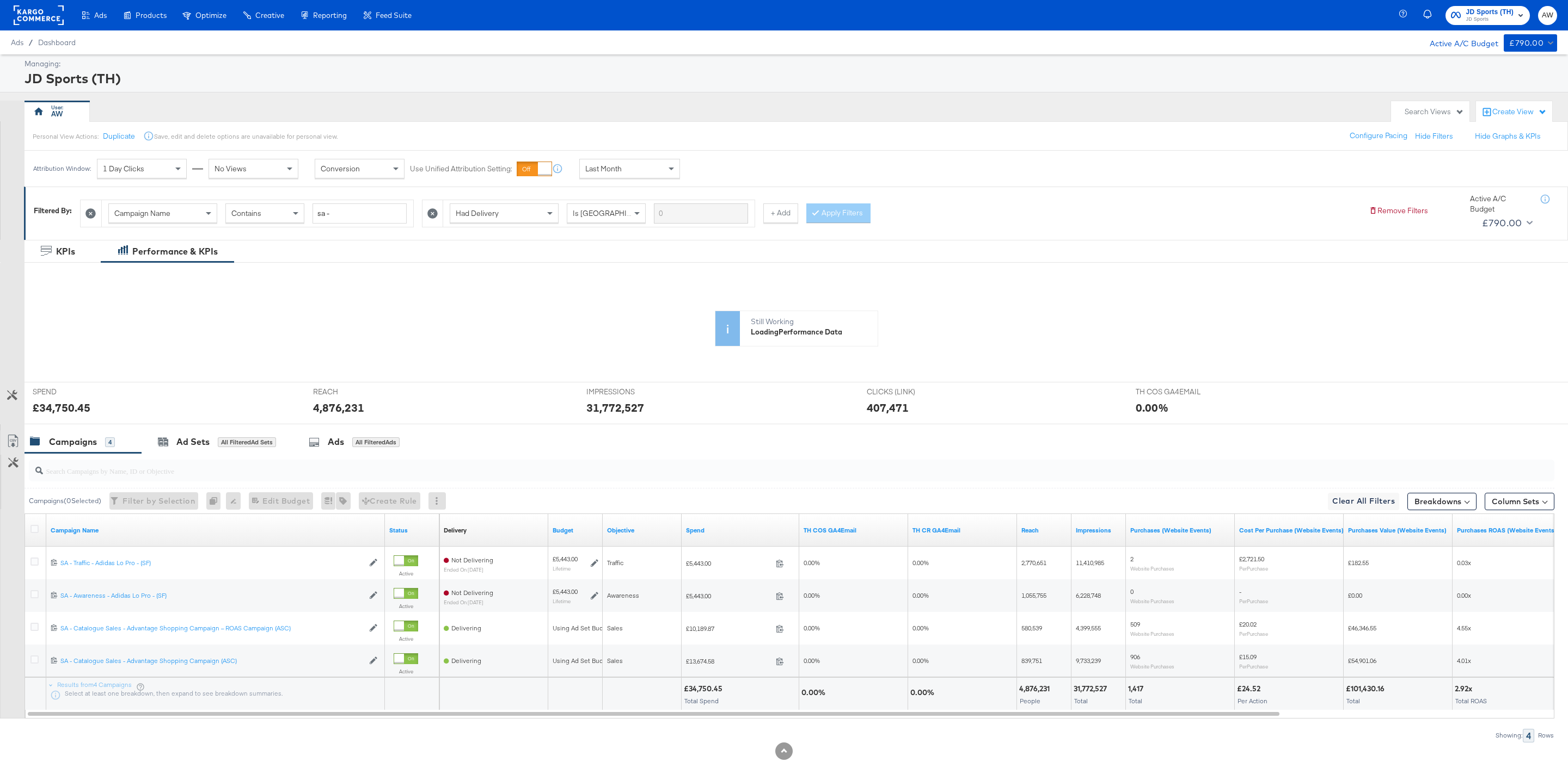
click at [62, 408] on icon at bounding box center [743, 367] width 1373 height 163
click at [100, 403] on icon at bounding box center [743, 367] width 1373 height 163
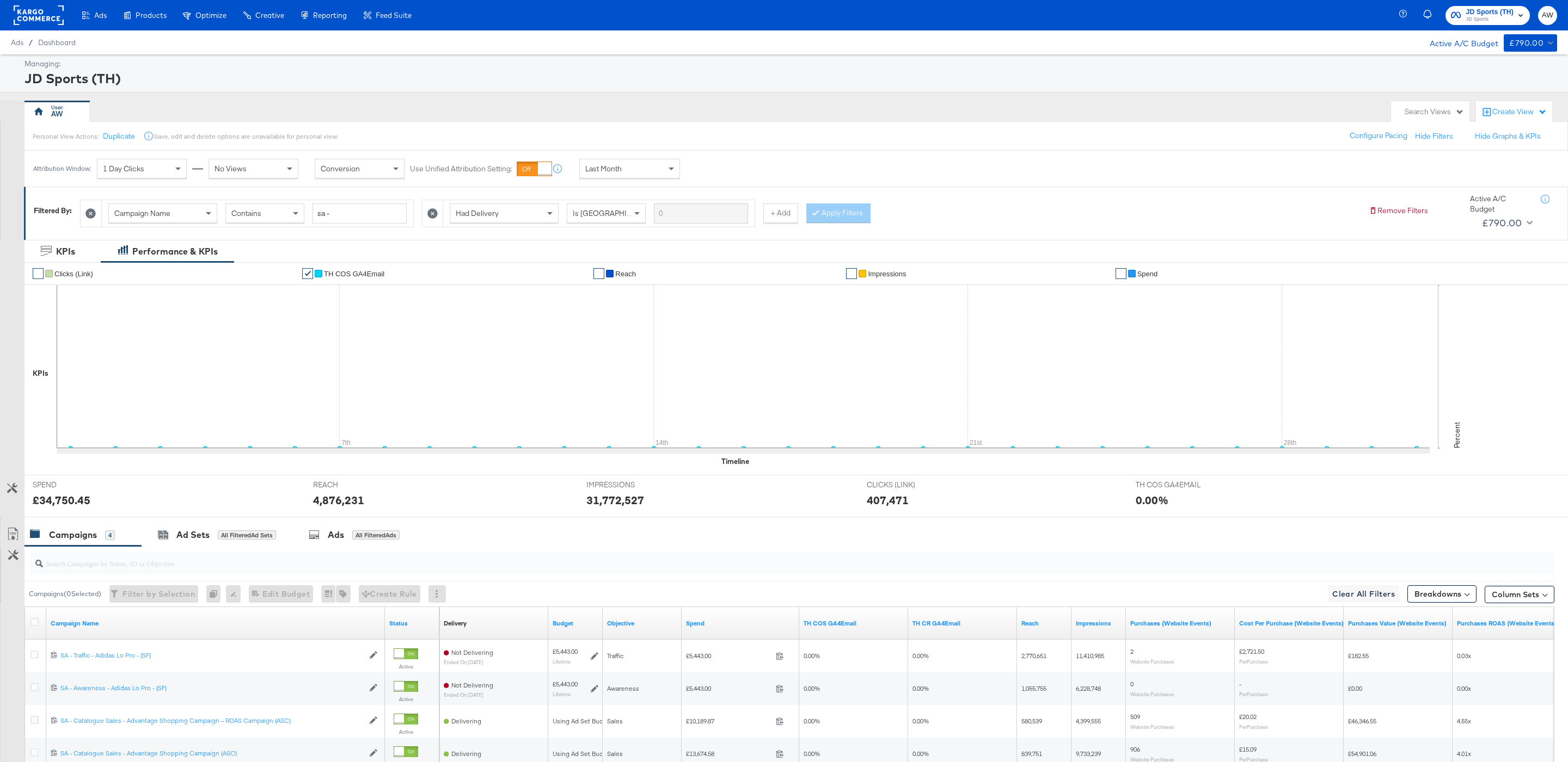
click at [74, 501] on div "£34,750.45" at bounding box center [61, 499] width 58 height 16
copy div "£34,750.45"
click at [1459, 17] on icon "button" at bounding box center [1455, 15] width 10 height 6
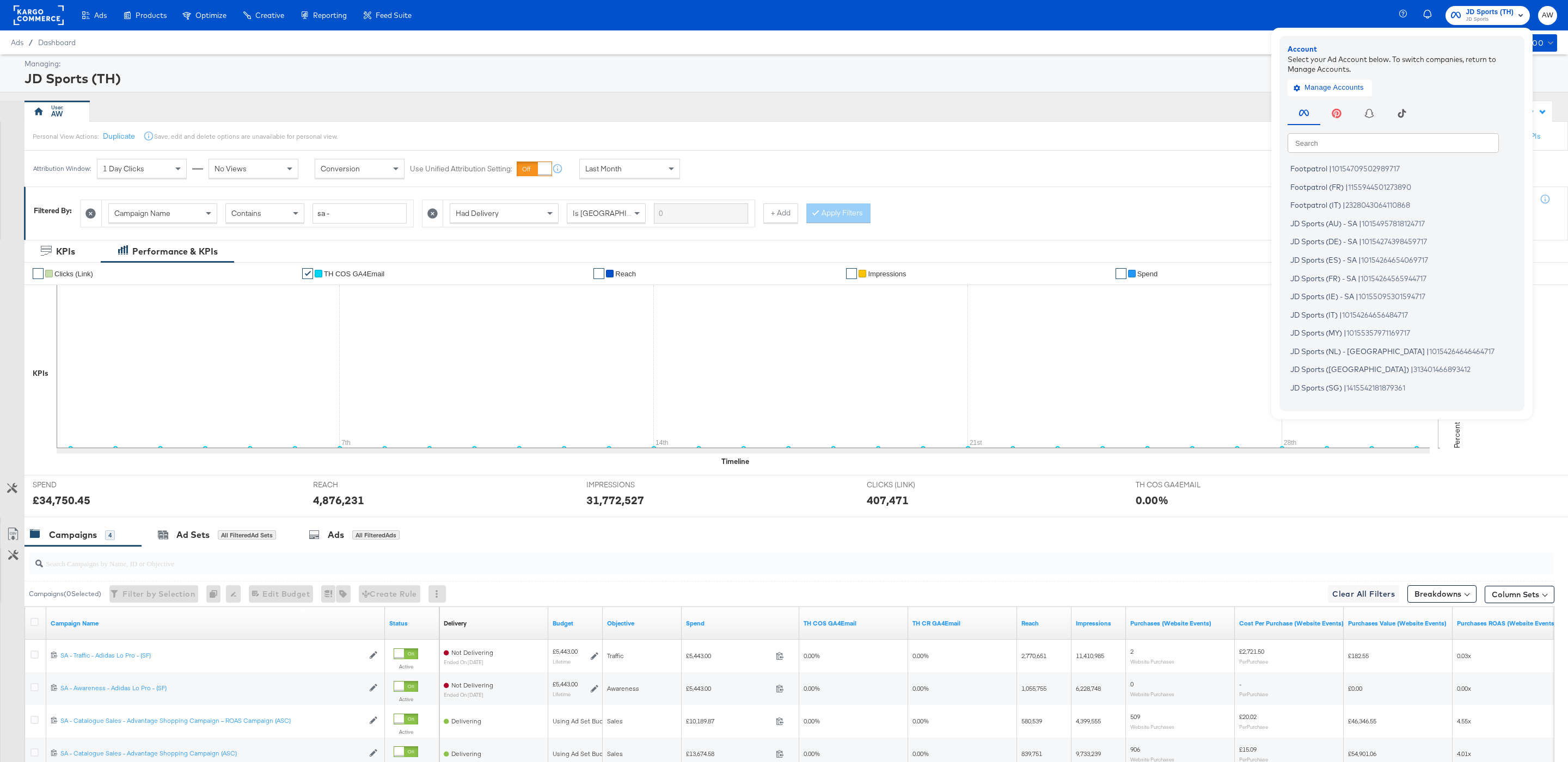
click at [1346, 141] on input "text" at bounding box center [1393, 142] width 211 height 19
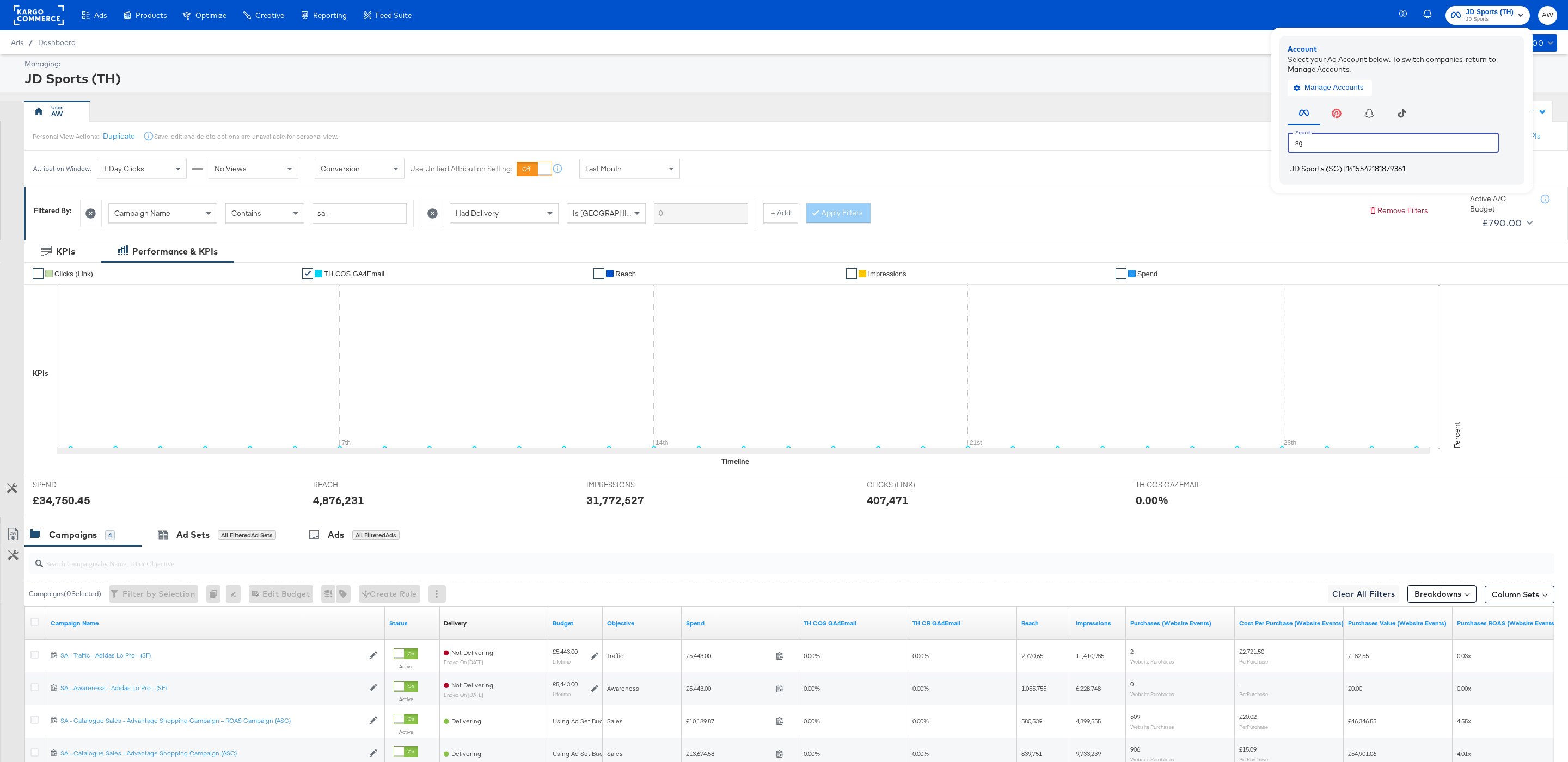
type input "sg"
click at [1302, 167] on span "JD Sports (SG)" at bounding box center [1316, 169] width 52 height 9
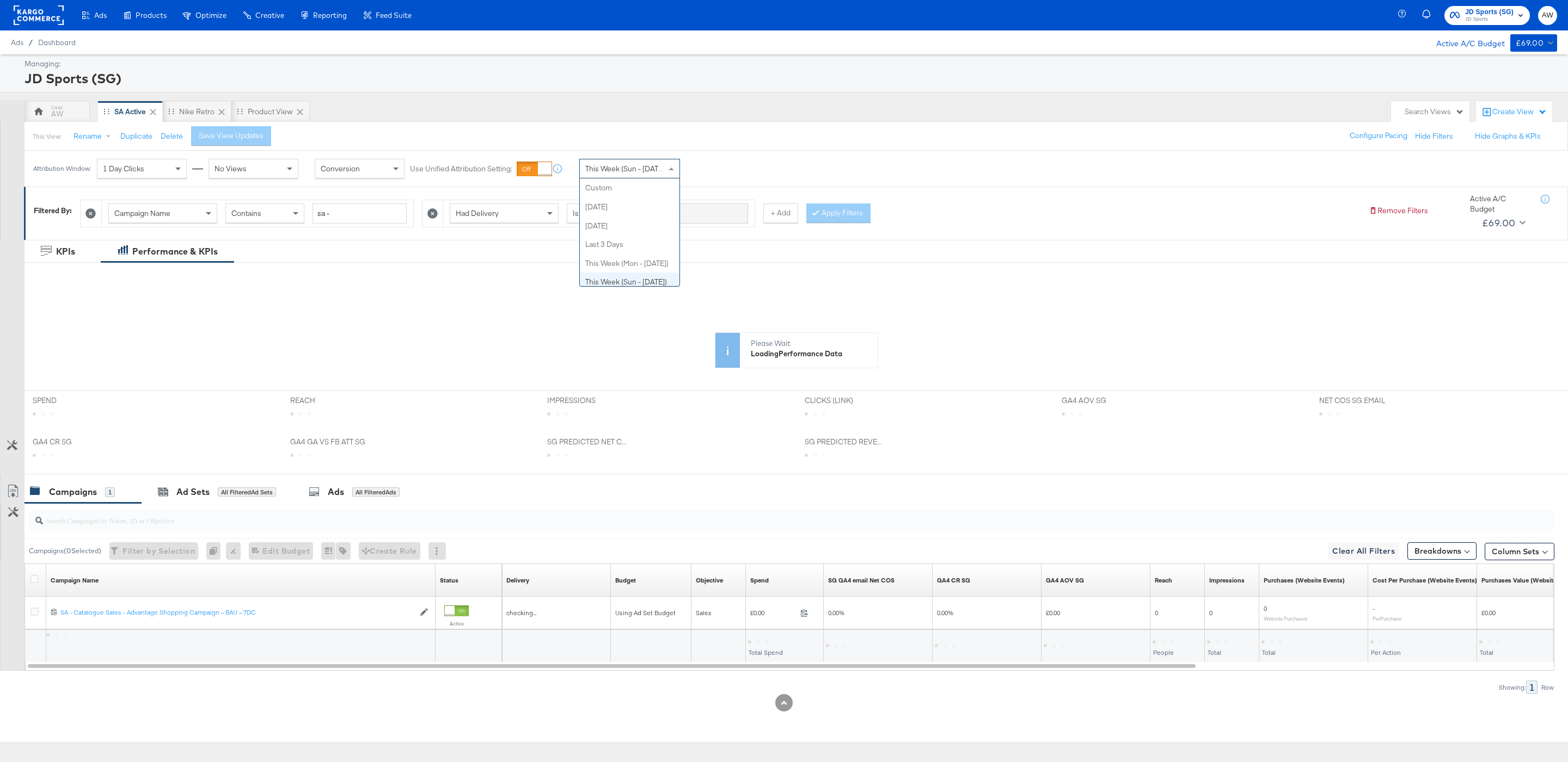
click at [614, 177] on div "This Week (Sun - [DATE])" at bounding box center [630, 168] width 100 height 18
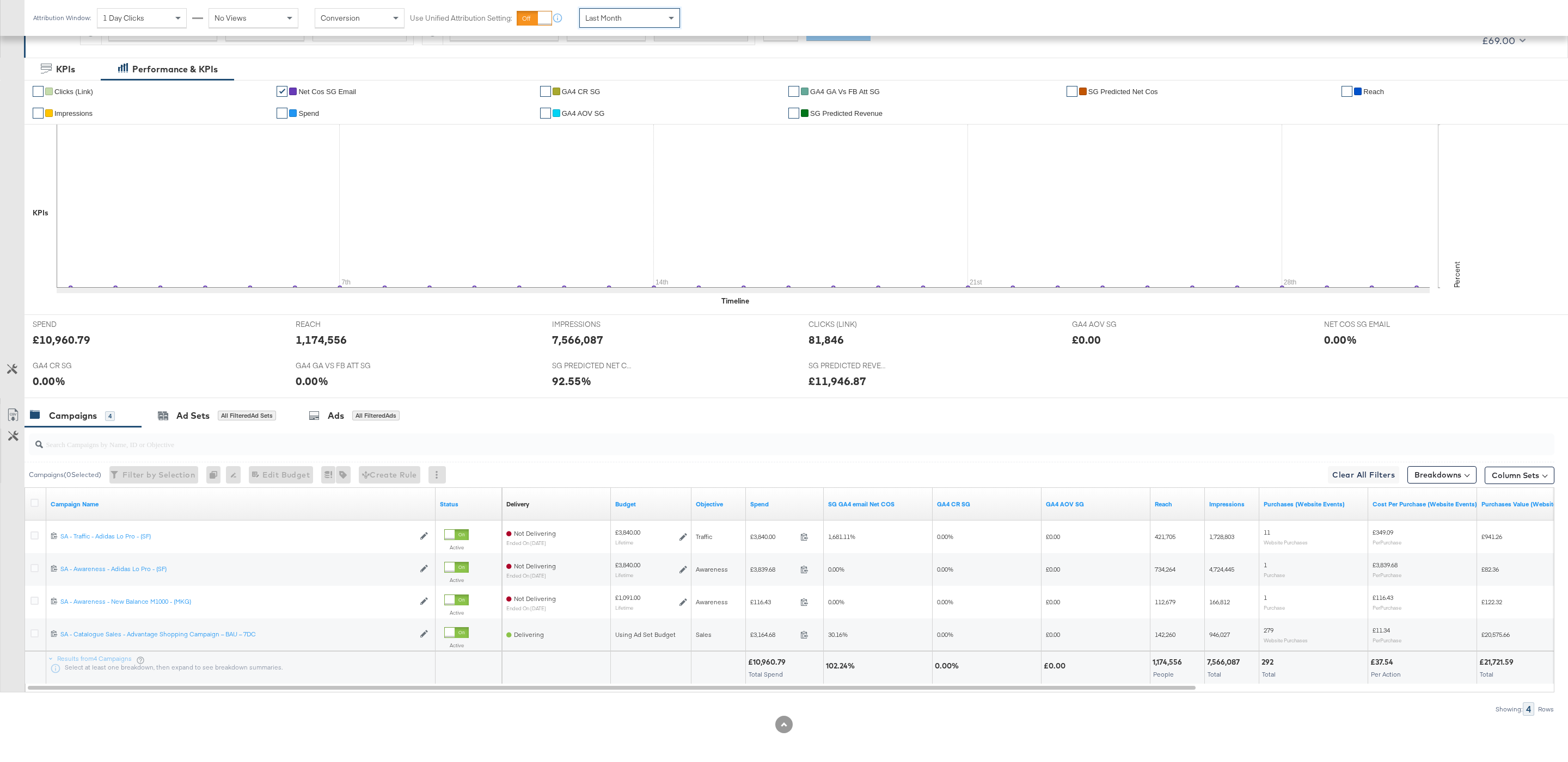
scroll to position [188, 0]
click at [84, 341] on div "£10,960.79" at bounding box center [61, 338] width 58 height 16
copy div "10,960.79"
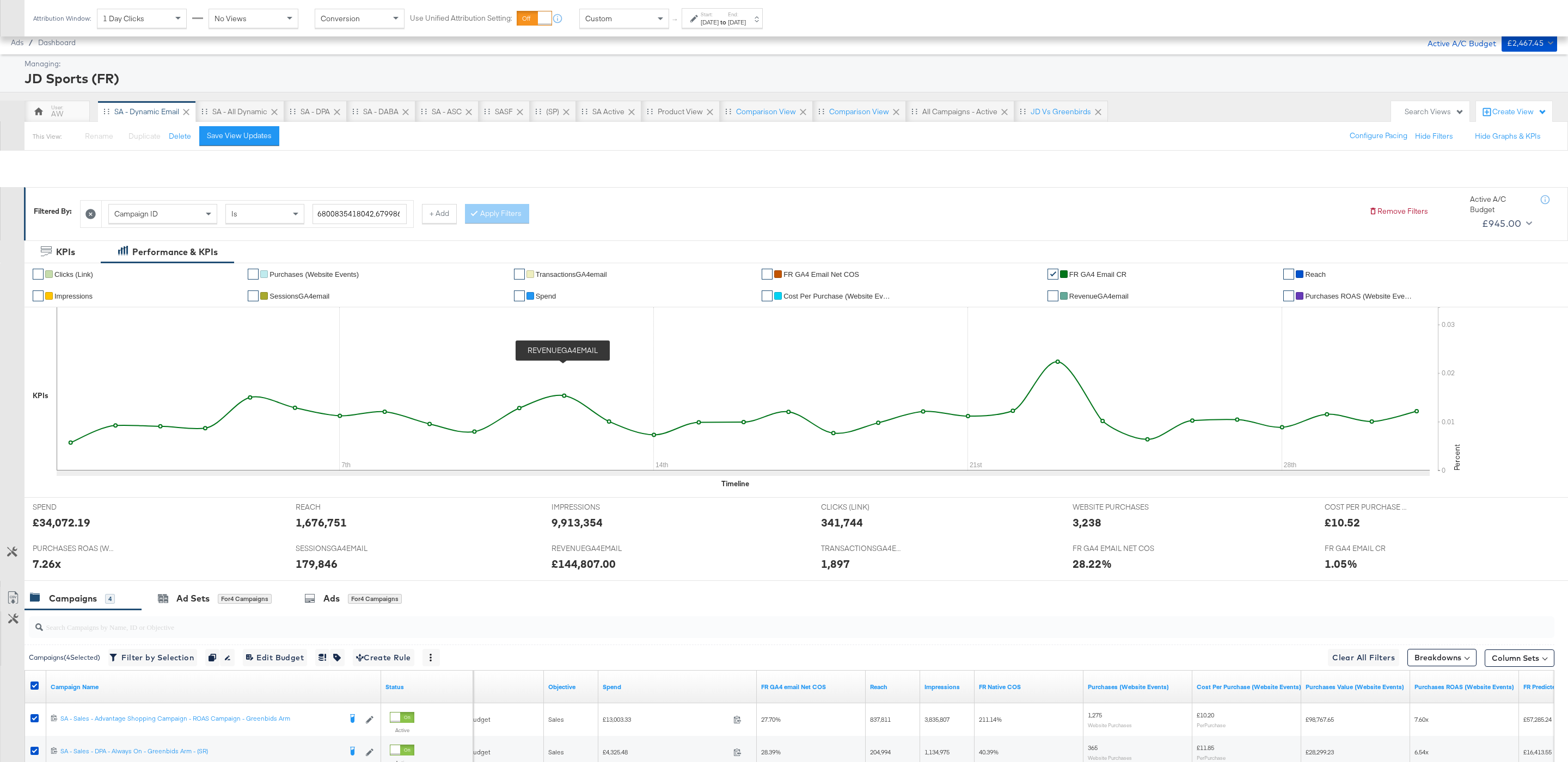
scroll to position [188, 0]
